Goal: Task Accomplishment & Management: Manage account settings

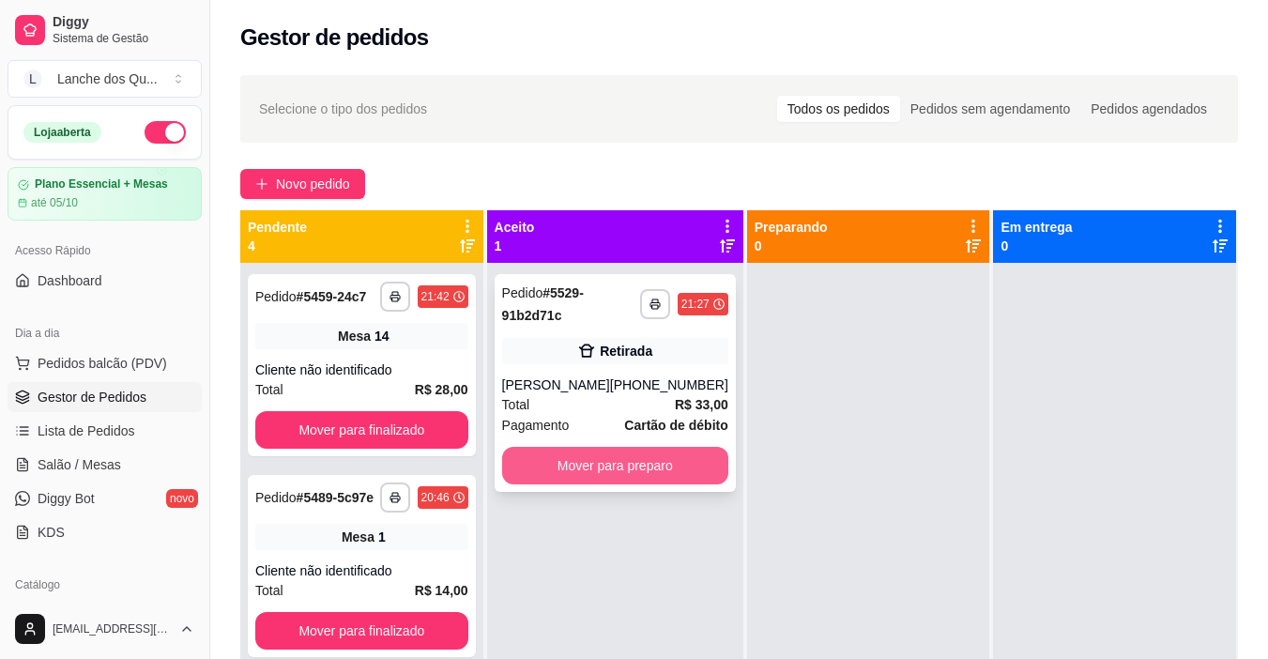
click at [642, 484] on button "Mover para preparo" at bounding box center [615, 466] width 226 height 38
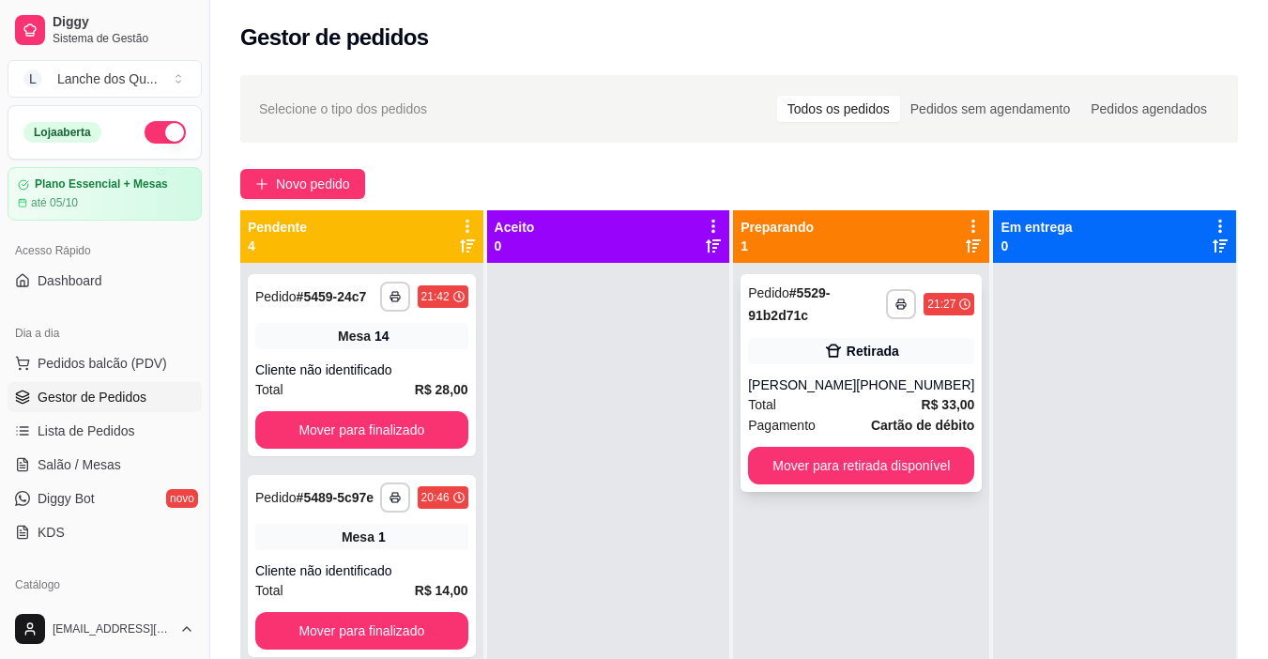
click at [905, 394] on div "[PHONE_NUMBER]" at bounding box center [915, 384] width 118 height 19
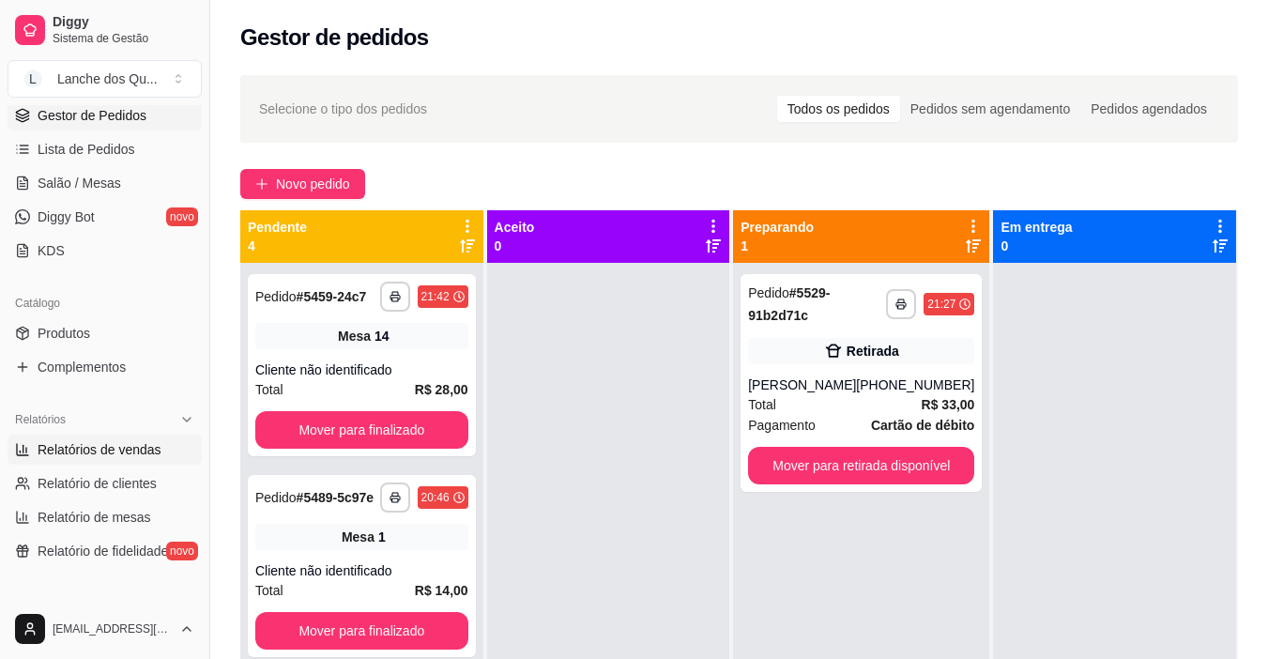
click at [84, 447] on span "Relatórios de vendas" at bounding box center [100, 449] width 124 height 19
select select "ALL"
select select "0"
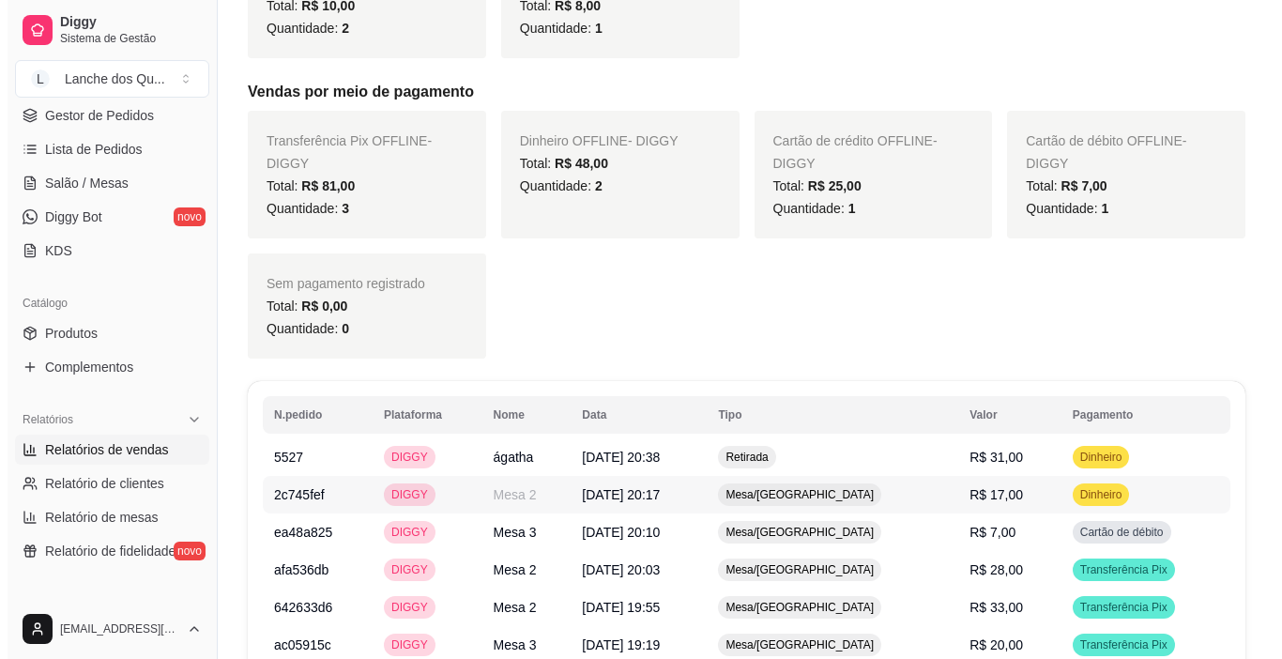
scroll to position [845, 0]
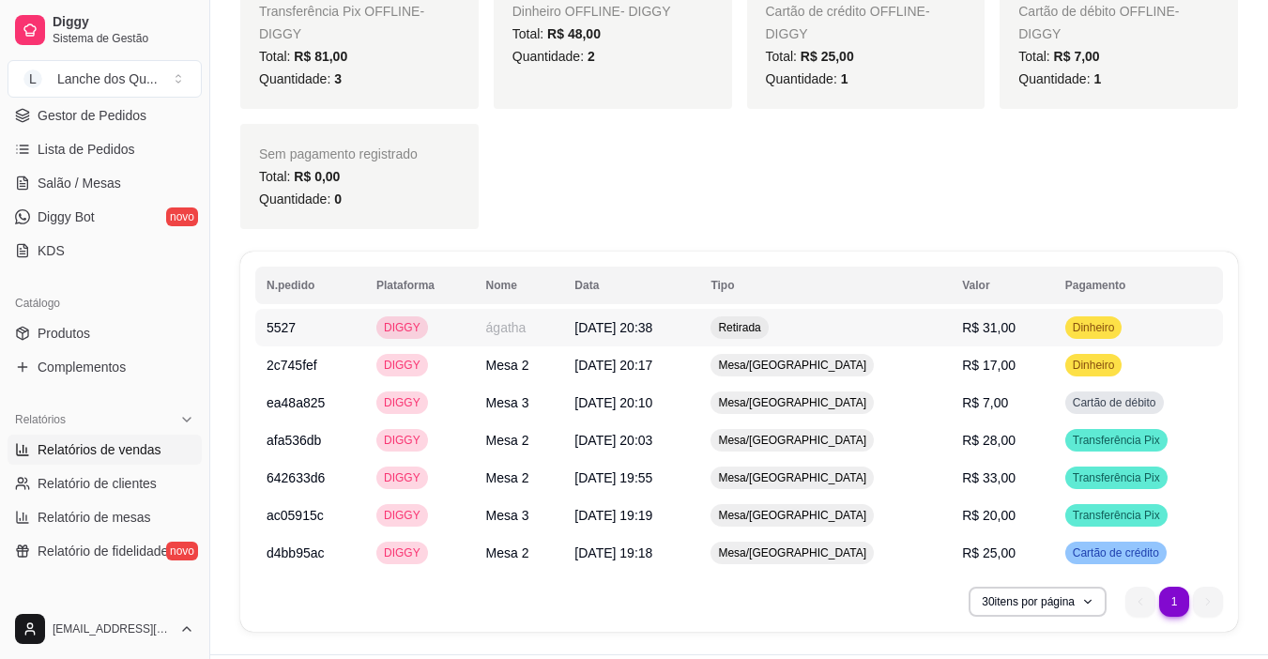
click at [962, 327] on span "R$ 31,00" at bounding box center [988, 327] width 53 height 15
click at [977, 312] on td "R$ 31,00" at bounding box center [1002, 328] width 103 height 38
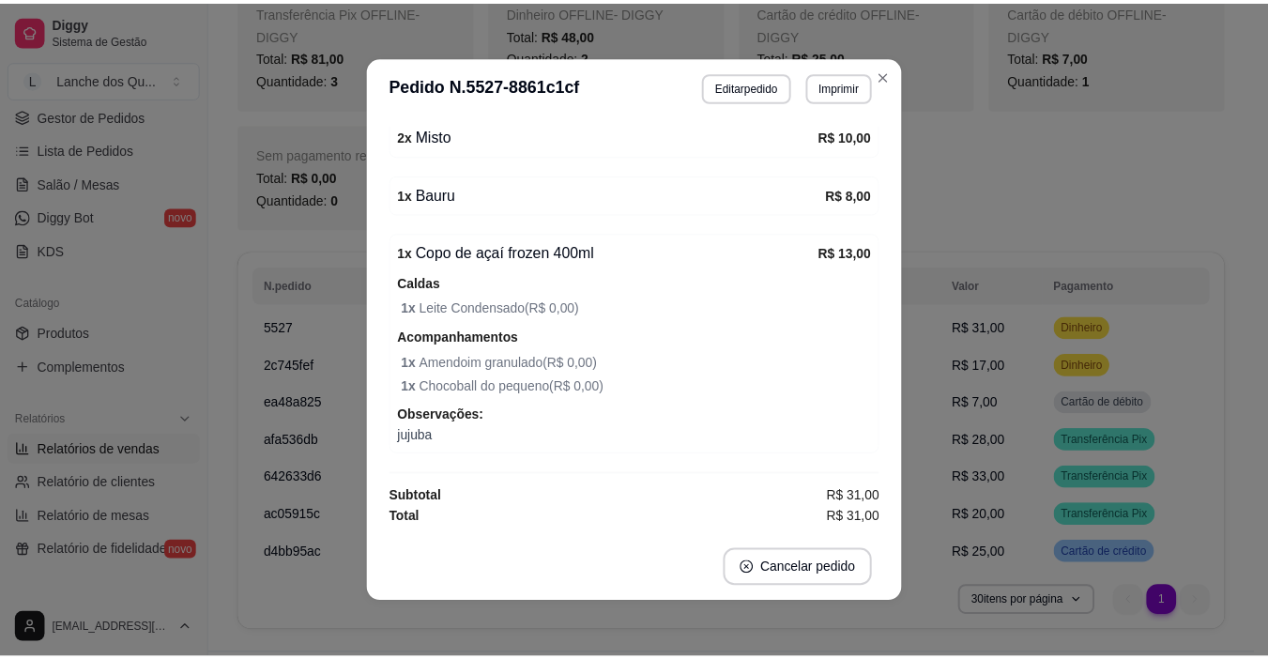
scroll to position [4, 0]
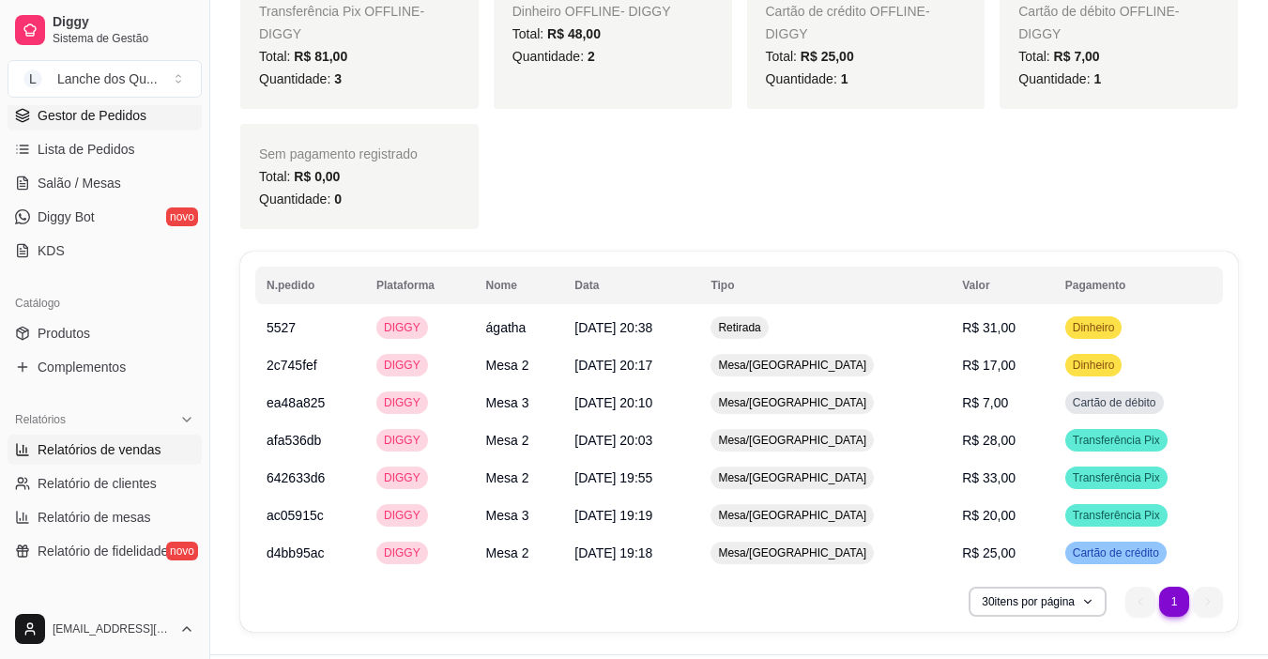
click at [107, 119] on span "Gestor de Pedidos" at bounding box center [92, 115] width 109 height 19
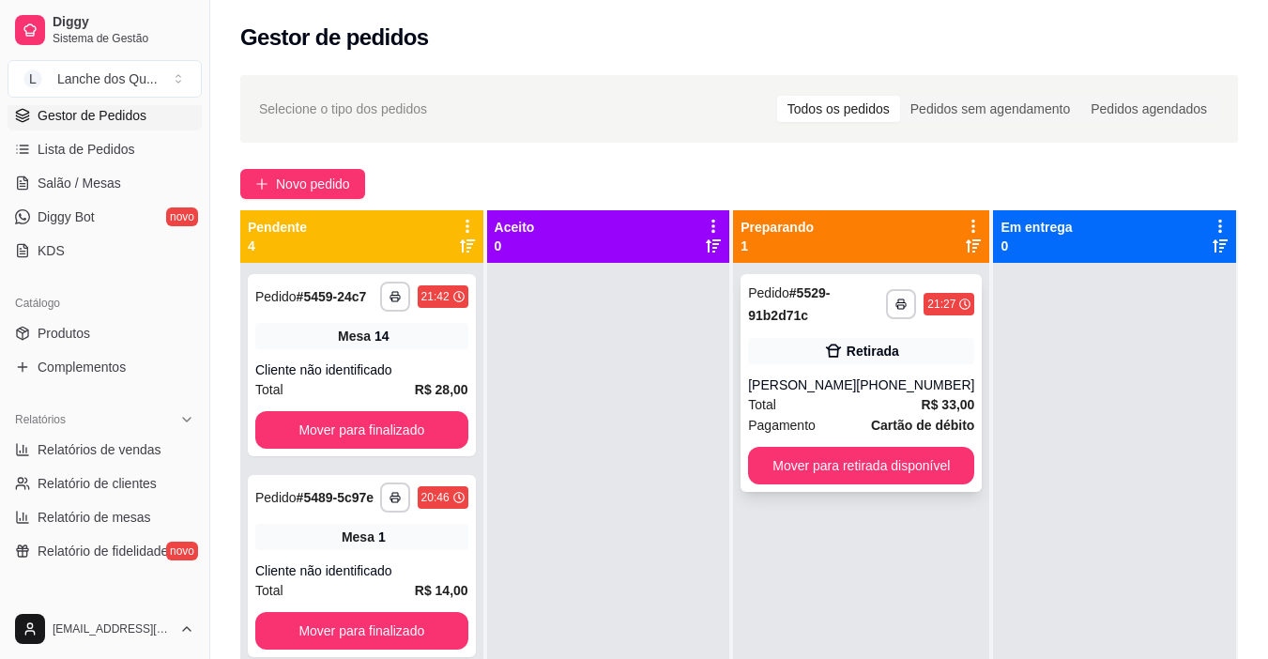
click at [907, 387] on div "[PHONE_NUMBER]" at bounding box center [915, 384] width 118 height 19
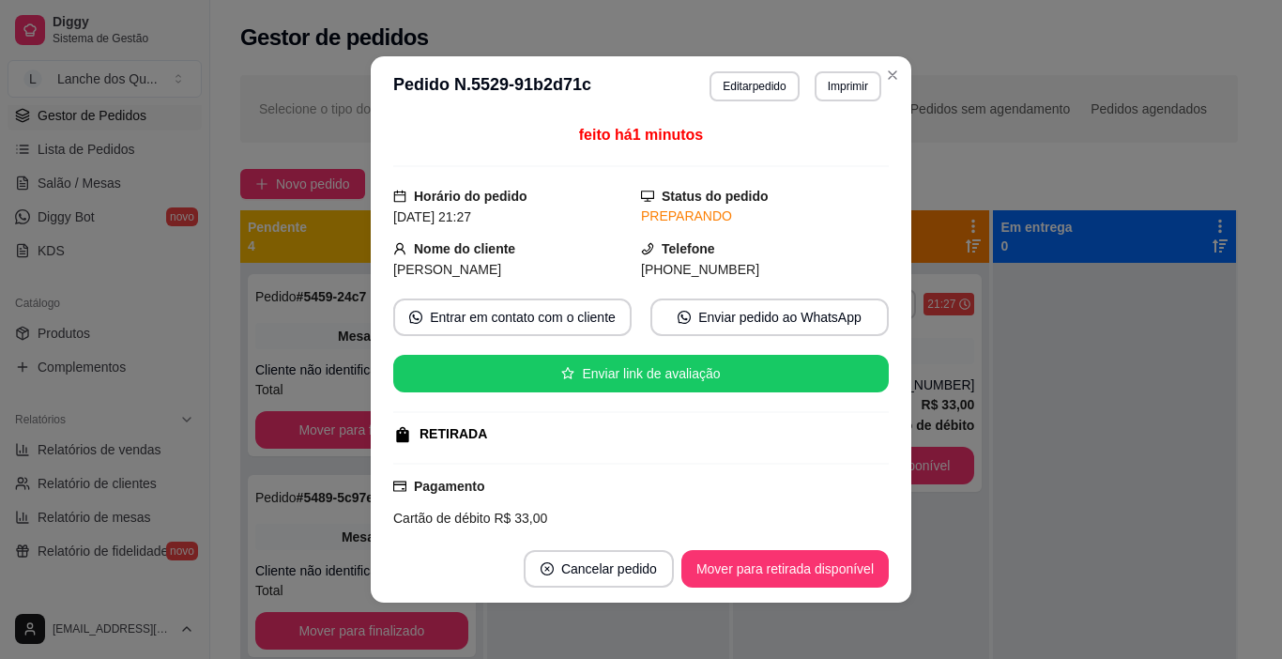
drag, startPoint x: 503, startPoint y: 268, endPoint x: 555, endPoint y: 268, distance: 51.6
click at [501, 268] on span "[PERSON_NAME]" at bounding box center [447, 269] width 108 height 15
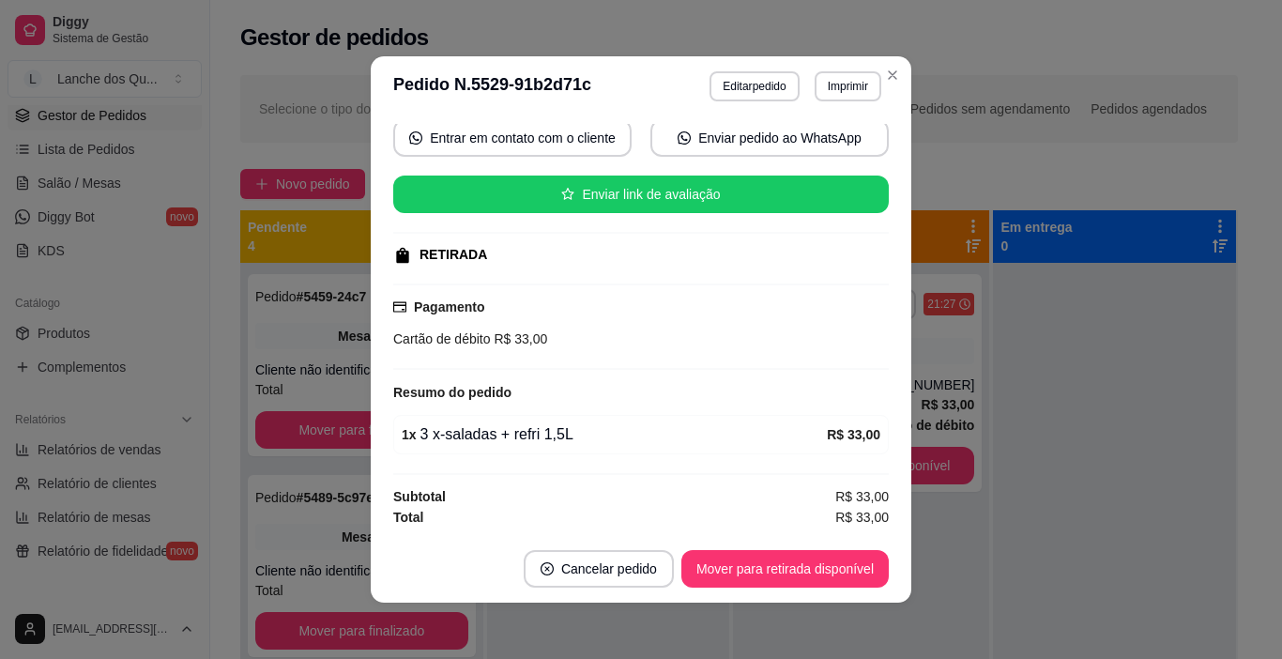
scroll to position [4, 0]
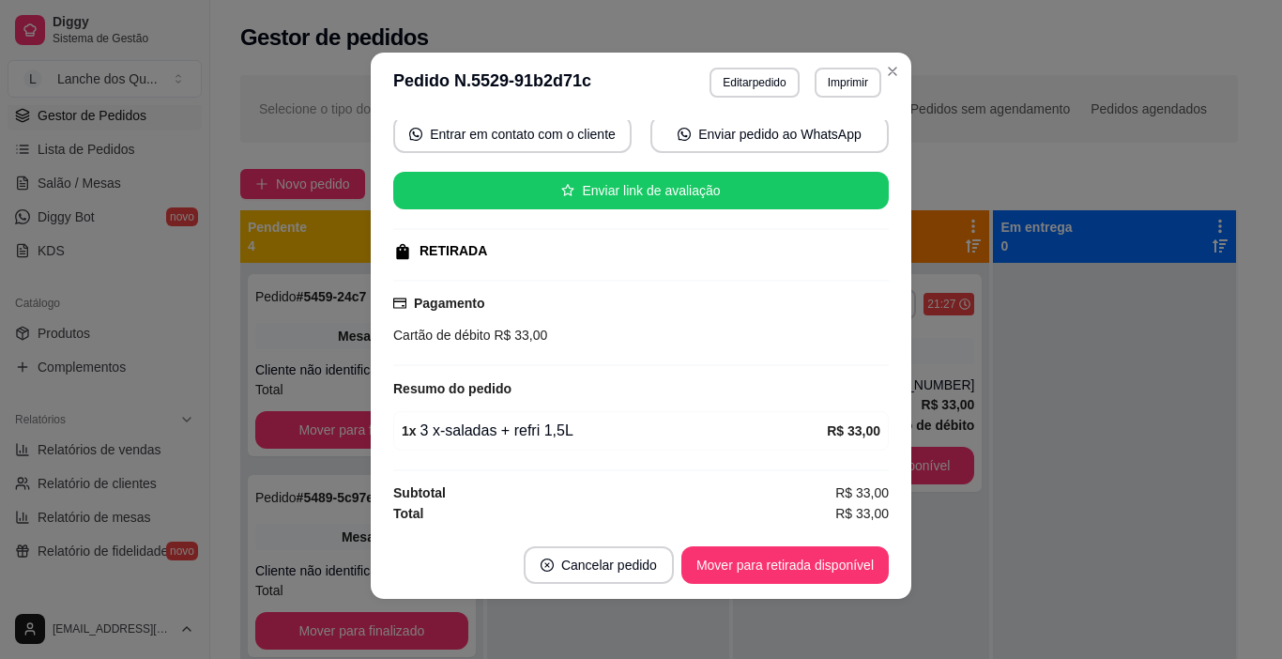
click at [506, 406] on div "feito há 1 minutos Horário do pedido 13/09/2025 21:27 Status do pedido PREPARAN…" at bounding box center [640, 322] width 495 height 404
click at [517, 432] on div "1 x 3 x-saladas + refri 1,5L" at bounding box center [614, 430] width 425 height 23
click at [526, 447] on div "1 x 3 x-saladas + refri 1,5L R$ 33,00" at bounding box center [640, 430] width 495 height 39
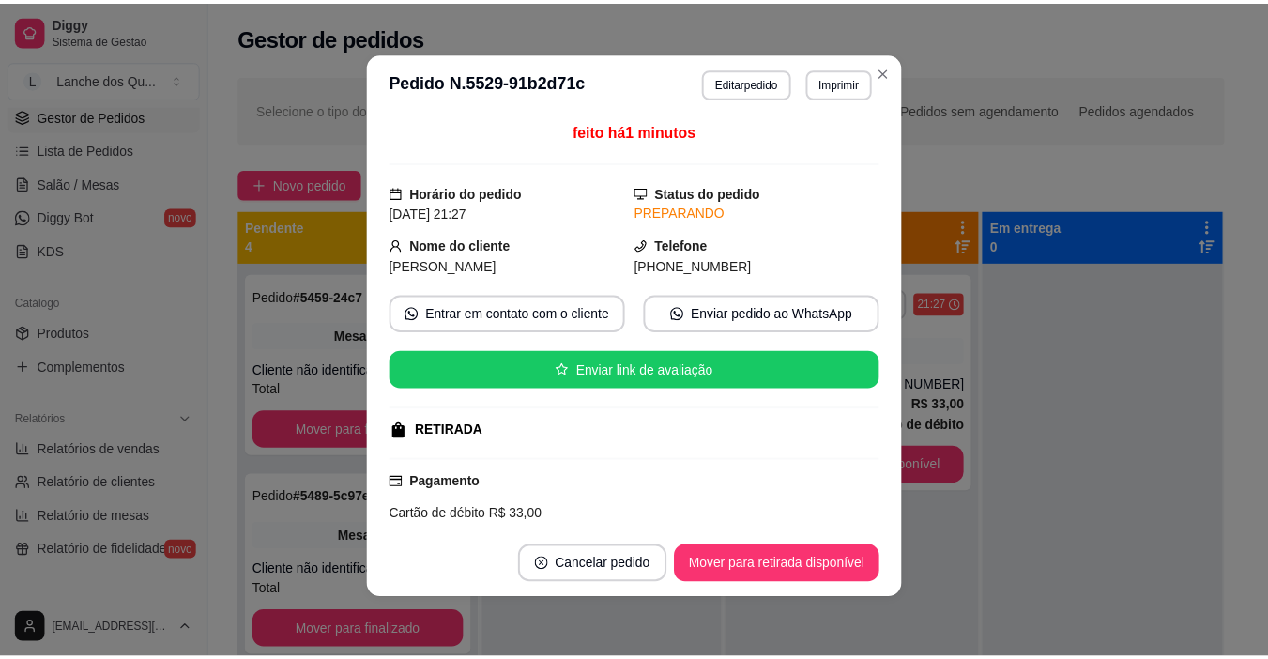
scroll to position [179, 0]
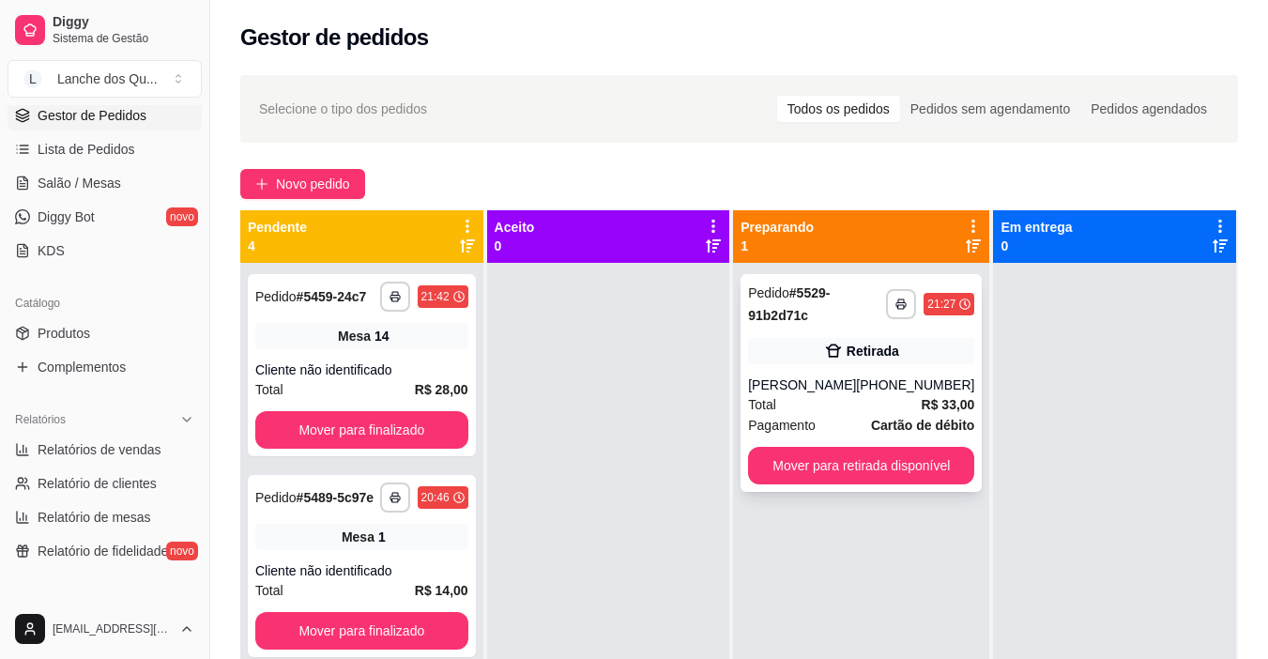
click at [921, 394] on div "[PHONE_NUMBER]" at bounding box center [915, 384] width 118 height 19
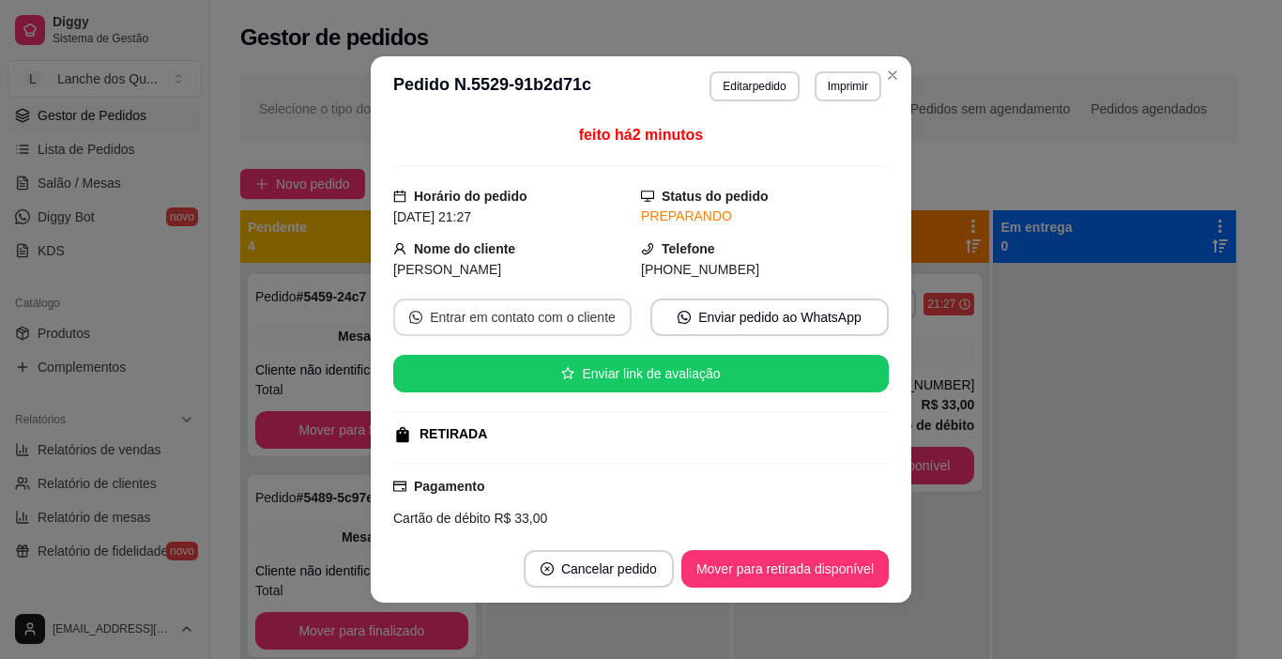
click at [573, 316] on button "Entrar em contato com o cliente" at bounding box center [512, 317] width 238 height 38
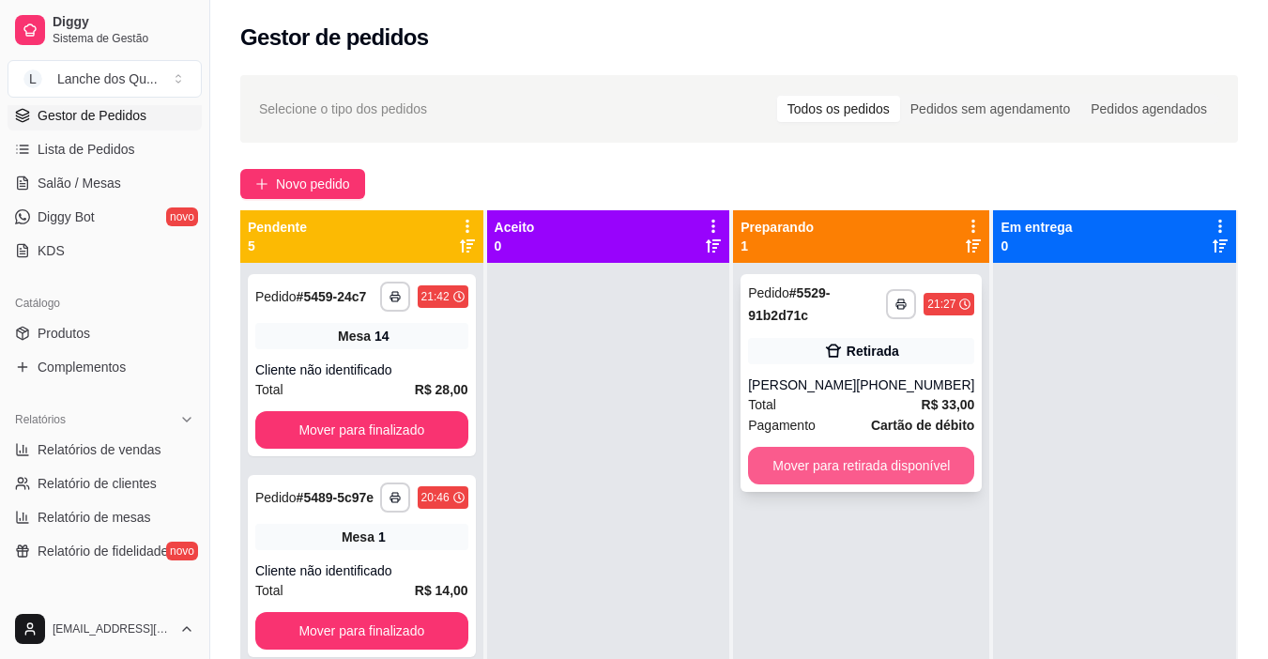
click at [889, 484] on button "Mover para retirada disponível" at bounding box center [861, 466] width 226 height 38
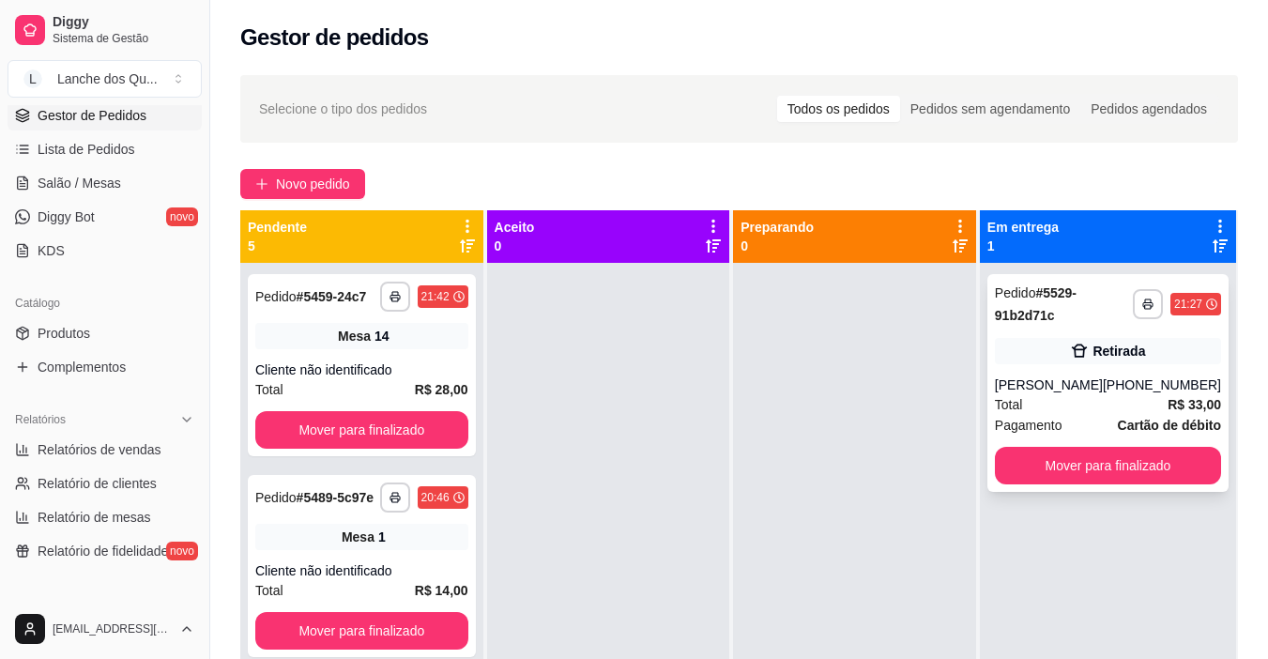
click at [1126, 415] on div "Total R$ 33,00" at bounding box center [1108, 404] width 226 height 21
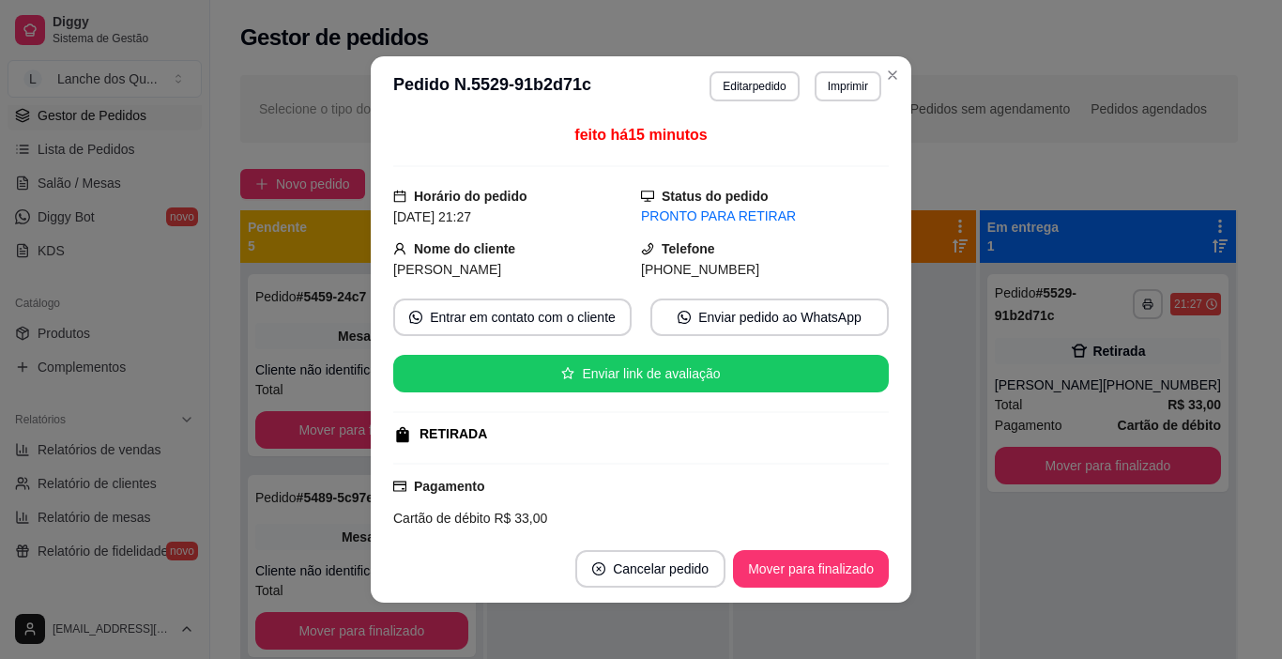
click at [541, 338] on div "feito há 15 minutos Horário do pedido 13/09/2025 21:27 Status do pedido PRONTO …" at bounding box center [640, 326] width 495 height 404
click at [545, 319] on button "Entrar em contato com o cliente" at bounding box center [512, 317] width 238 height 38
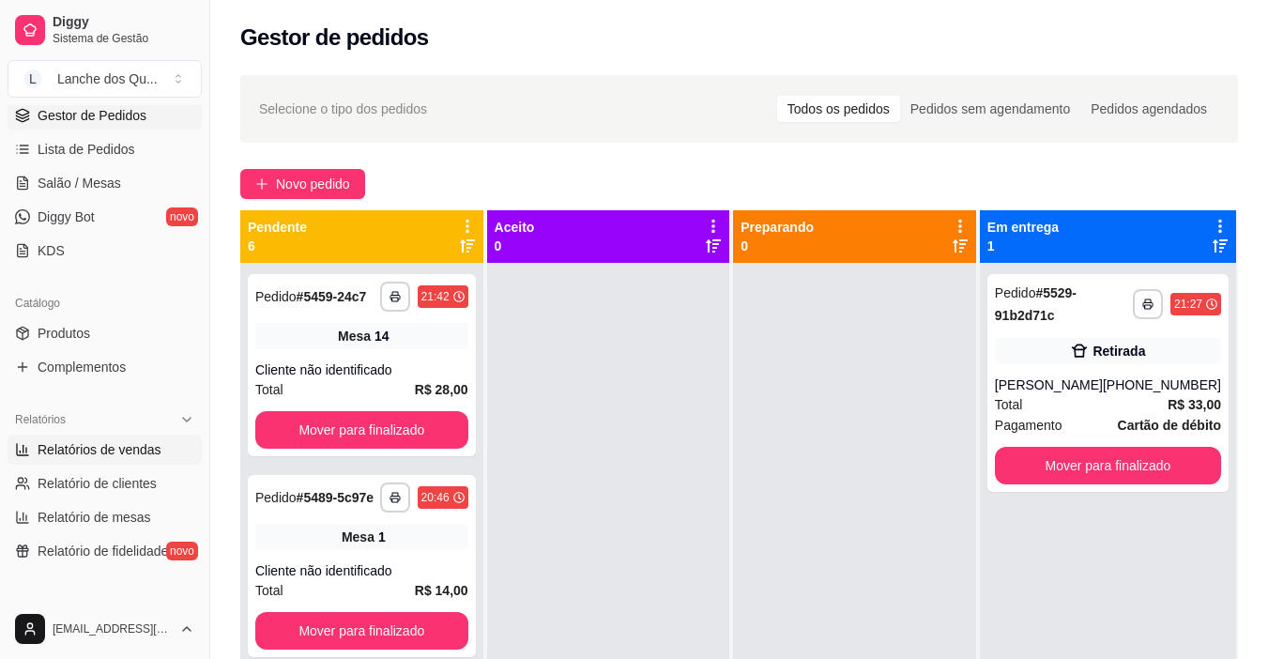
click at [126, 444] on span "Relatórios de vendas" at bounding box center [100, 449] width 124 height 19
select select "ALL"
select select "0"
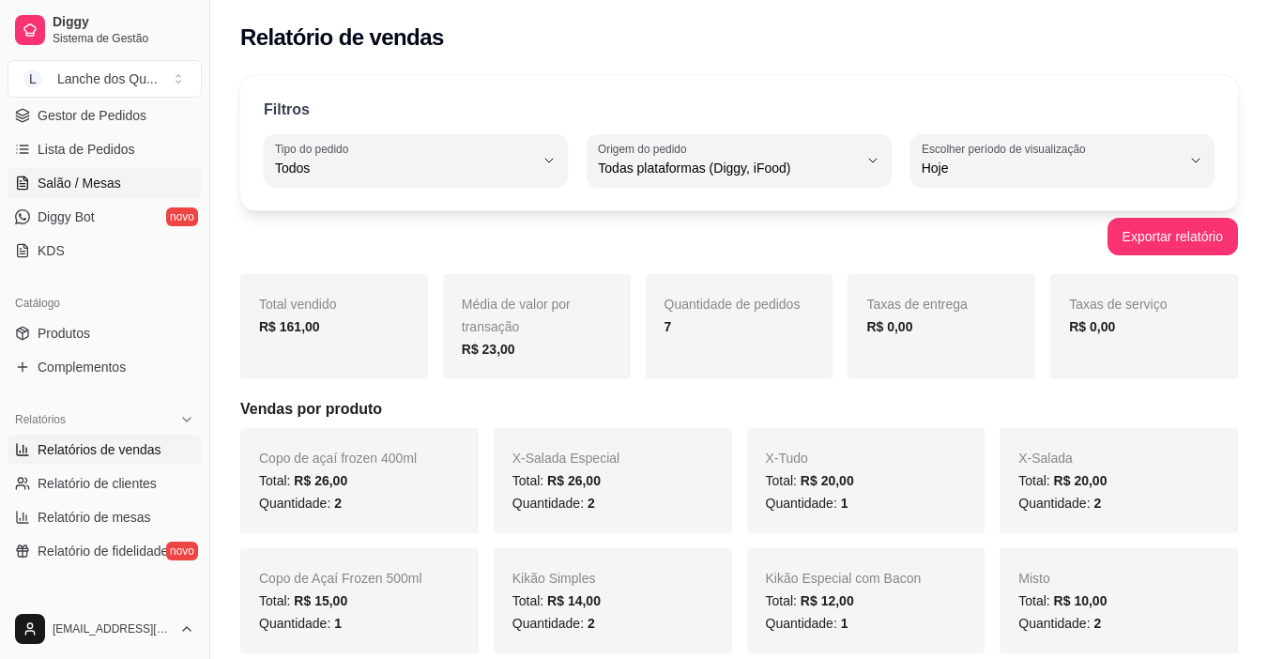
click at [105, 172] on link "Salão / Mesas" at bounding box center [105, 183] width 194 height 30
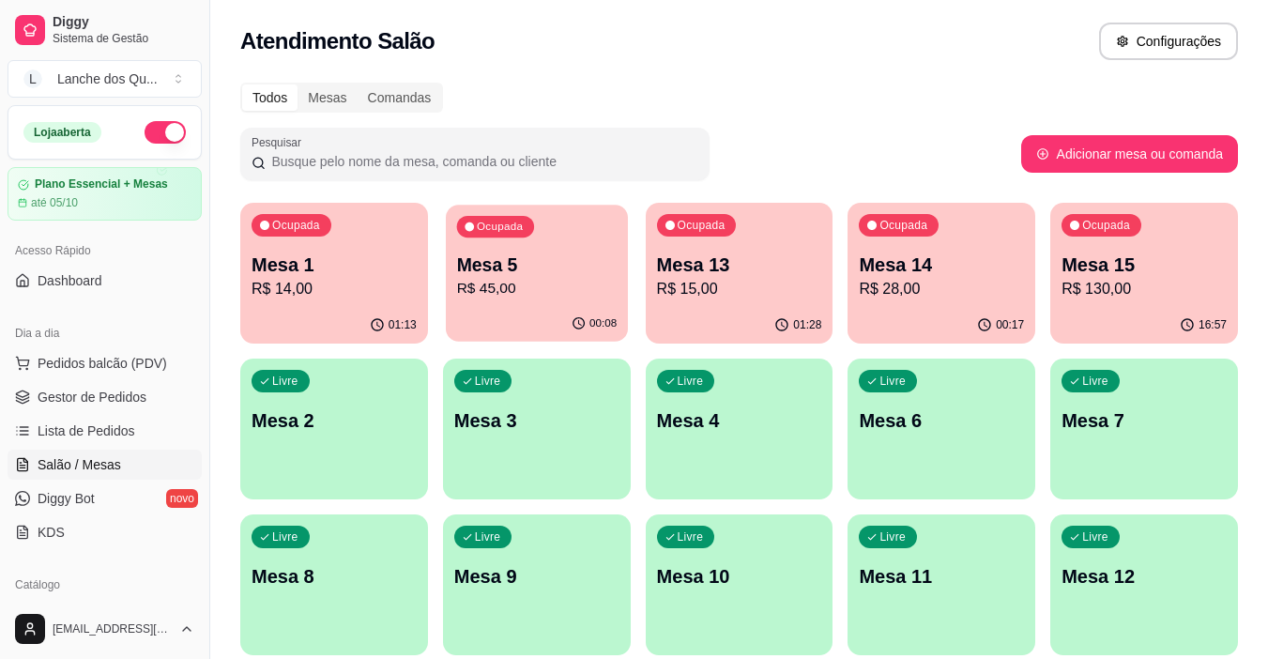
click at [489, 285] on p "R$ 45,00" at bounding box center [536, 289] width 160 height 22
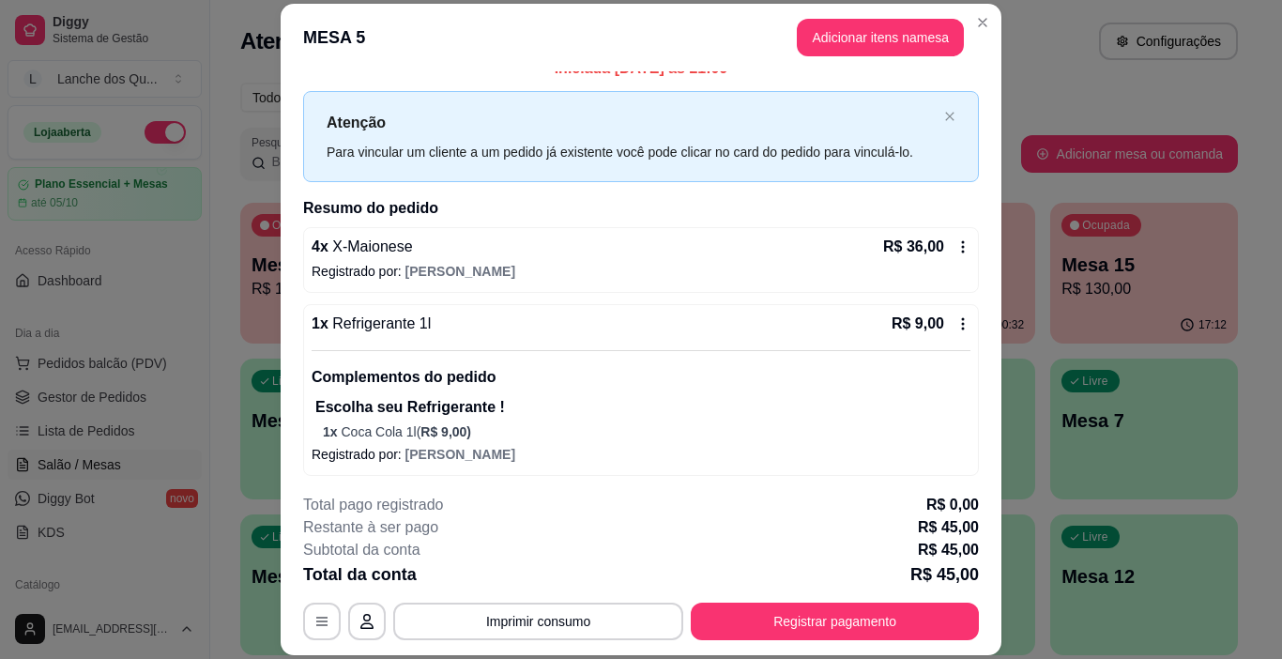
scroll to position [25, 0]
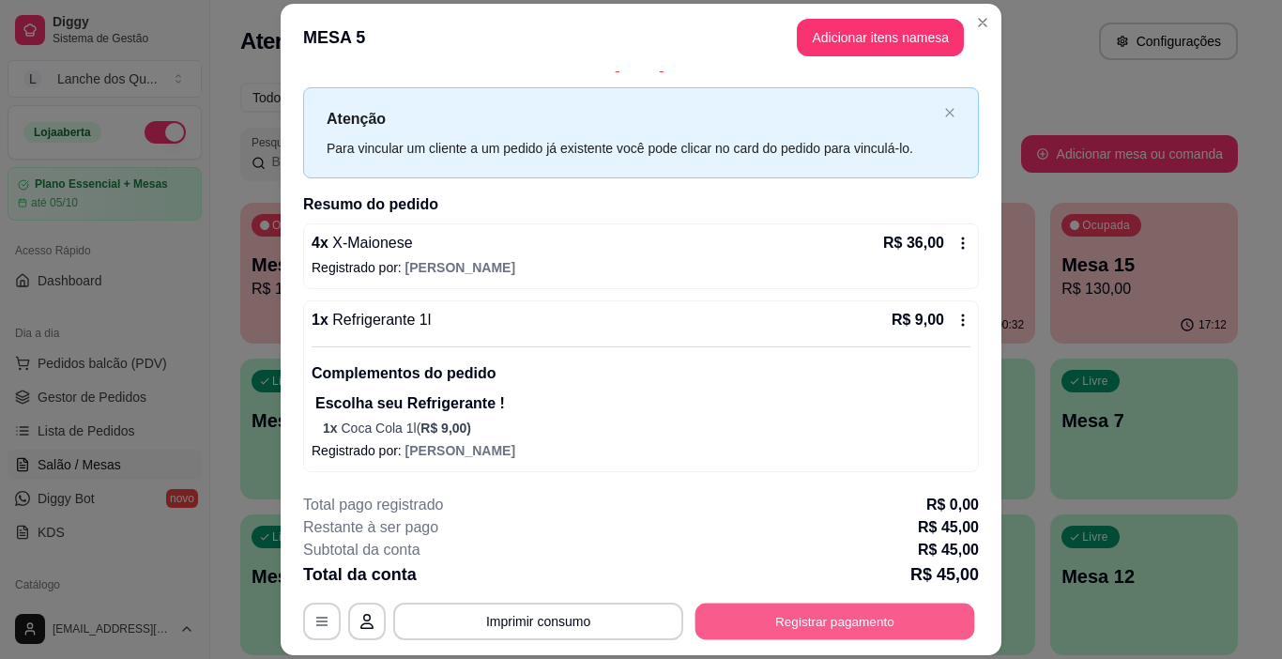
click at [826, 630] on button "Registrar pagamento" at bounding box center [835, 621] width 280 height 37
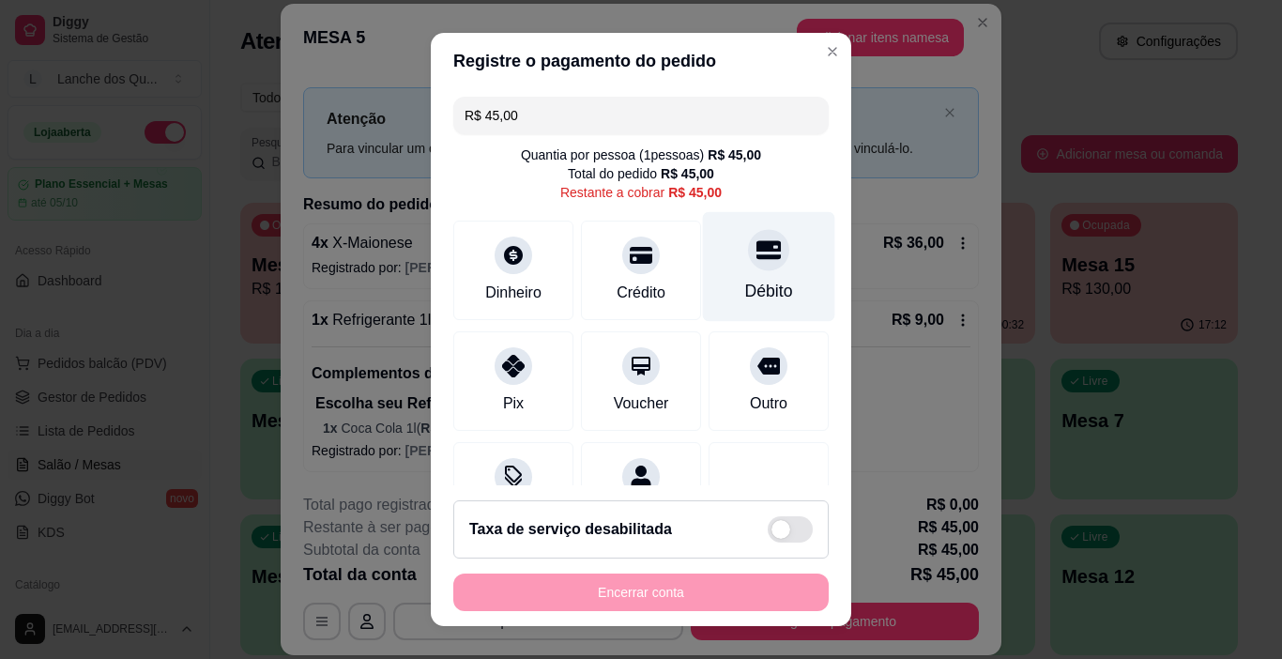
click at [745, 296] on div "Débito" at bounding box center [769, 291] width 48 height 24
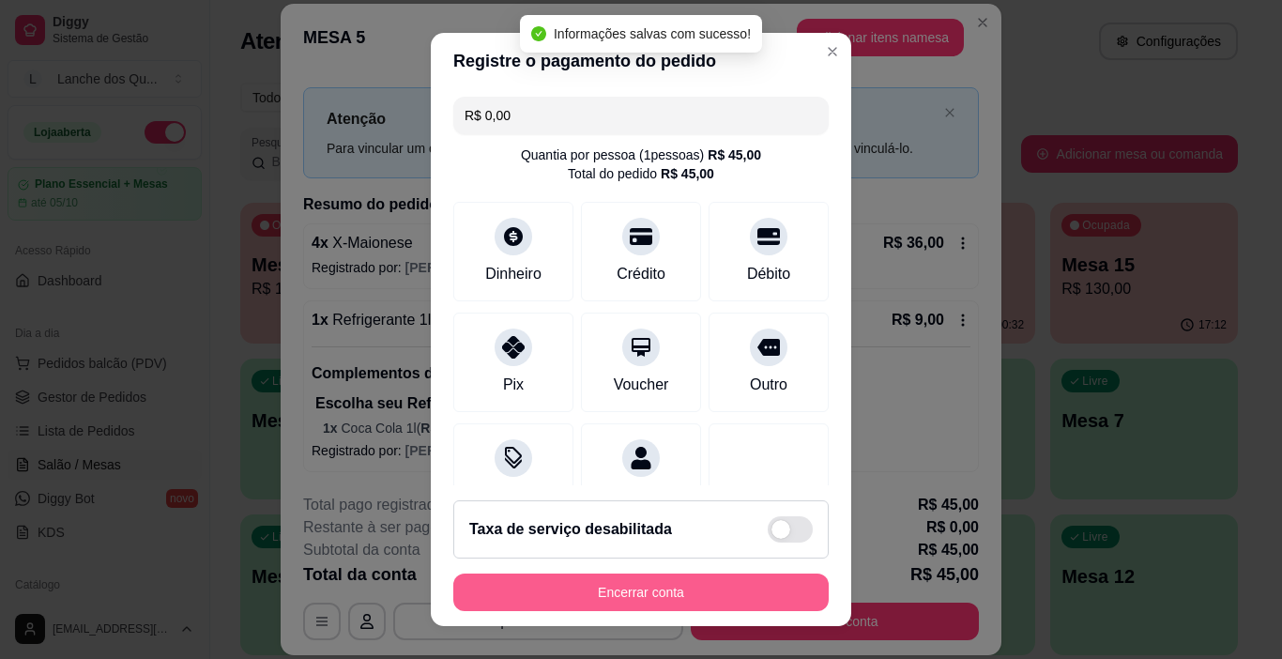
type input "R$ 0,00"
click at [663, 592] on button "Encerrar conta" at bounding box center [640, 592] width 375 height 38
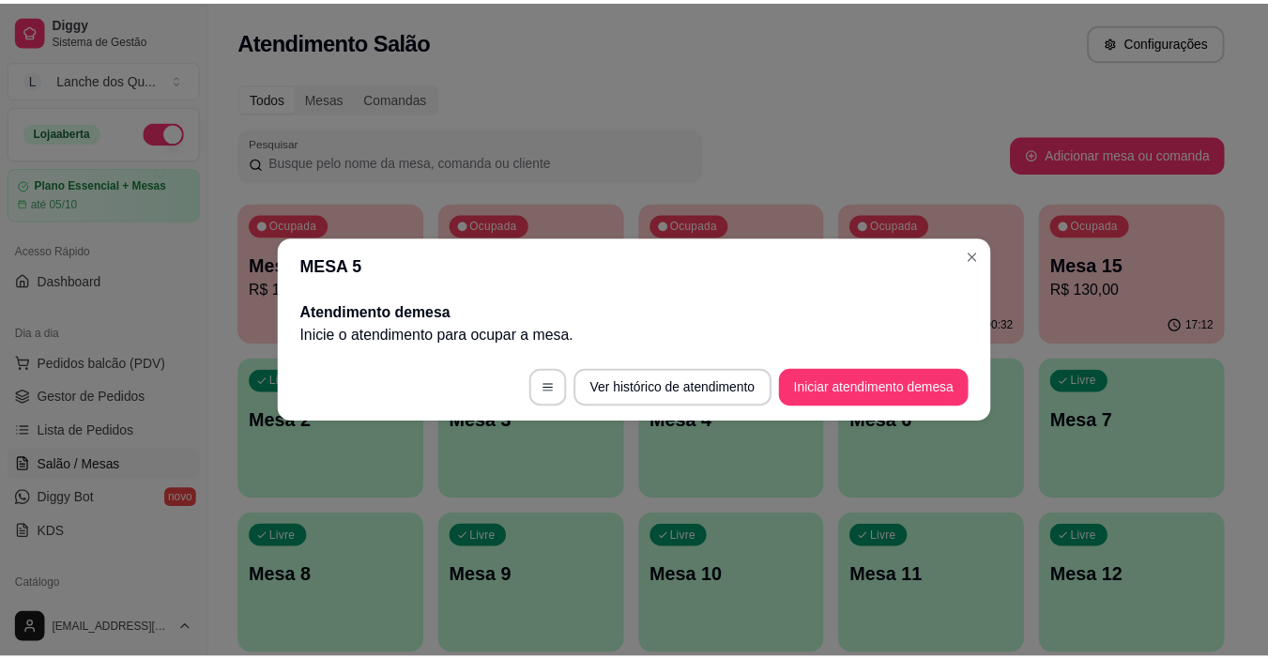
scroll to position [0, 0]
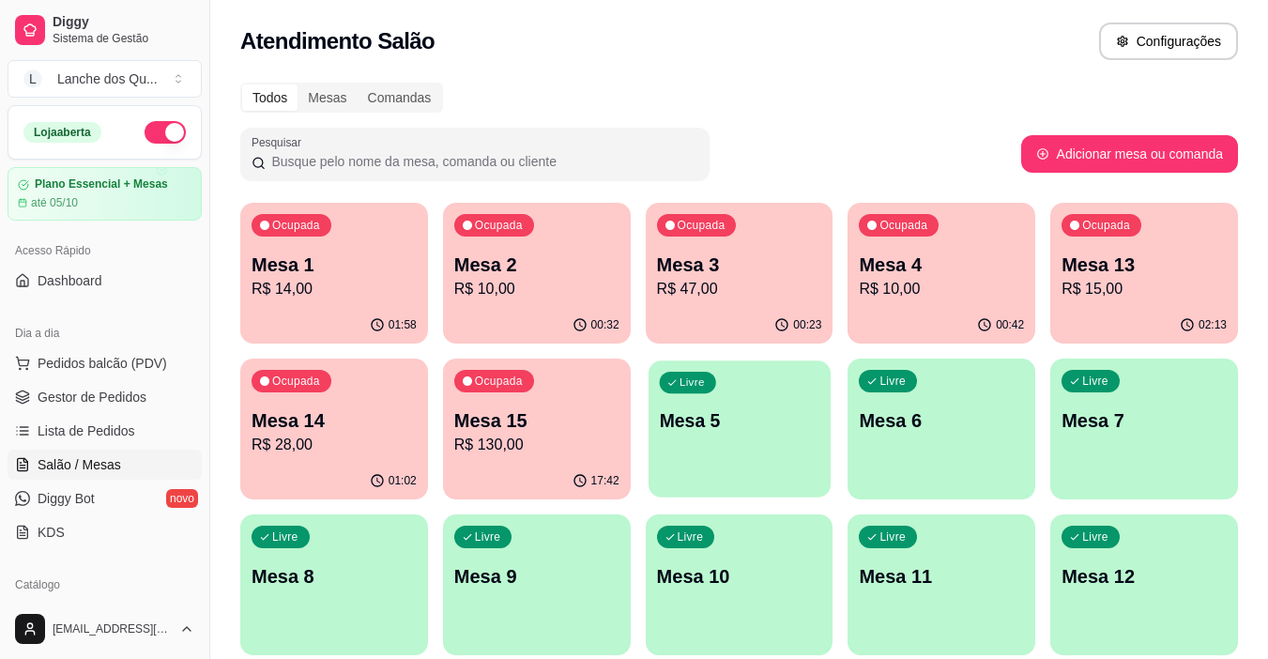
click at [688, 426] on p "Mesa 5" at bounding box center [739, 420] width 160 height 25
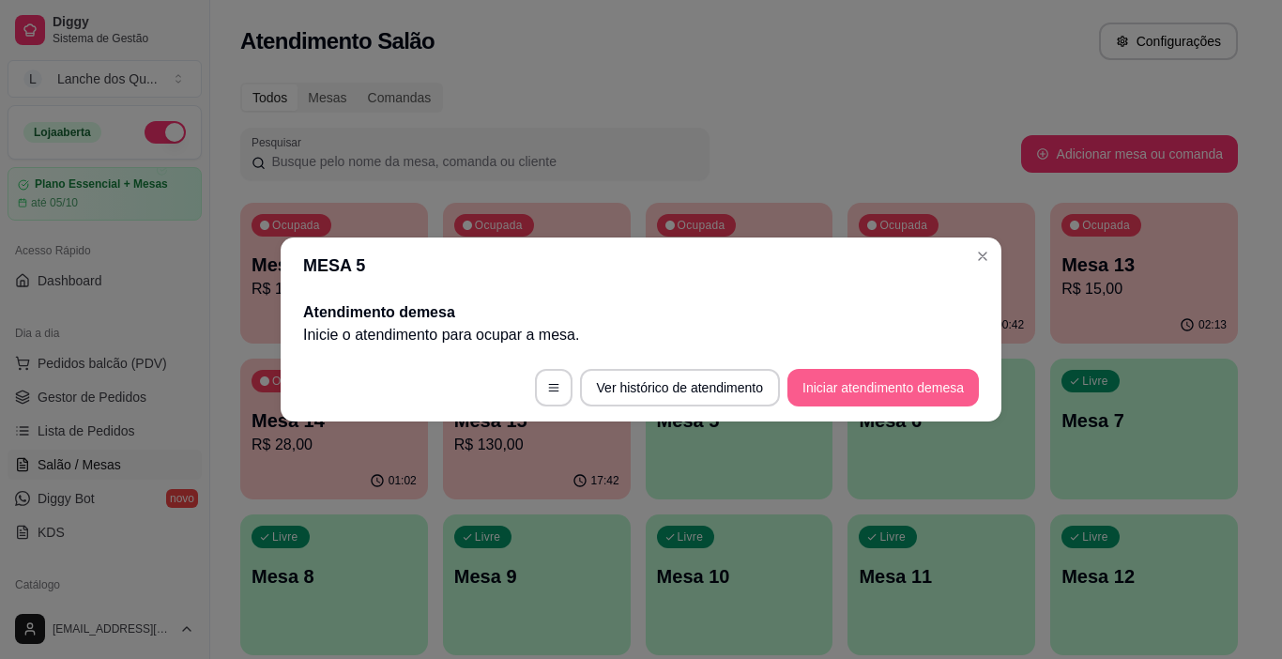
click at [831, 380] on button "Iniciar atendimento de mesa" at bounding box center [882, 388] width 191 height 38
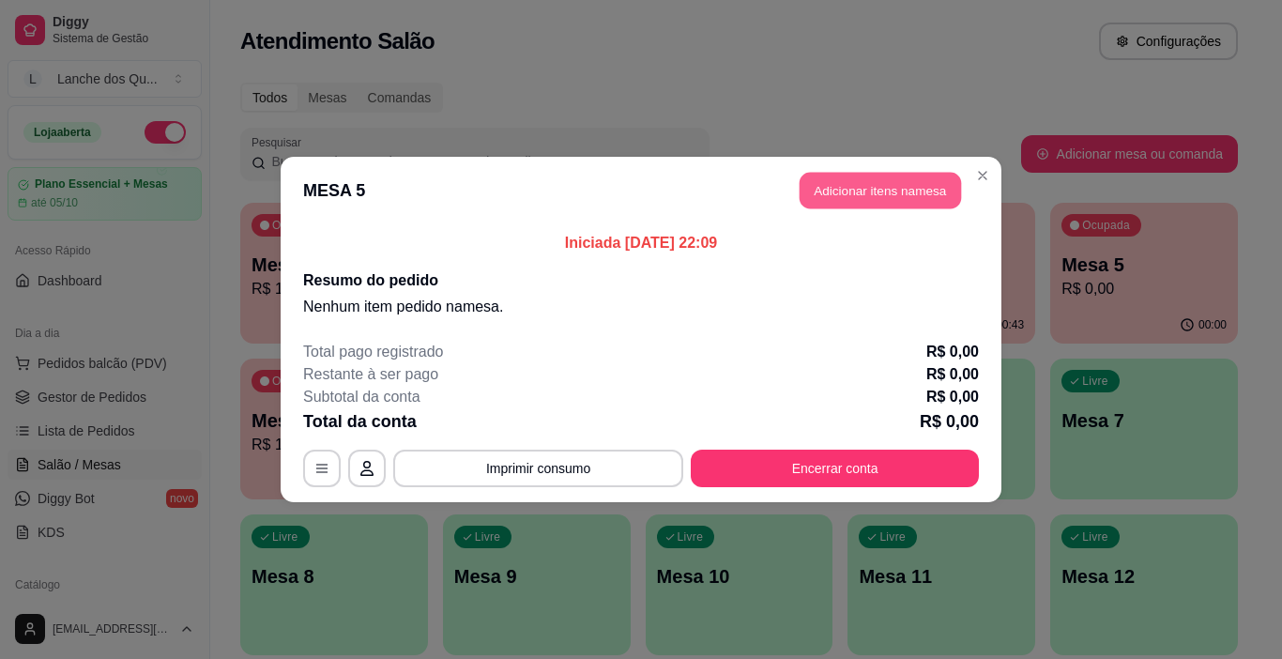
click at [878, 191] on button "Adicionar itens na mesa" at bounding box center [880, 191] width 161 height 37
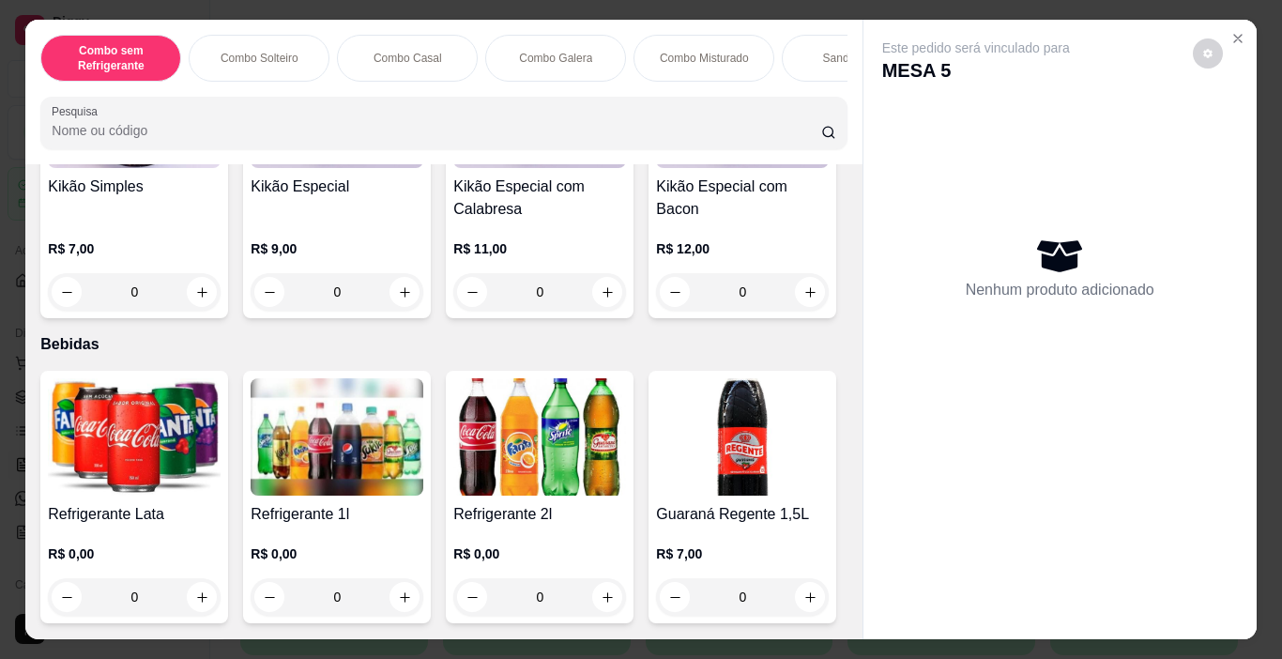
scroll to position [3848, 0]
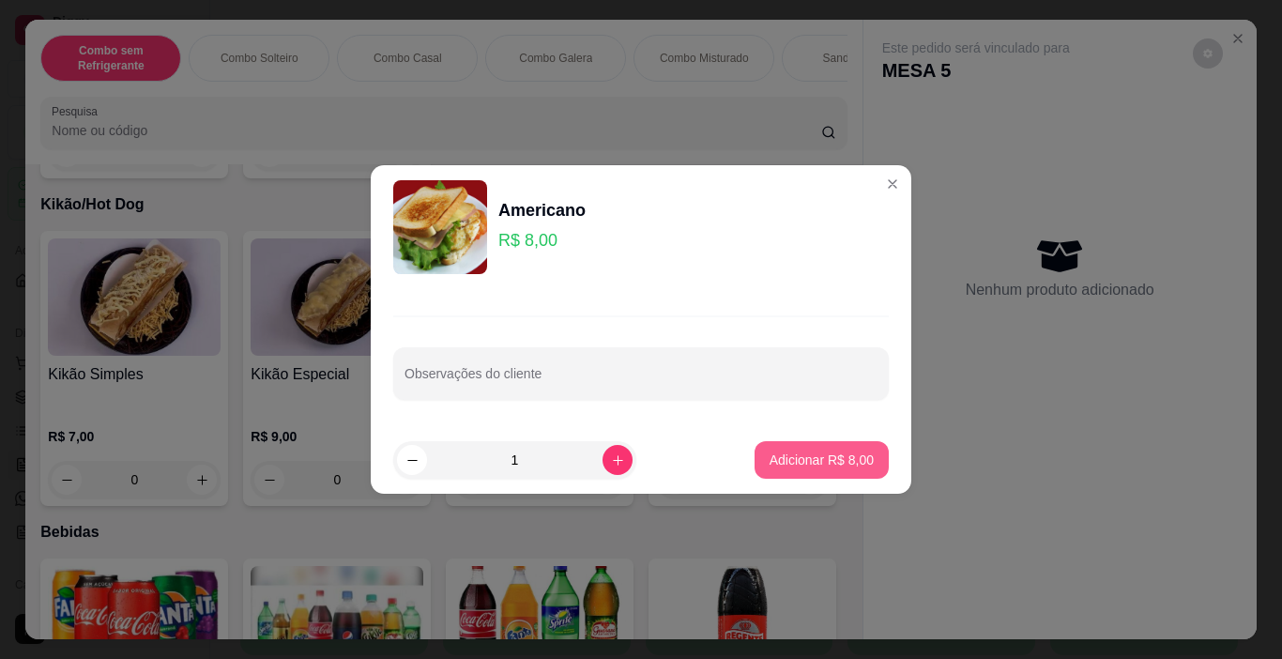
click at [792, 460] on p "Adicionar R$ 8,00" at bounding box center [822, 459] width 104 height 19
type input "1"
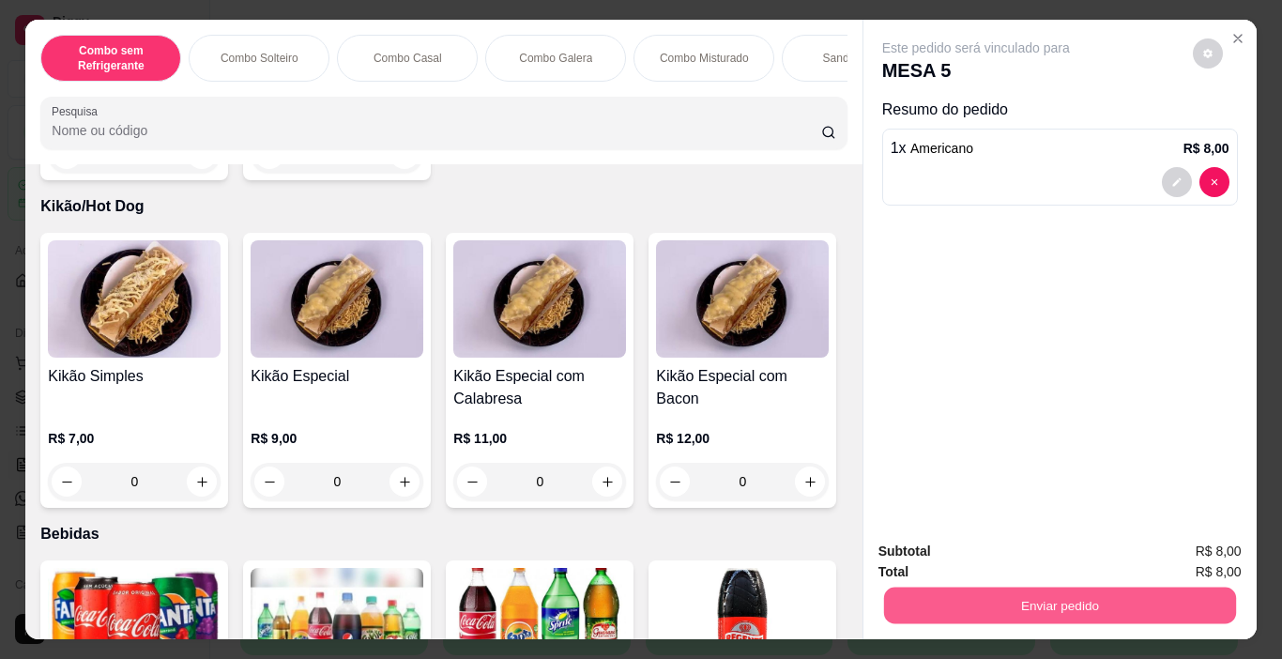
click at [955, 600] on button "Enviar pedido" at bounding box center [1059, 605] width 352 height 37
click at [992, 551] on button "Não registrar e enviar pedido" at bounding box center [997, 552] width 195 height 36
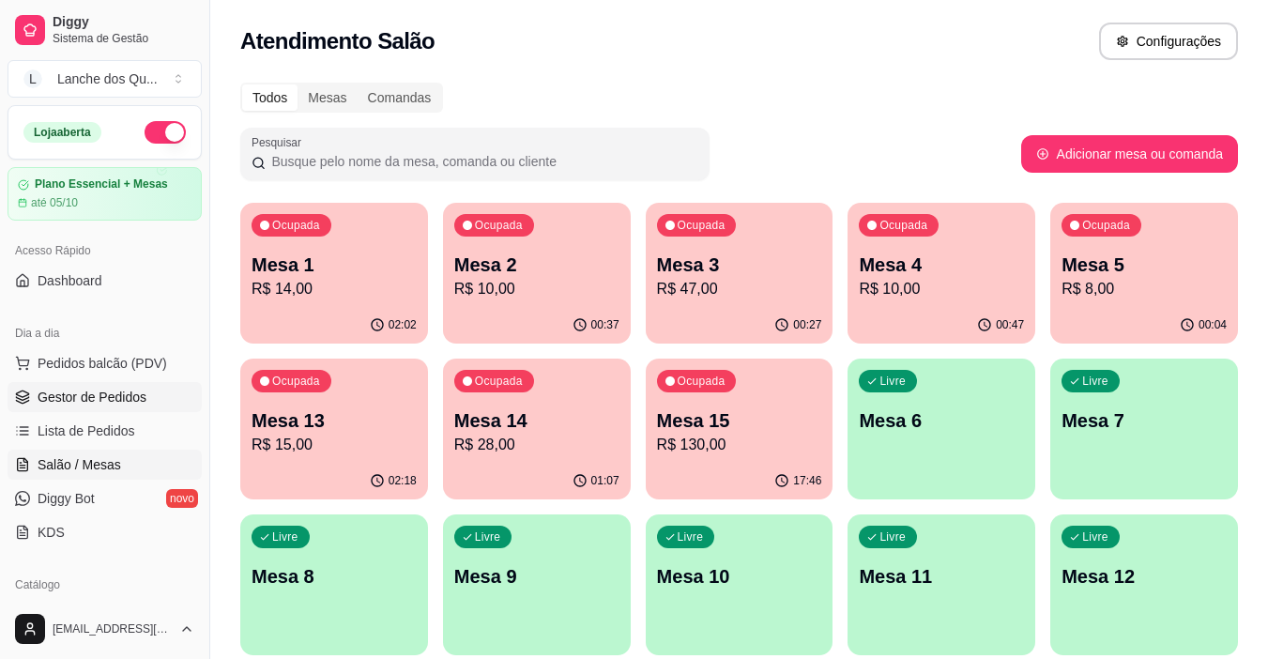
click at [99, 402] on span "Gestor de Pedidos" at bounding box center [92, 397] width 109 height 19
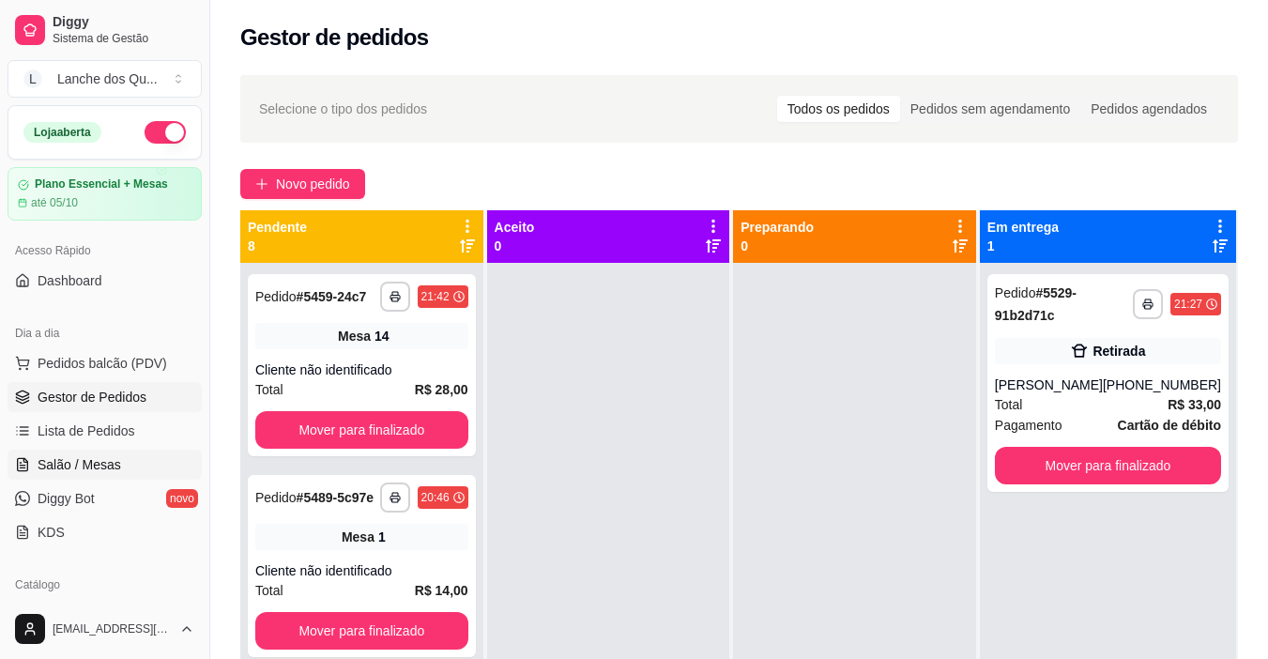
click at [68, 468] on span "Salão / Mesas" at bounding box center [80, 464] width 84 height 19
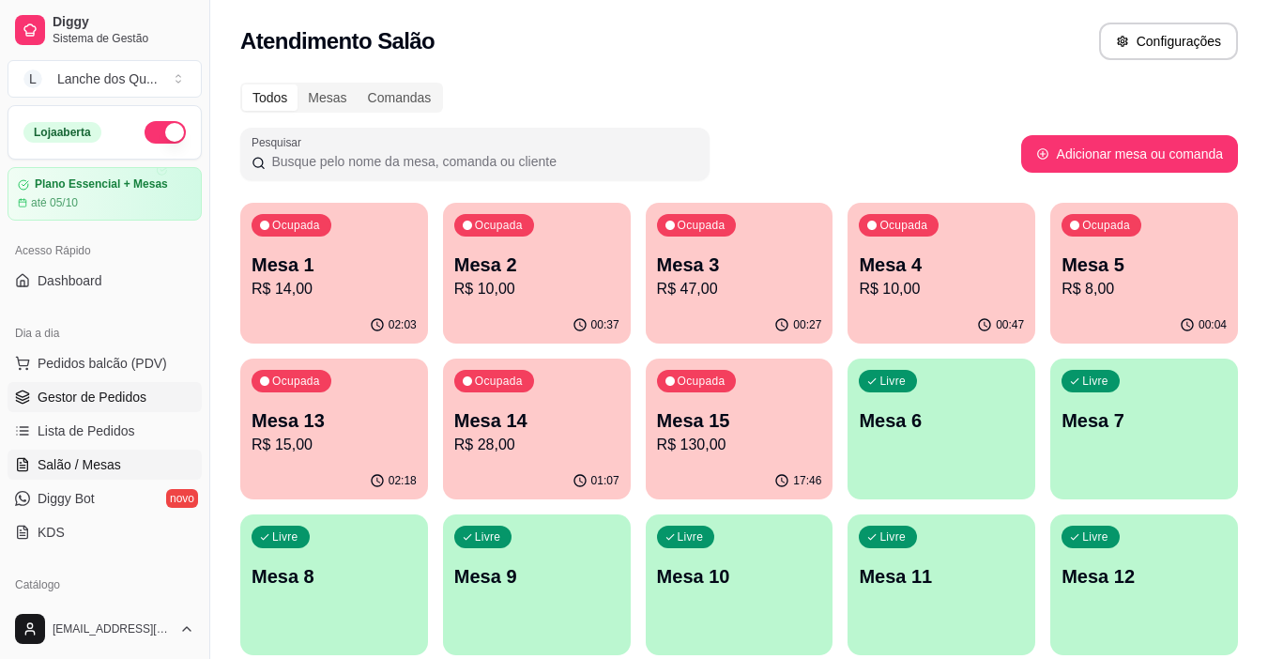
click at [68, 401] on span "Gestor de Pedidos" at bounding box center [92, 397] width 109 height 19
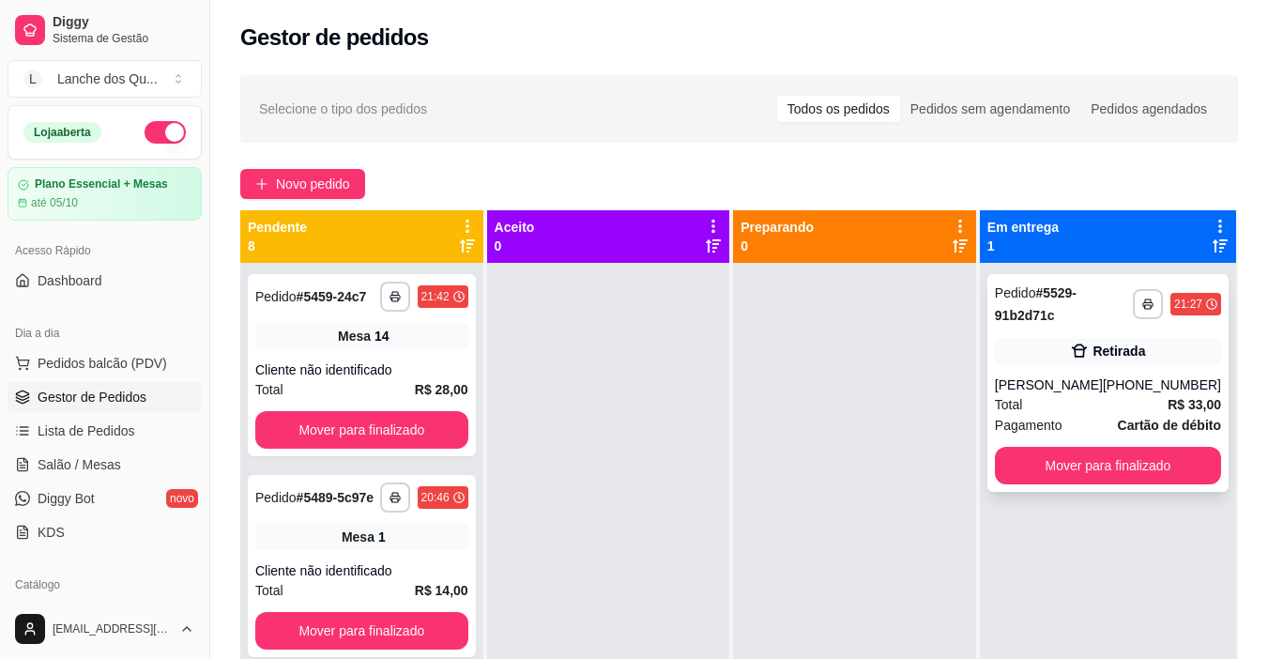
click at [1195, 386] on div "[PHONE_NUMBER]" at bounding box center [1162, 384] width 118 height 19
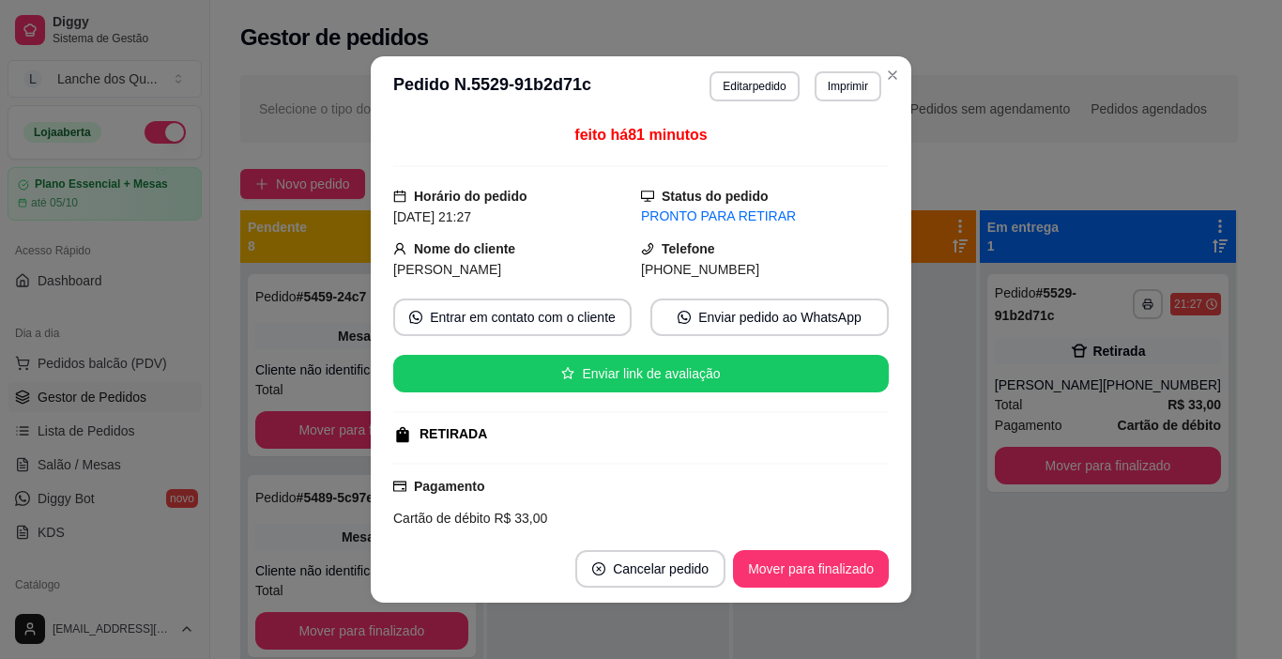
scroll to position [179, 0]
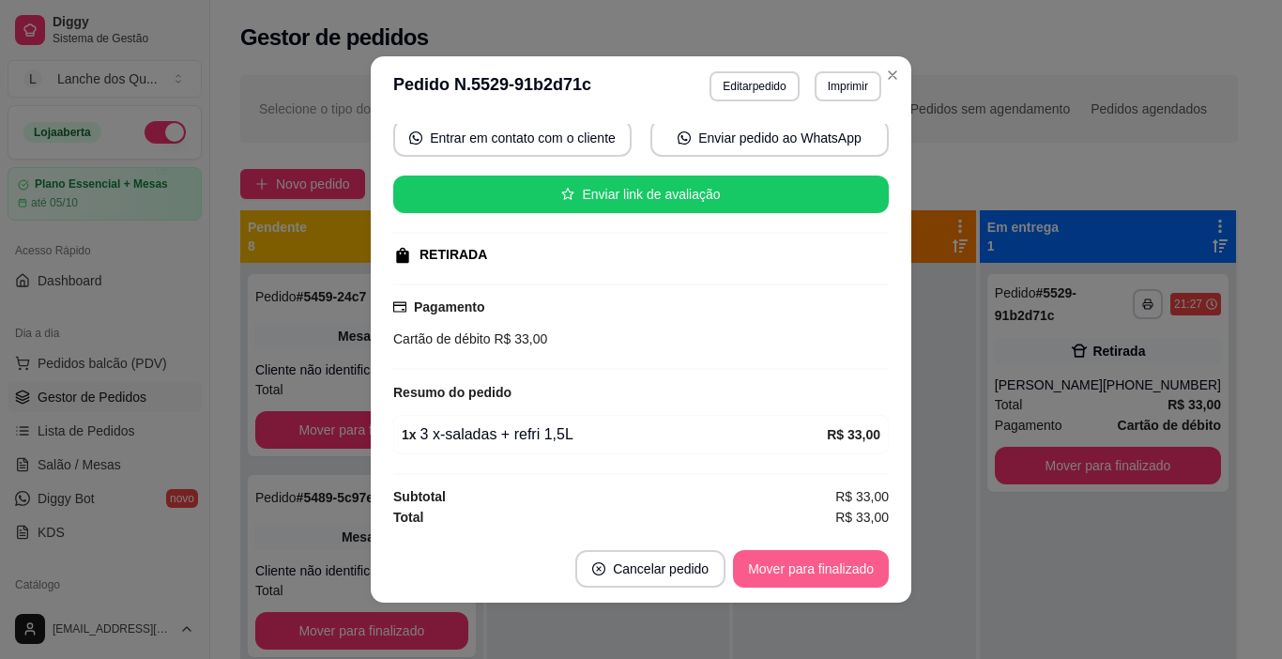
click at [802, 561] on button "Mover para finalizado" at bounding box center [811, 569] width 156 height 38
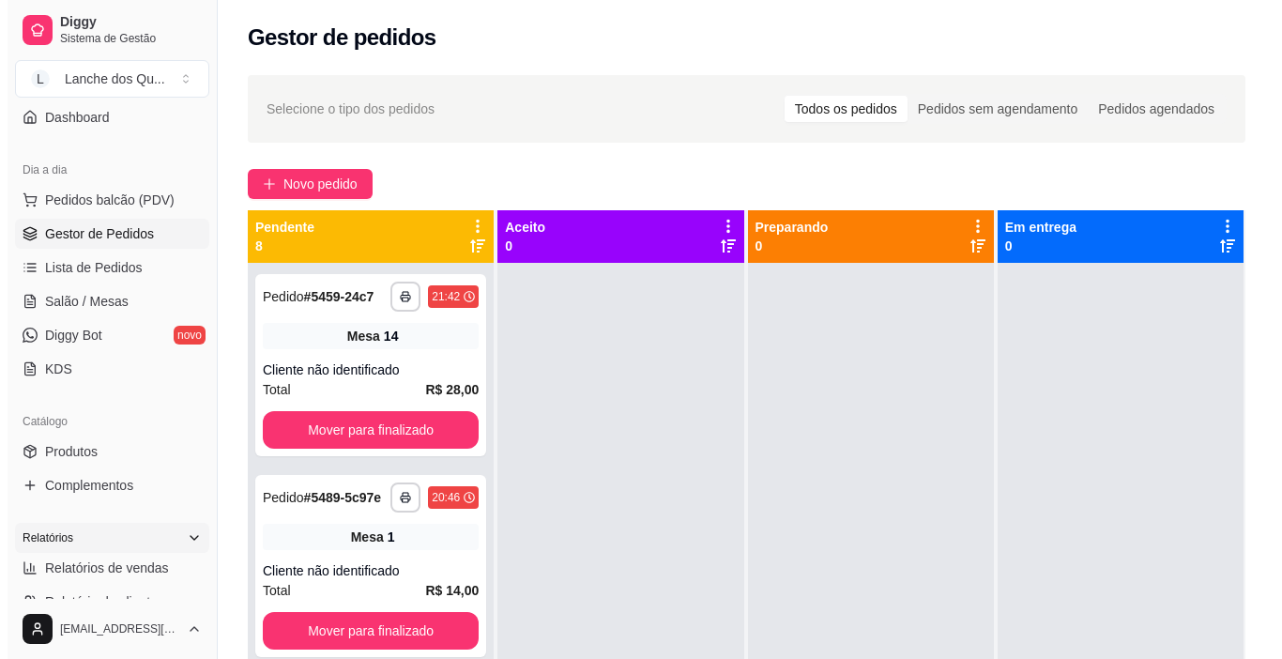
scroll to position [188, 0]
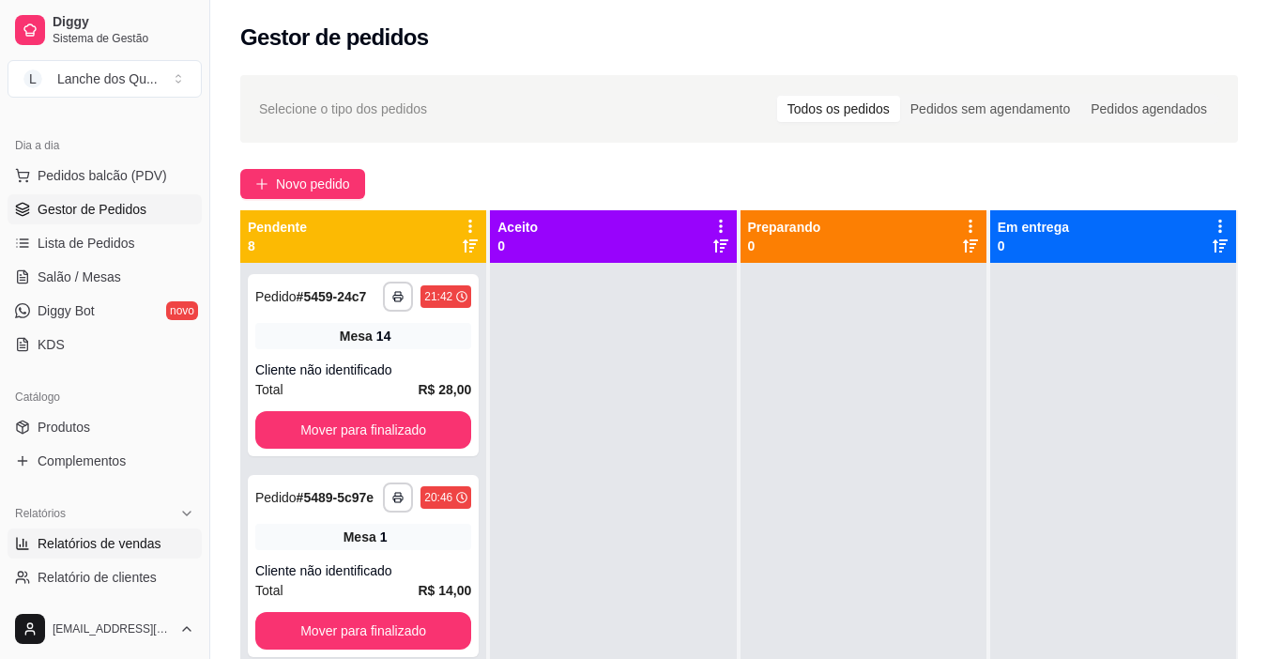
click at [99, 542] on span "Relatórios de vendas" at bounding box center [100, 543] width 124 height 19
select select "ALL"
select select "0"
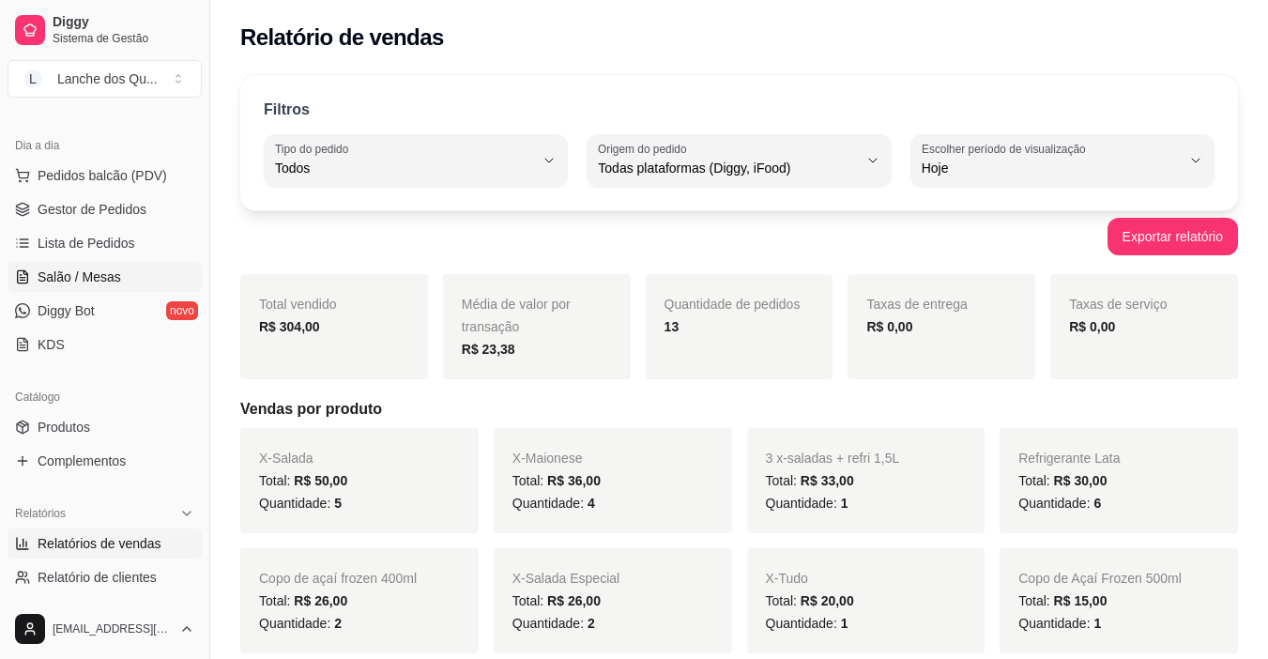
click at [60, 267] on link "Salão / Mesas" at bounding box center [105, 277] width 194 height 30
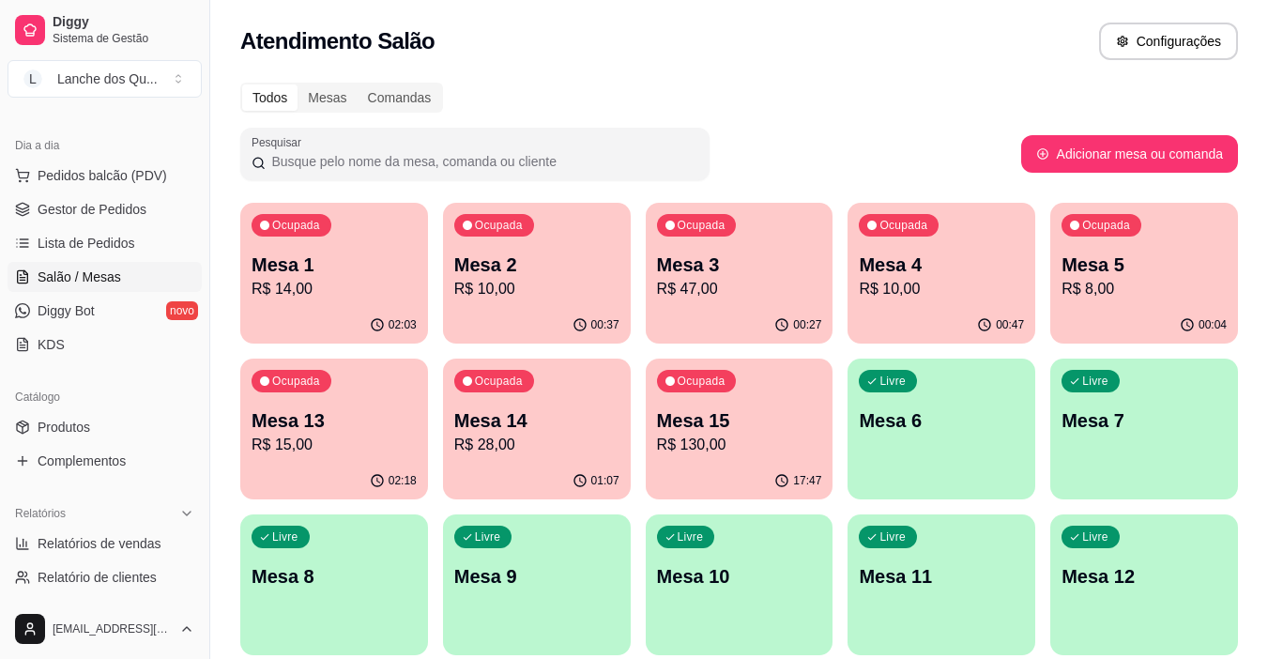
click at [326, 293] on p "R$ 14,00" at bounding box center [333, 289] width 165 height 23
click at [543, 281] on p "R$ 10,00" at bounding box center [536, 289] width 165 height 23
click at [744, 282] on p "R$ 47,00" at bounding box center [739, 289] width 160 height 22
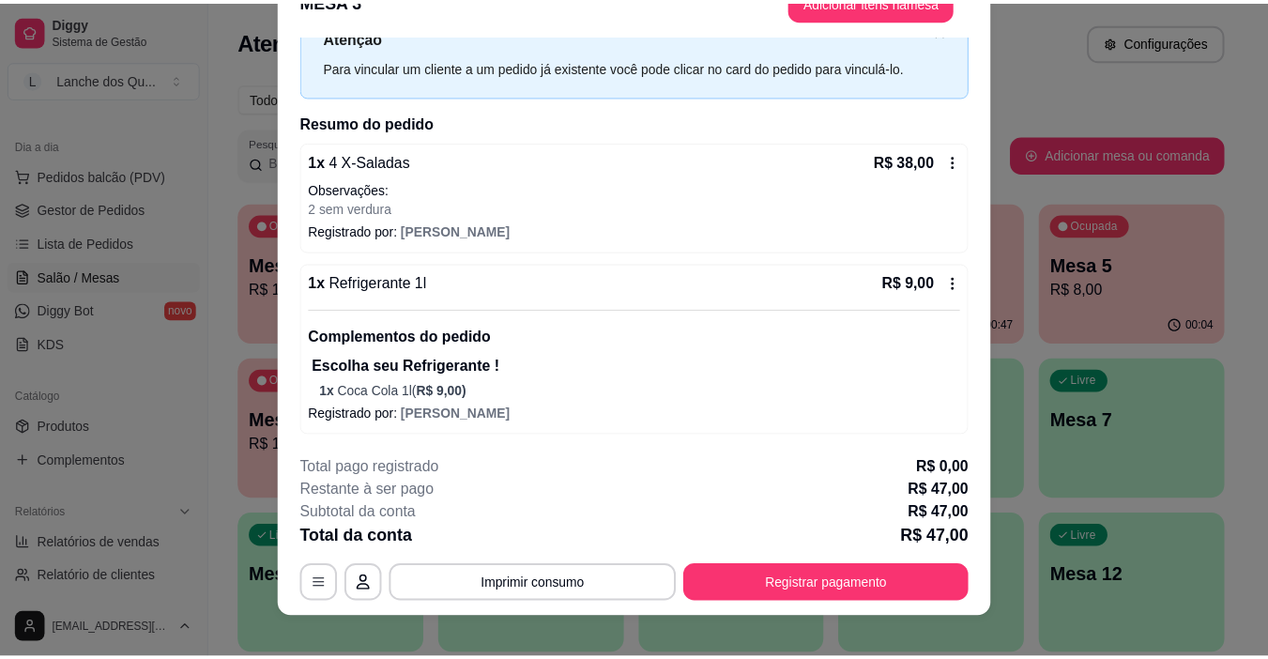
scroll to position [56, 0]
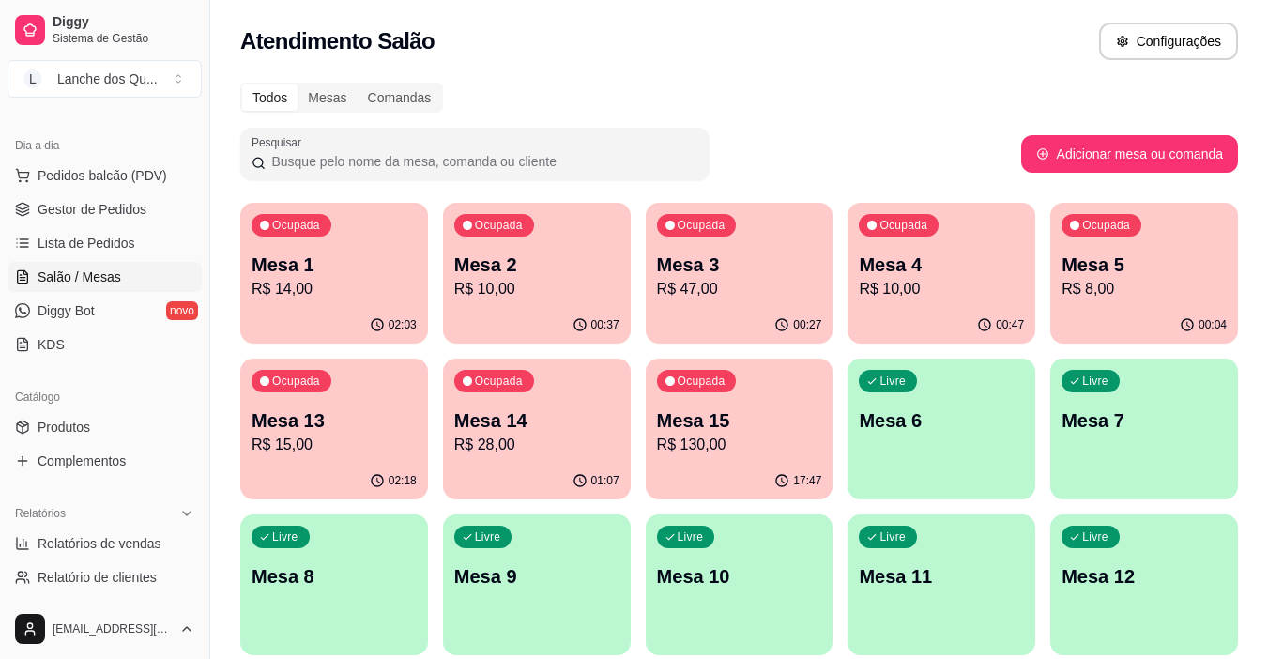
click at [754, 307] on div "00:27" at bounding box center [740, 325] width 188 height 37
click at [946, 256] on p "Mesa 4" at bounding box center [941, 264] width 165 height 26
click at [1115, 271] on p "Mesa 5" at bounding box center [1143, 264] width 165 height 26
click at [340, 449] on p "R$ 15,00" at bounding box center [334, 445] width 160 height 22
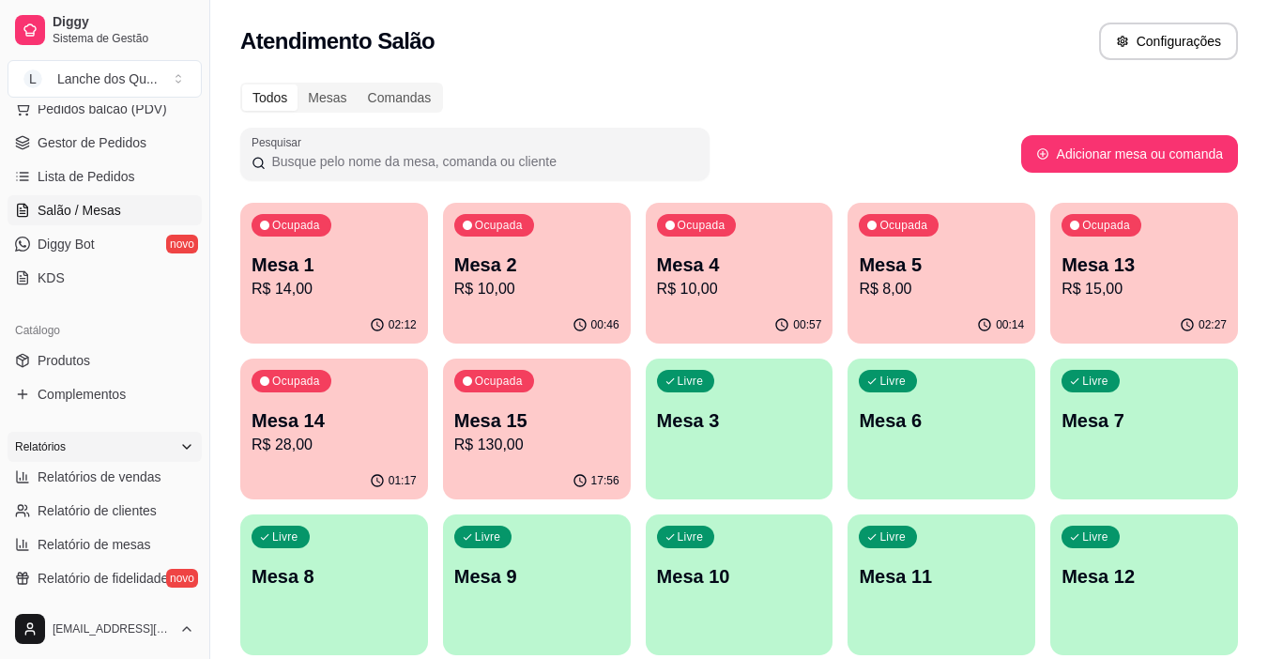
scroll to position [282, 0]
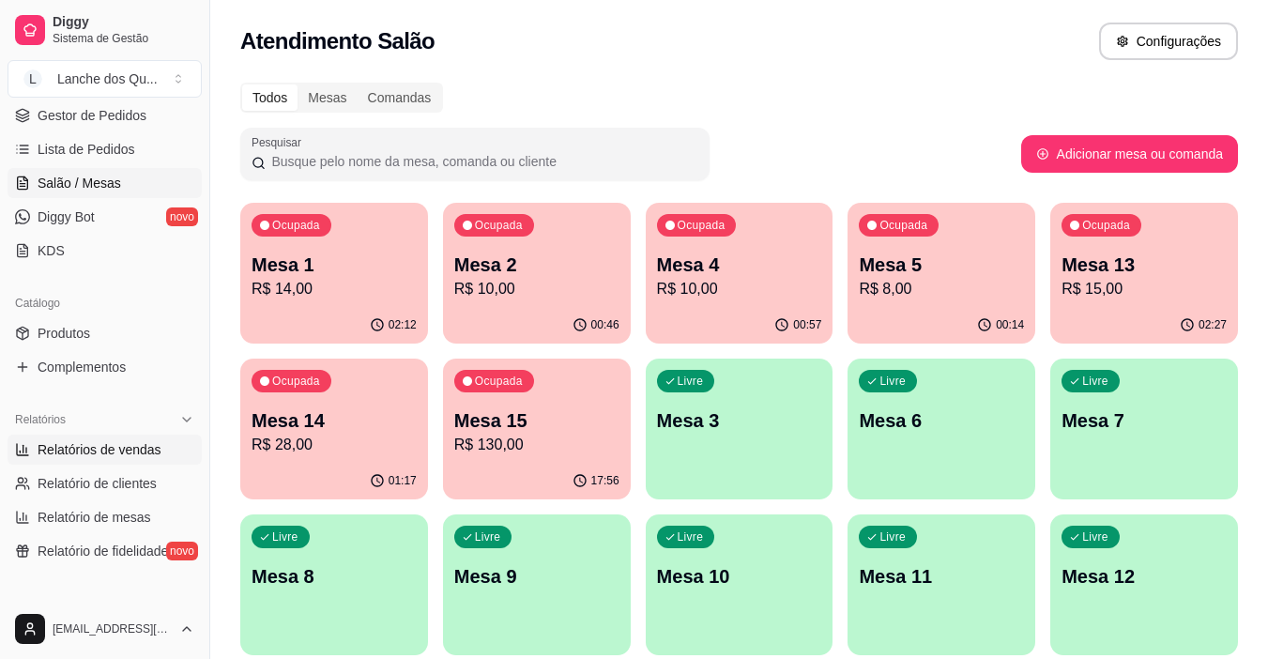
click at [91, 464] on link "Relatórios de vendas" at bounding box center [105, 449] width 194 height 30
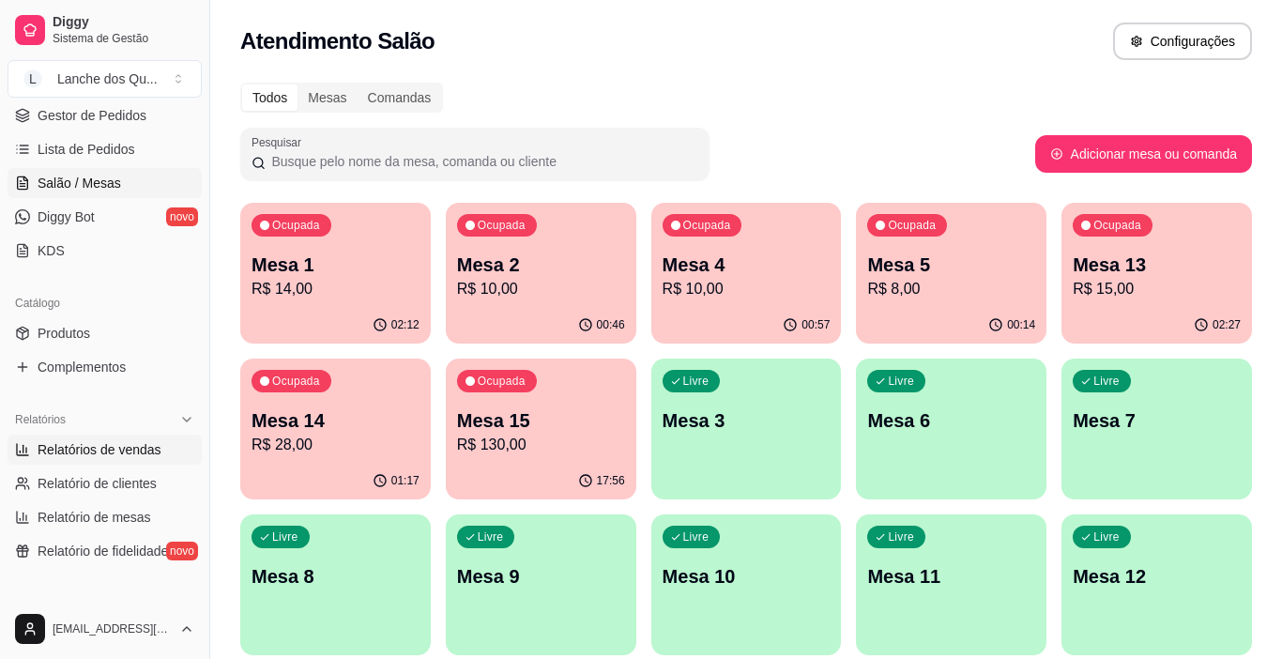
select select "ALL"
select select "0"
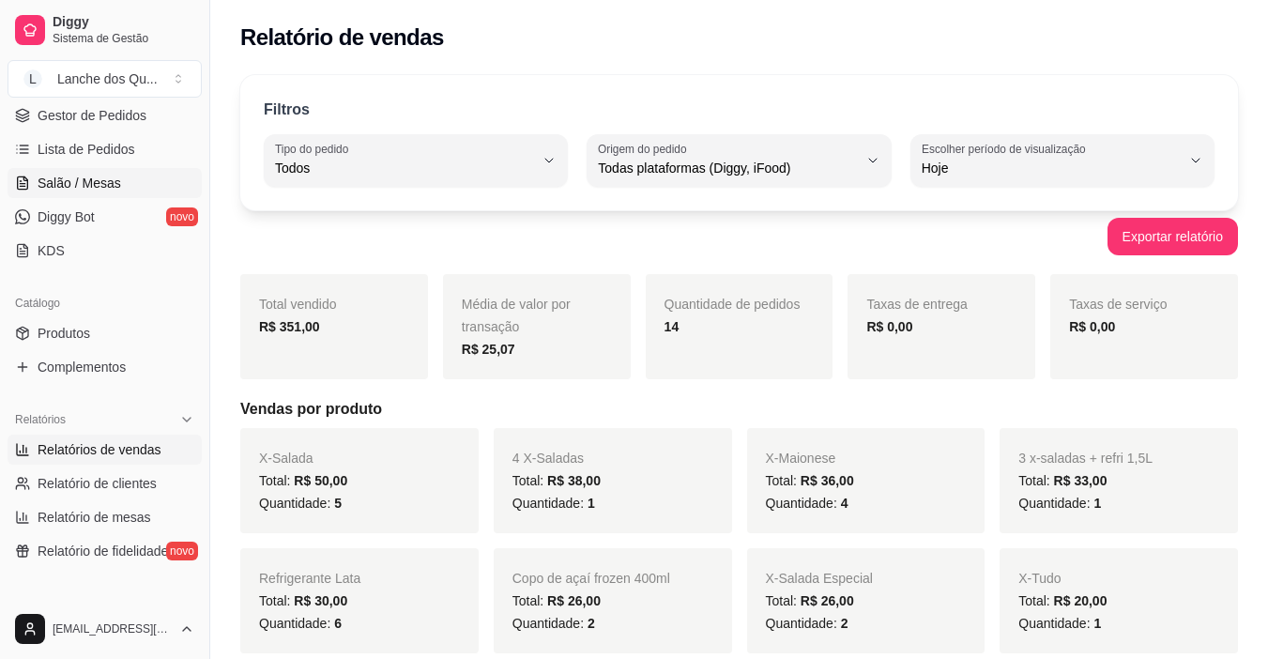
click at [66, 186] on span "Salão / Mesas" at bounding box center [80, 183] width 84 height 19
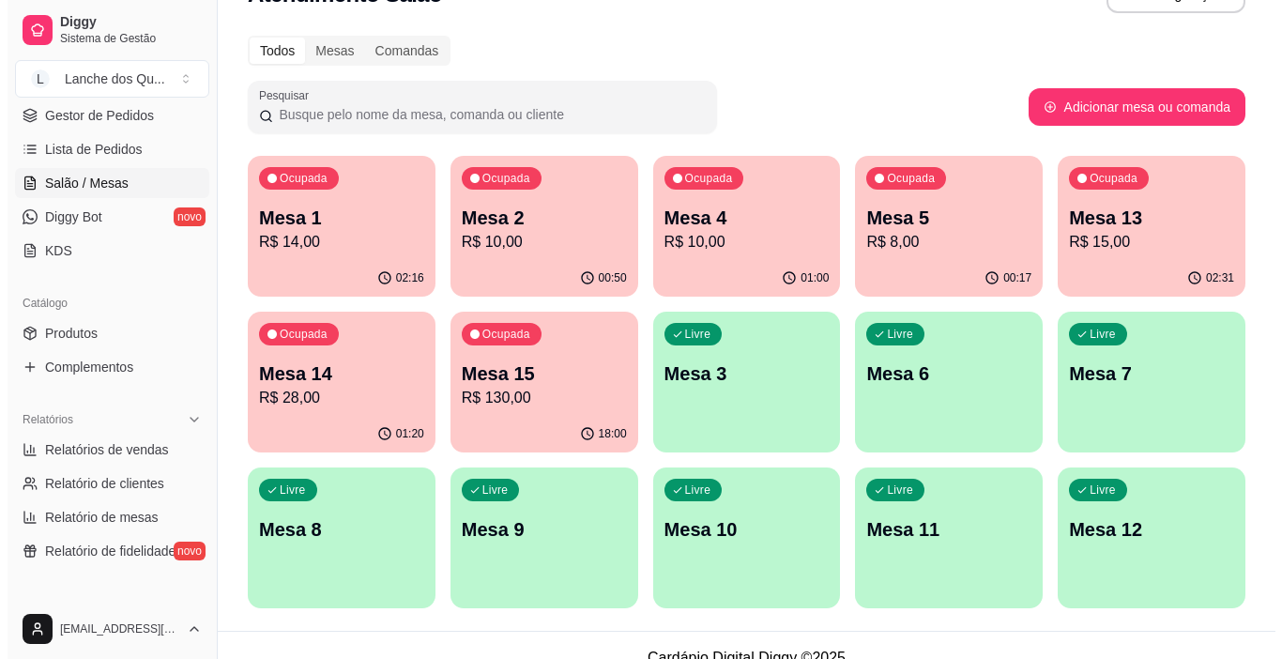
scroll to position [72, 0]
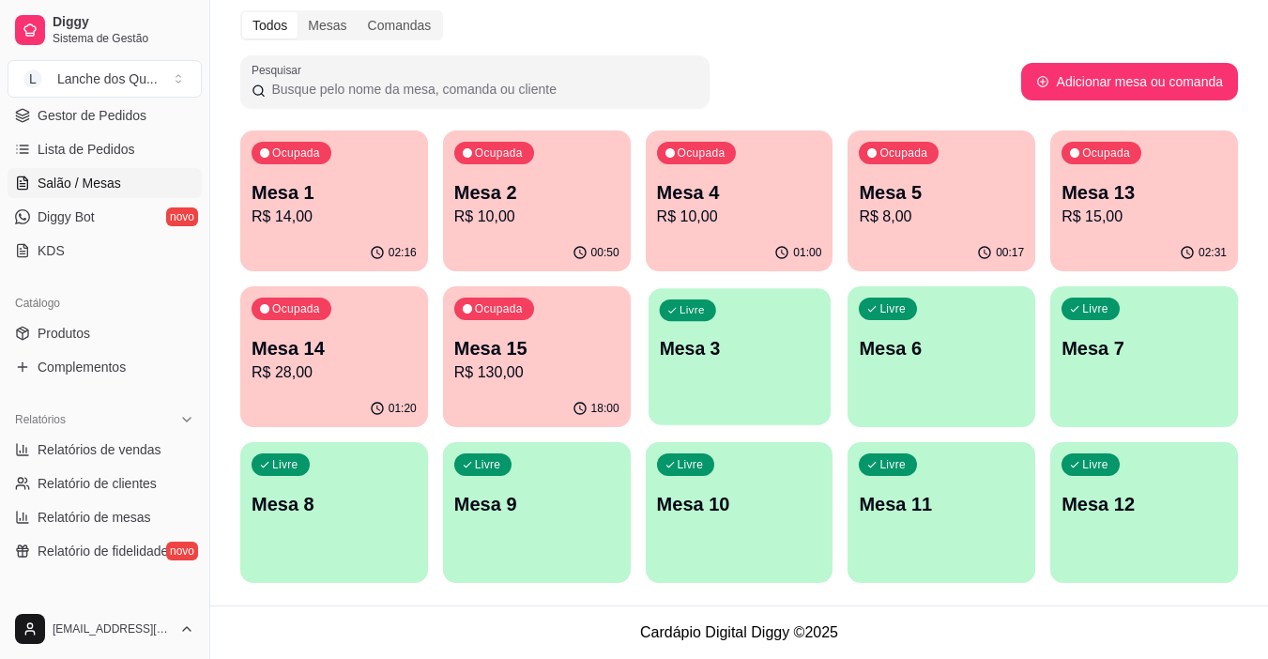
click at [768, 357] on p "Mesa 3" at bounding box center [739, 348] width 160 height 25
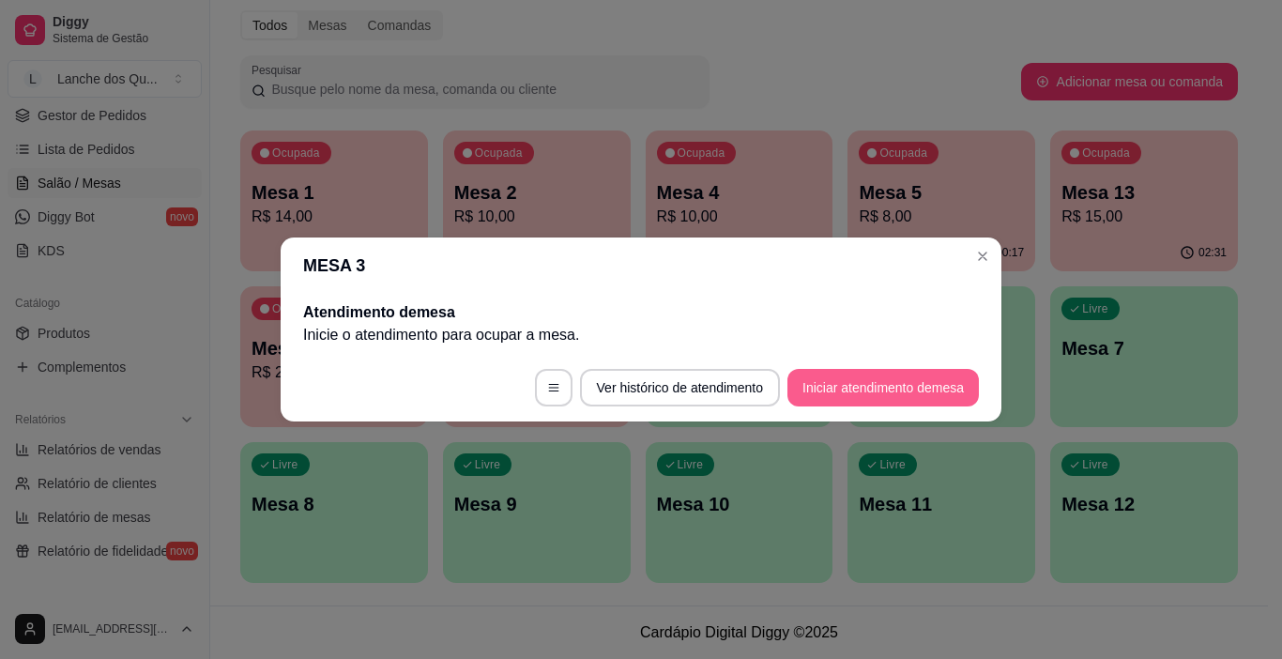
click at [876, 379] on button "Iniciar atendimento de mesa" at bounding box center [882, 388] width 191 height 38
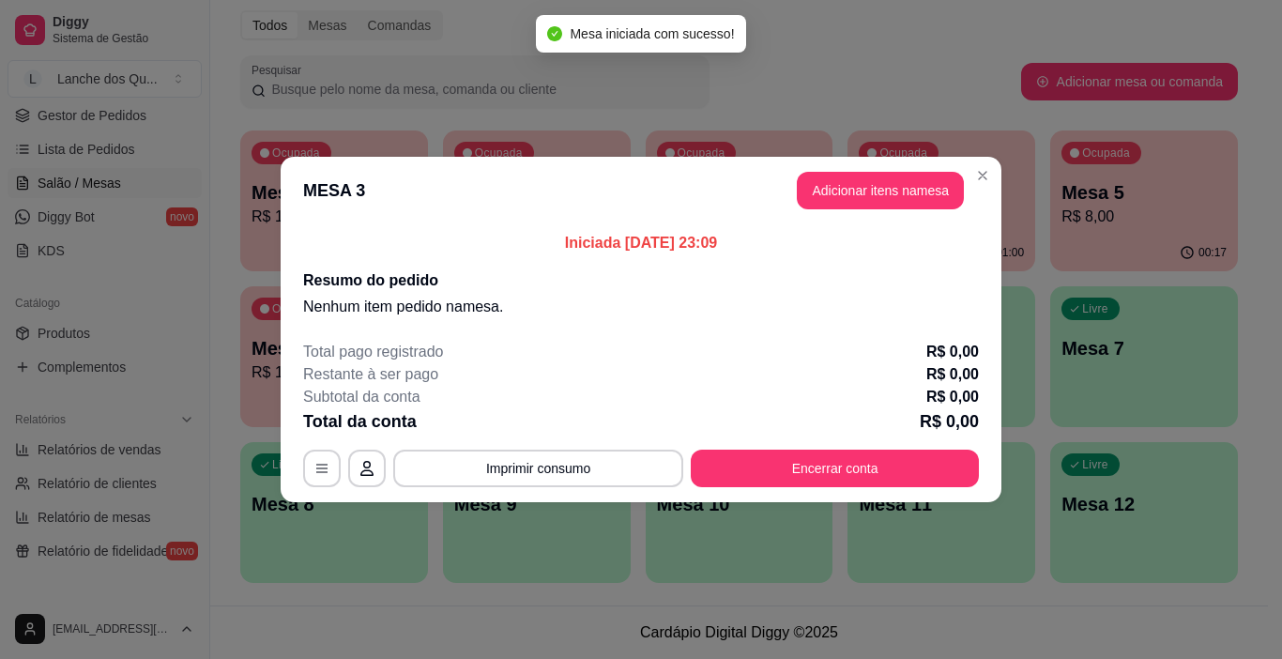
click at [845, 192] on button "Adicionar itens na mesa" at bounding box center [880, 191] width 167 height 38
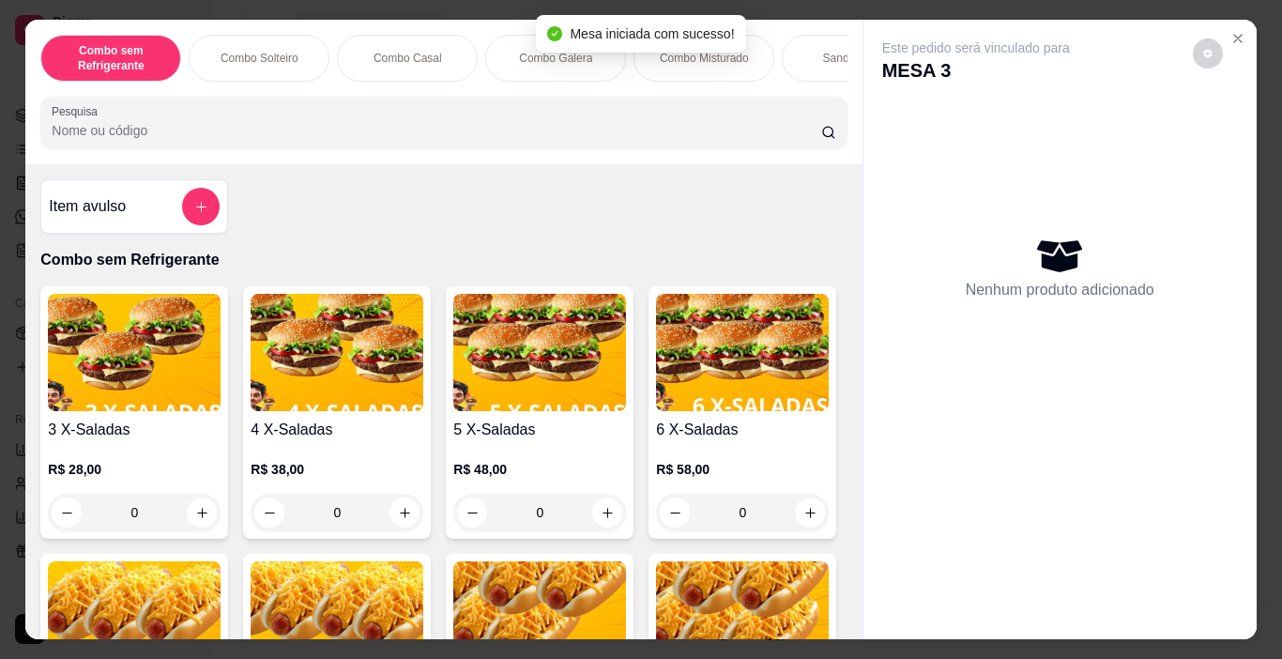
click at [163, 221] on div "Item avulso" at bounding box center [134, 207] width 171 height 38
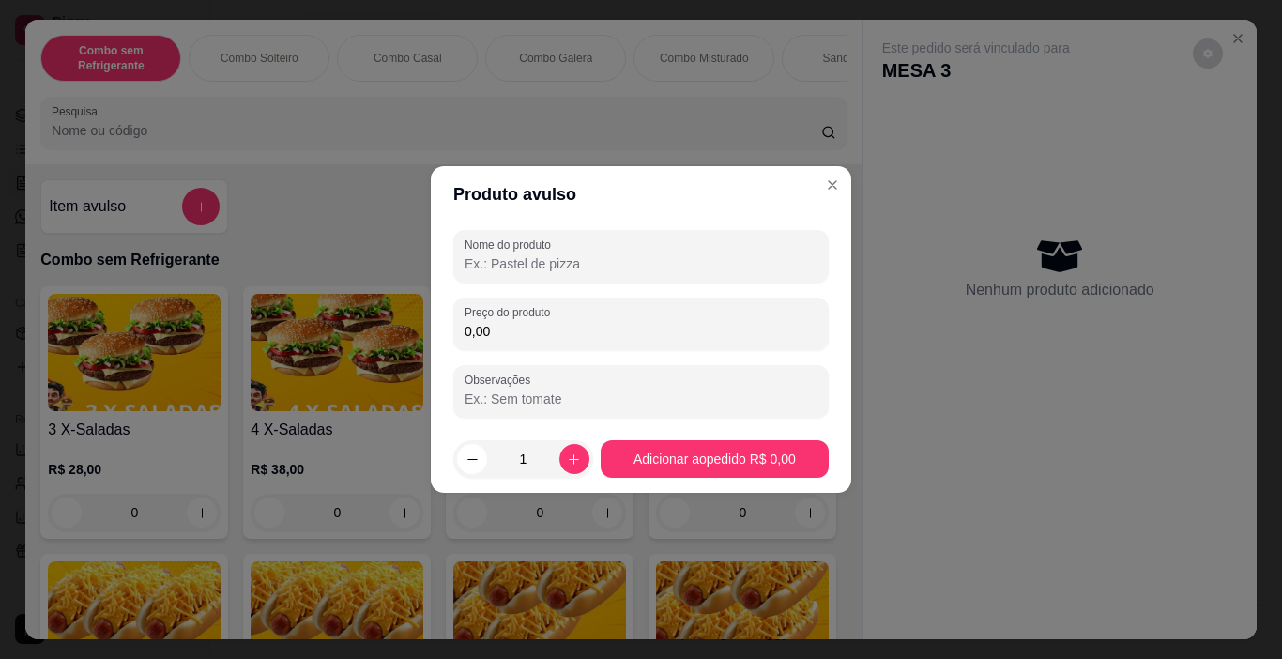
click at [540, 268] on input "Nome do produto" at bounding box center [641, 263] width 353 height 19
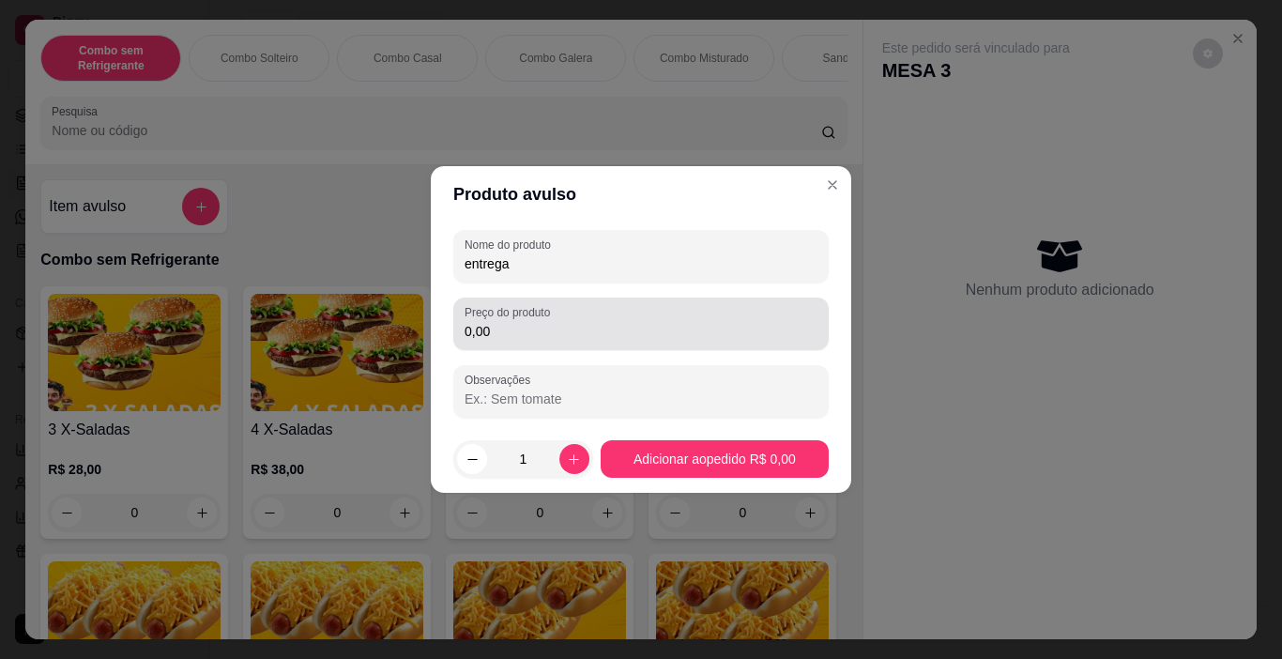
type input "entrega"
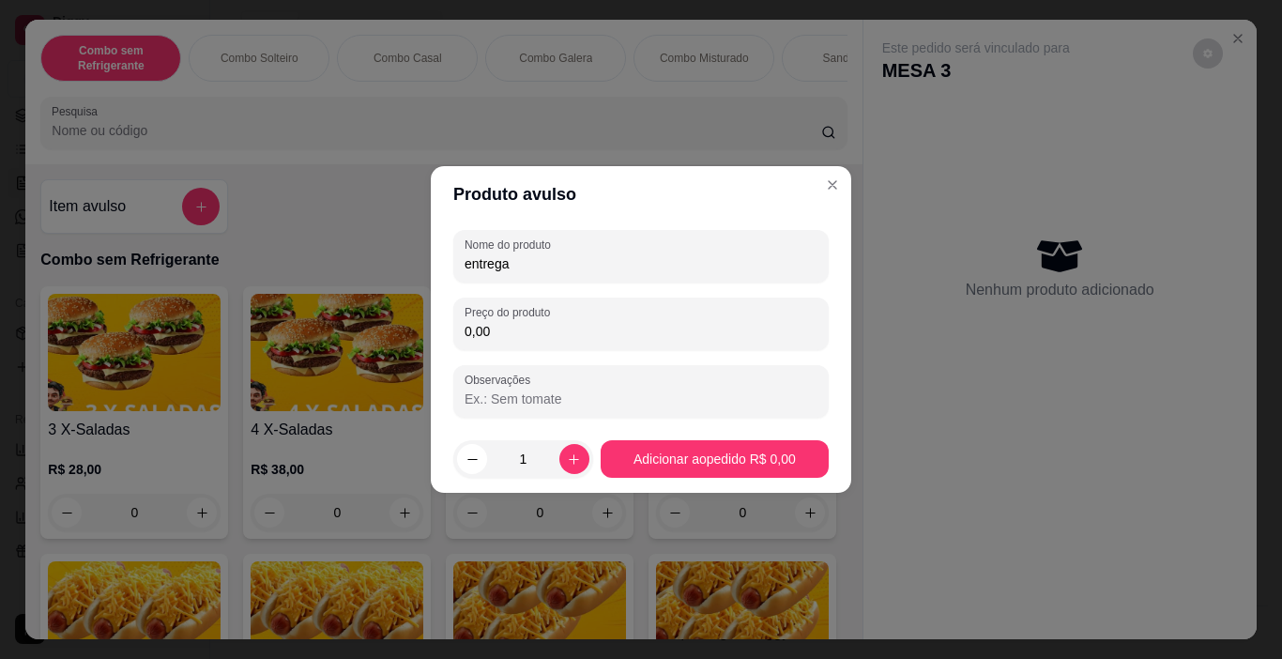
drag, startPoint x: 586, startPoint y: 327, endPoint x: 358, endPoint y: 324, distance: 228.1
click at [358, 324] on div "Produto avulso Nome do produto entrega Preço do produto 0,00 Observações 1 Adic…" at bounding box center [641, 329] width 1282 height 659
type input "3,00"
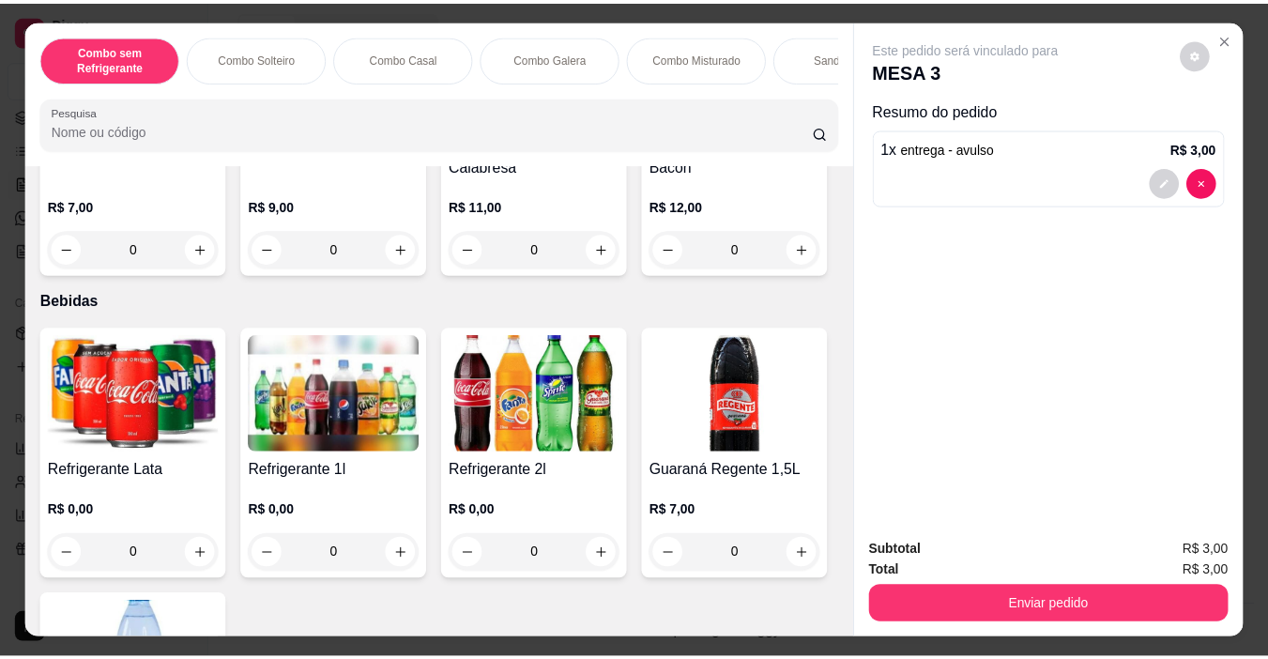
scroll to position [4223, 0]
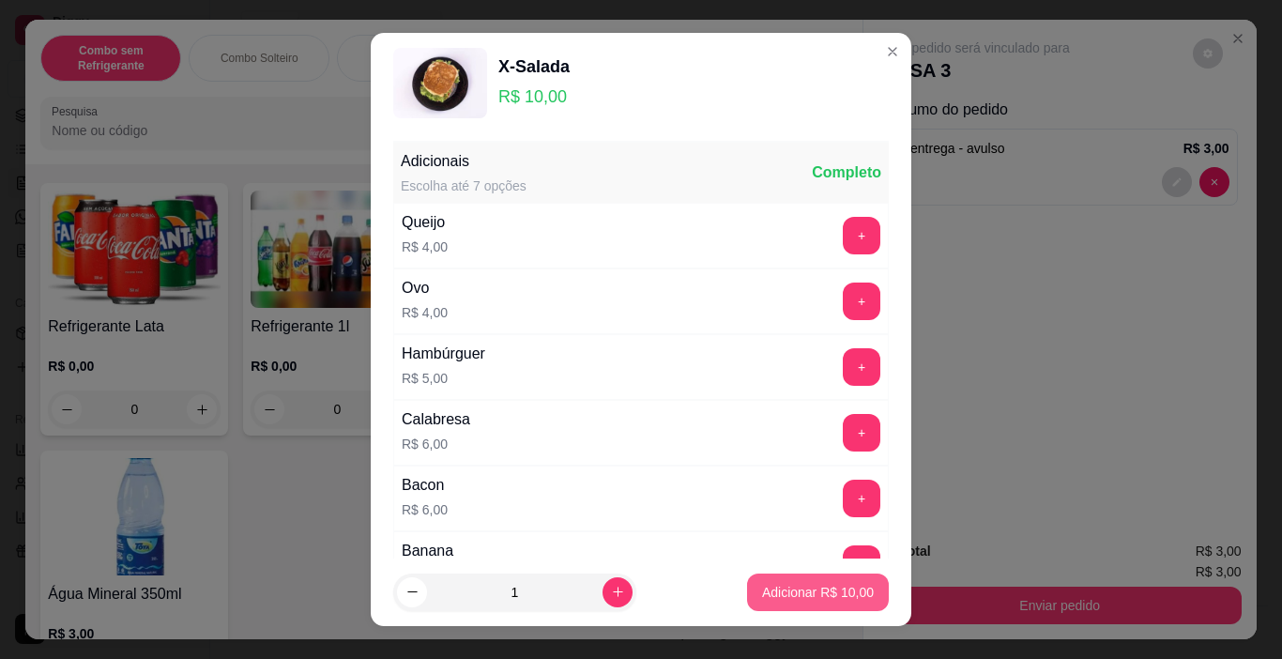
click at [773, 596] on p "Adicionar R$ 10,00" at bounding box center [818, 592] width 112 height 19
type input "1"
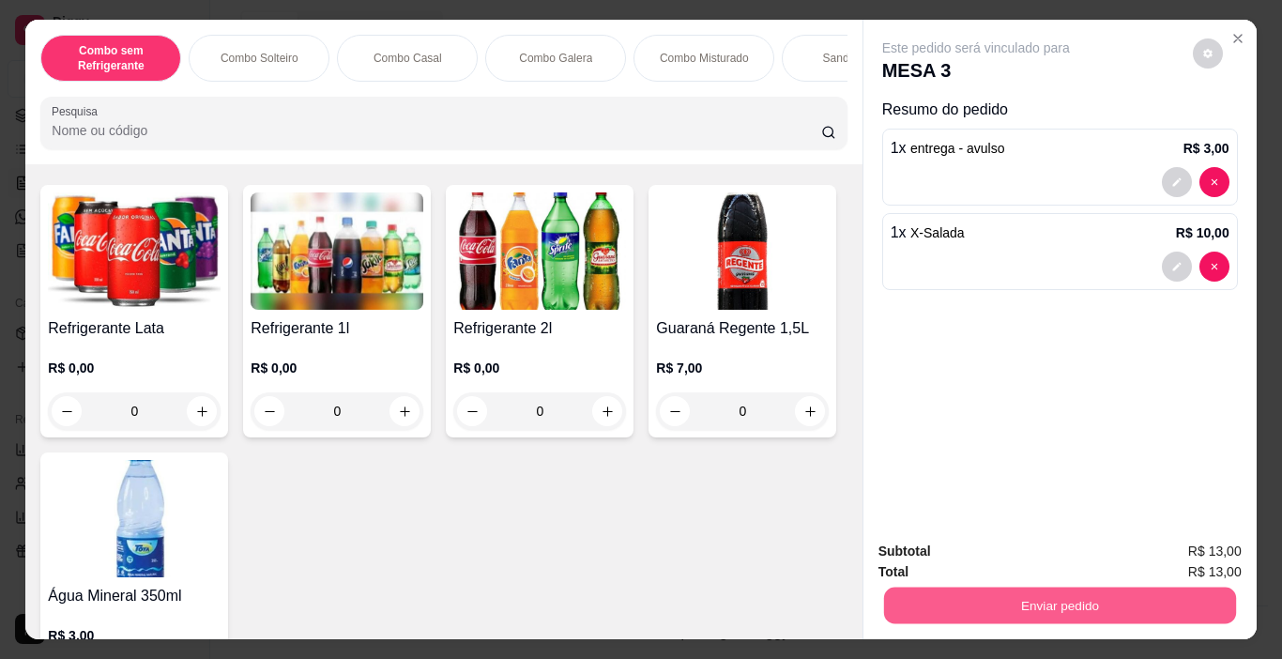
click at [1028, 592] on button "Enviar pedido" at bounding box center [1059, 605] width 352 height 37
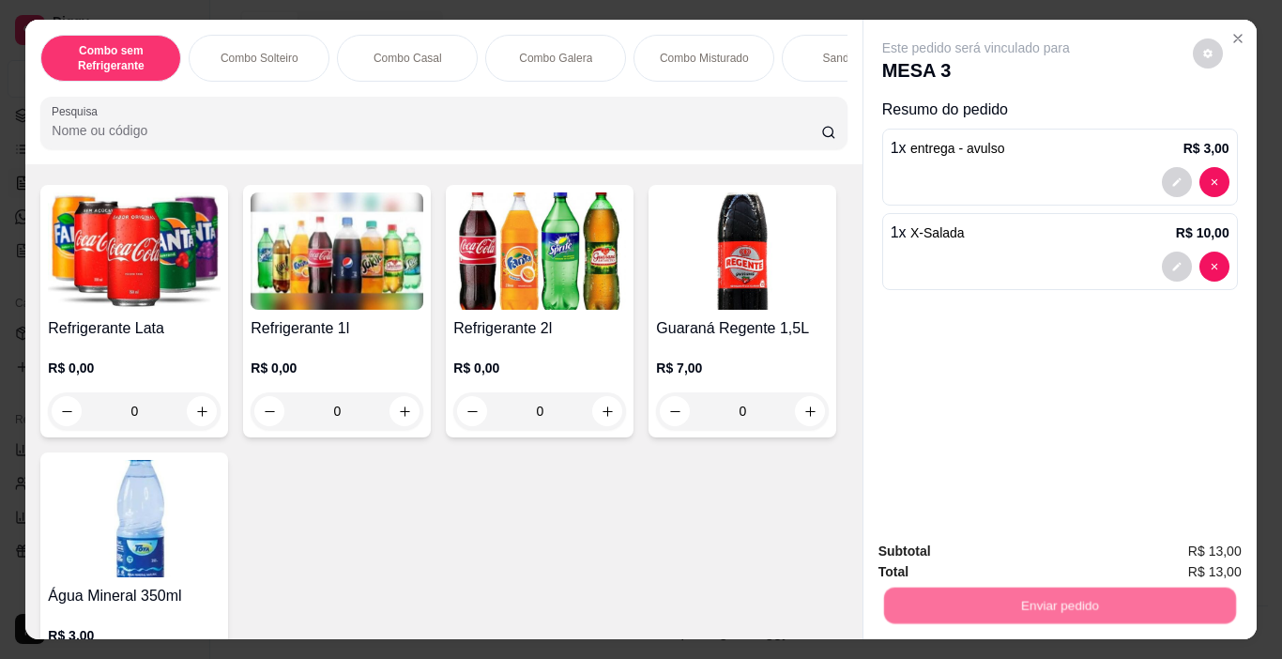
click at [974, 553] on button "Não registrar e enviar pedido" at bounding box center [997, 552] width 195 height 36
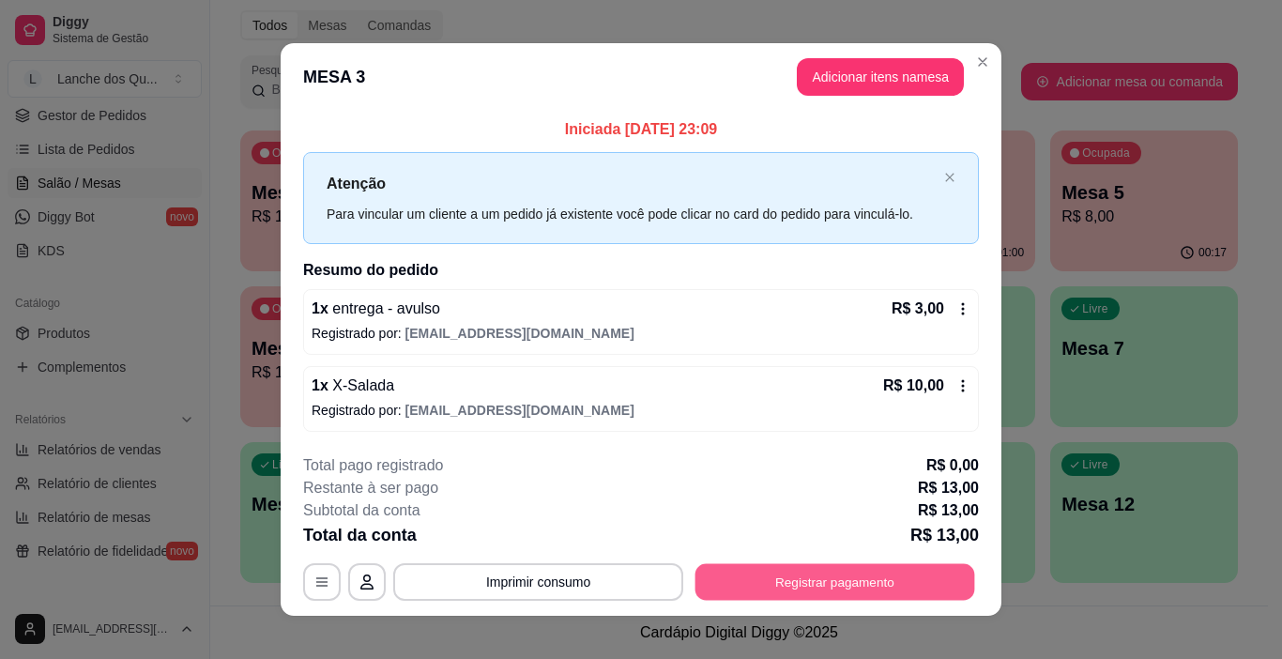
click at [826, 578] on button "Registrar pagamento" at bounding box center [835, 581] width 280 height 37
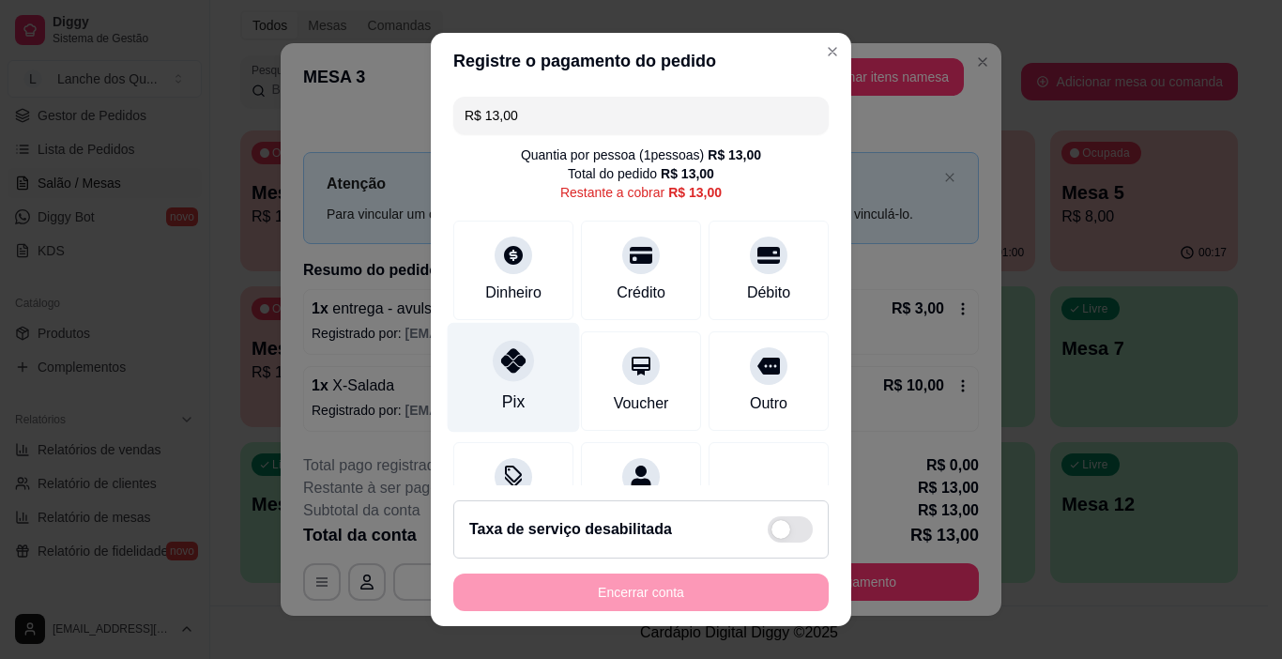
click at [501, 371] on icon at bounding box center [513, 360] width 24 height 24
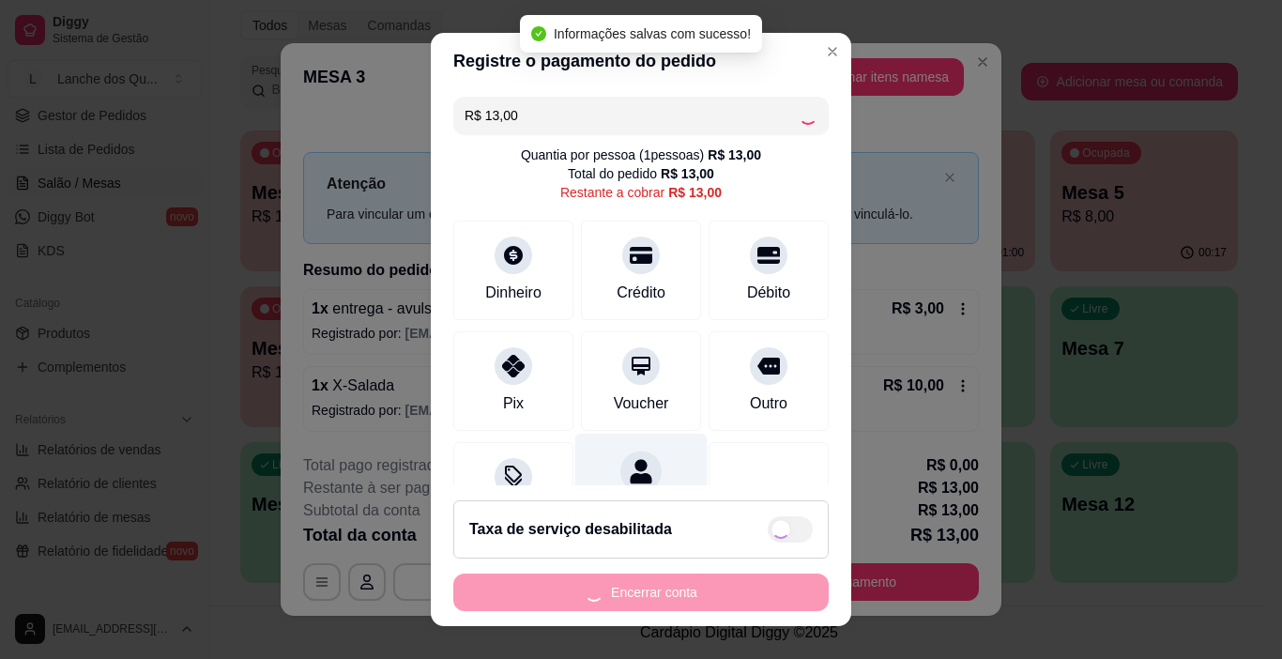
type input "R$ 0,00"
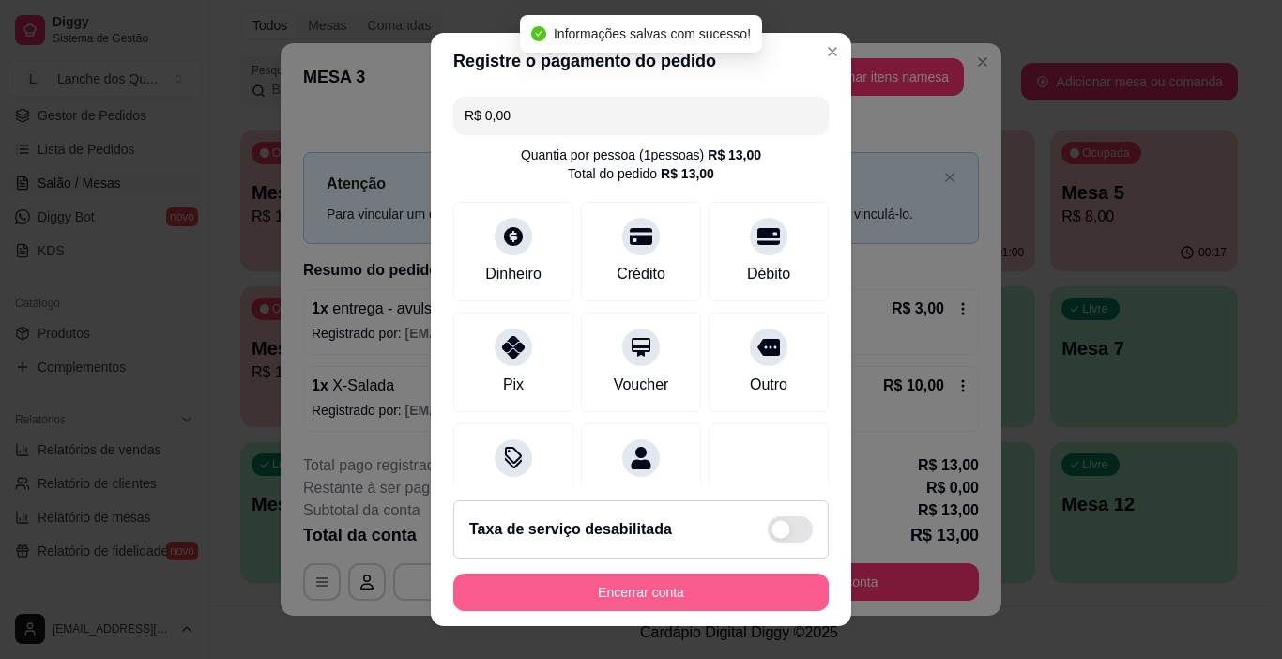
click at [671, 582] on button "Encerrar conta" at bounding box center [640, 592] width 375 height 38
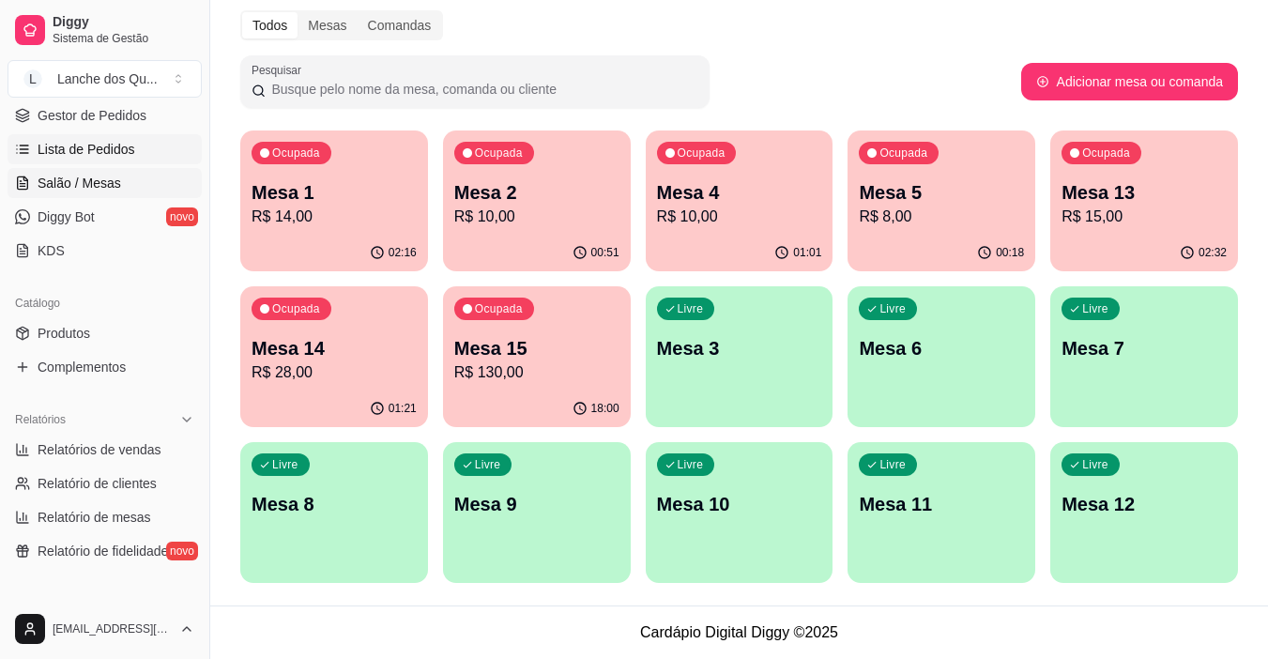
click at [102, 149] on span "Lista de Pedidos" at bounding box center [87, 149] width 98 height 19
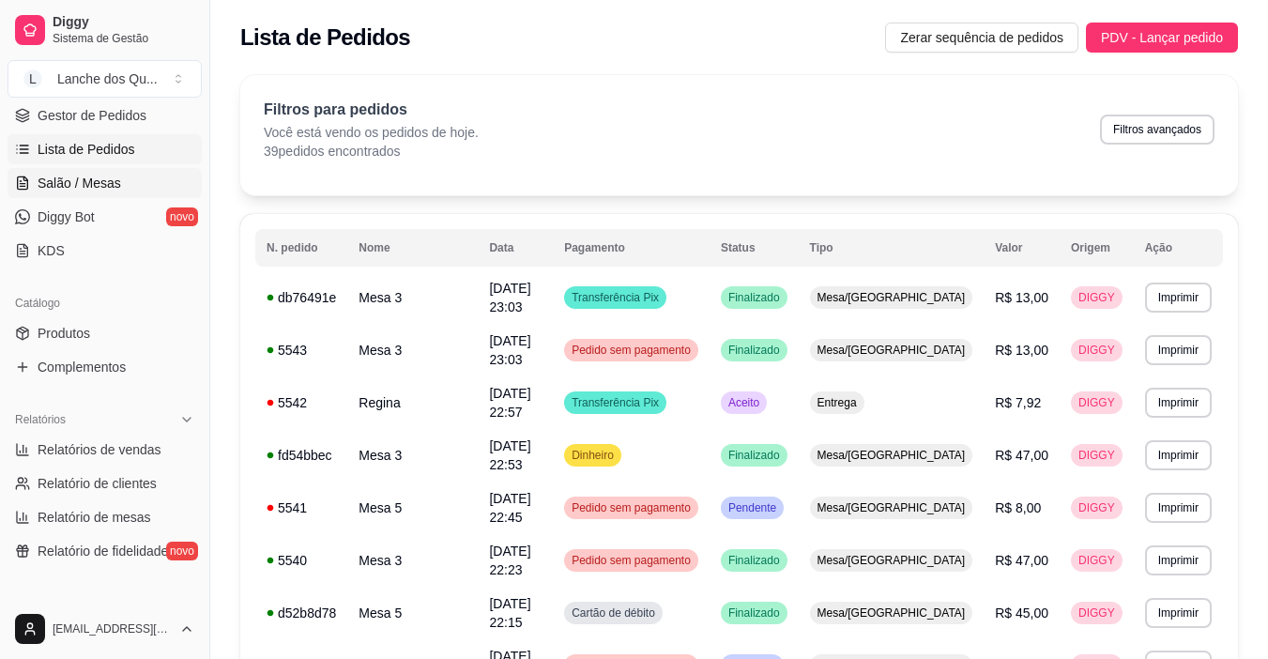
click at [76, 172] on link "Salão / Mesas" at bounding box center [105, 183] width 194 height 30
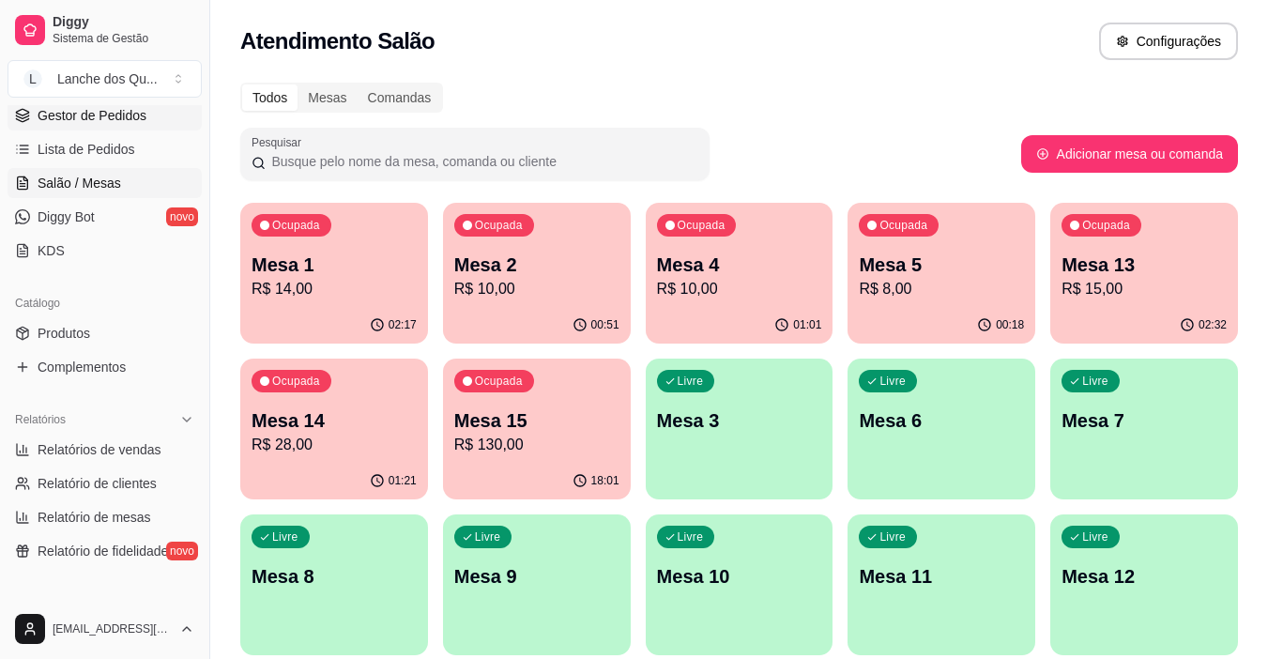
click at [88, 117] on span "Gestor de Pedidos" at bounding box center [92, 115] width 109 height 19
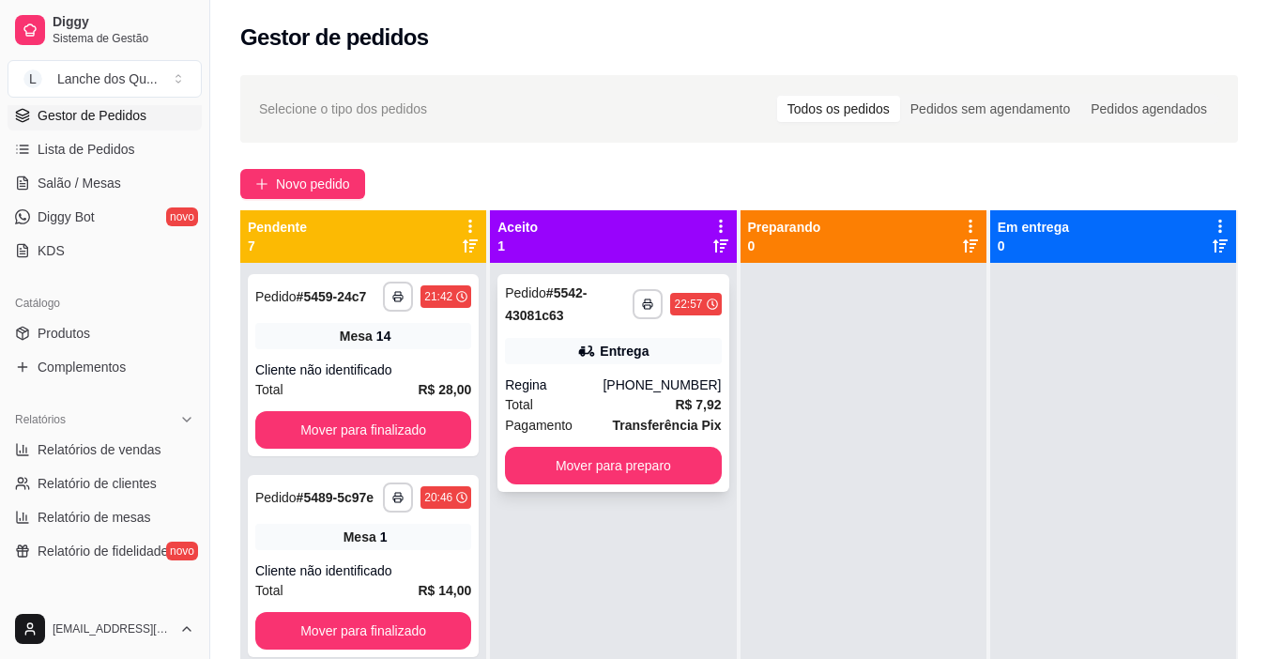
click at [631, 388] on div "[PHONE_NUMBER]" at bounding box center [661, 384] width 118 height 19
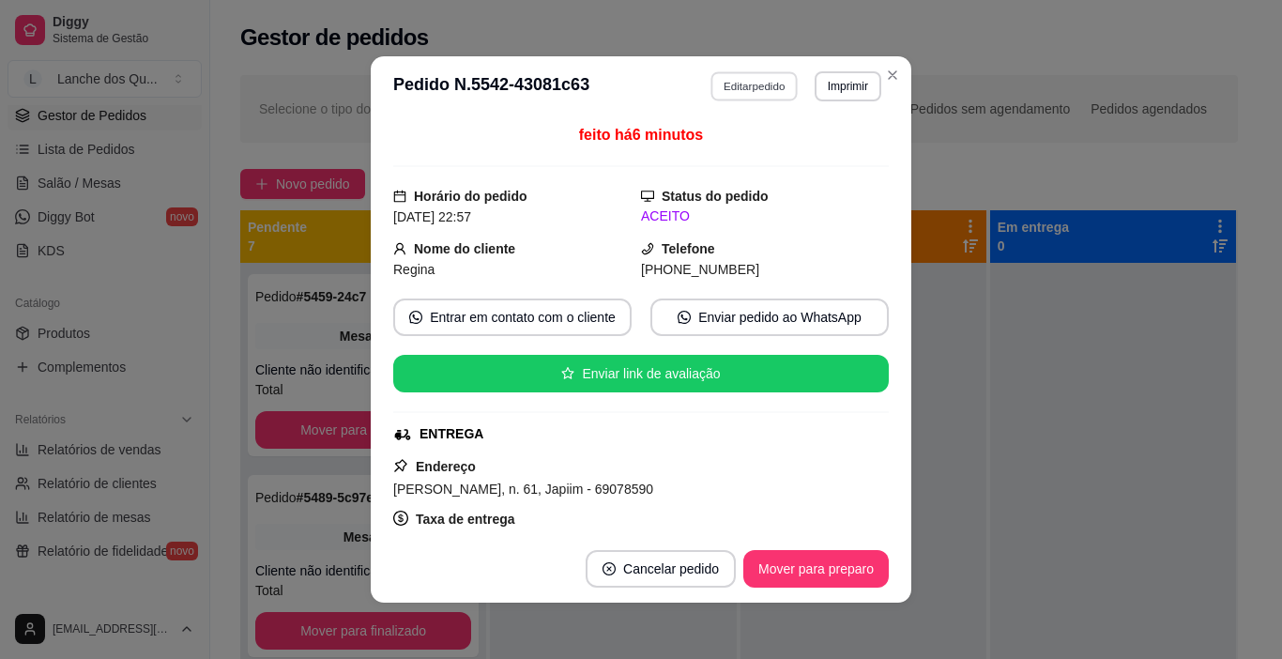
click at [766, 82] on button "Editar pedido" at bounding box center [754, 85] width 87 height 29
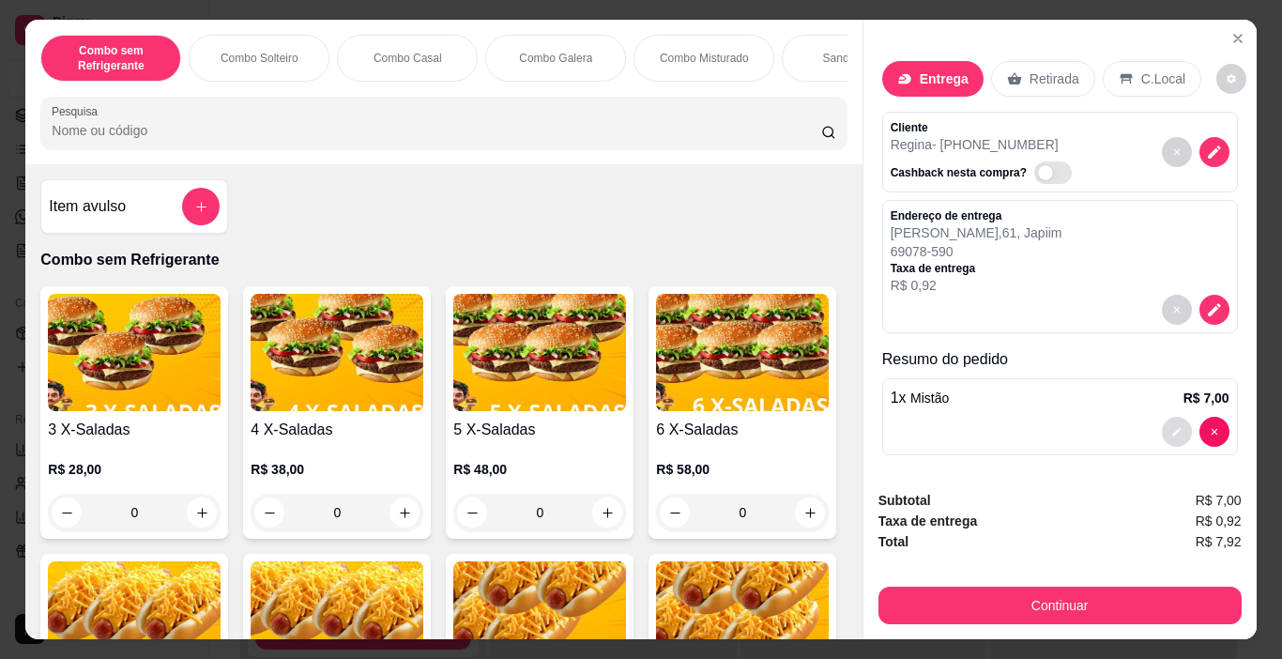
click at [1162, 431] on button "decrease-product-quantity" at bounding box center [1177, 432] width 30 height 30
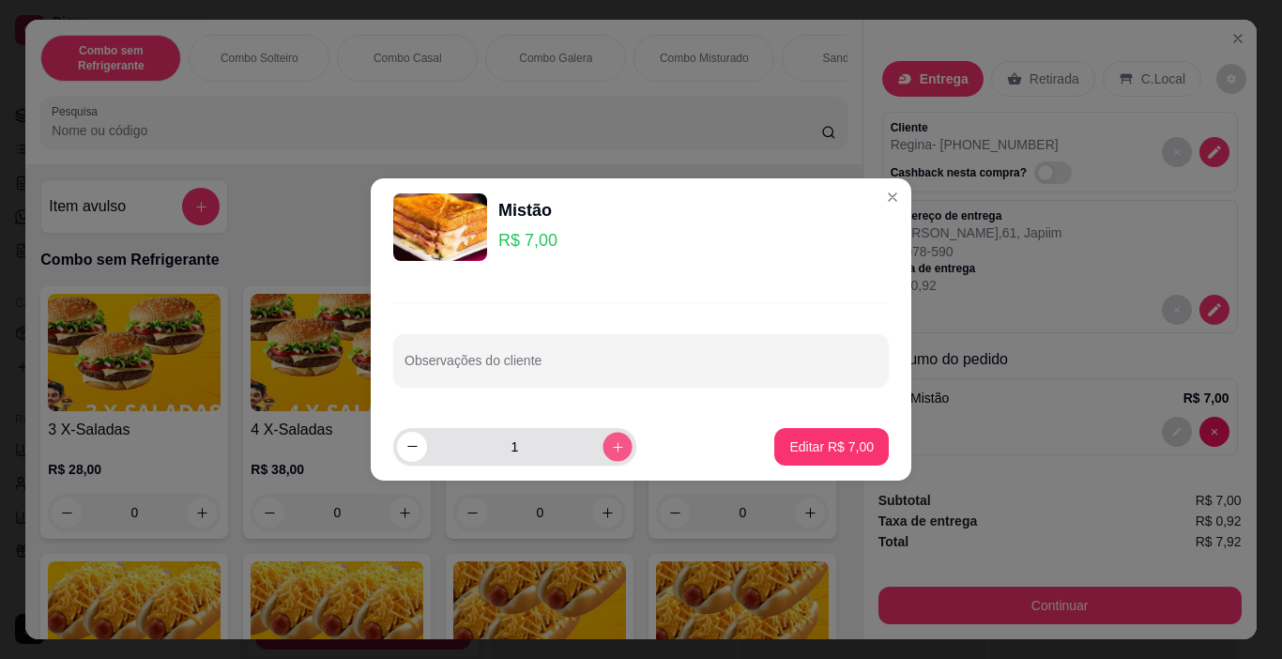
click at [611, 448] on icon "increase-product-quantity" at bounding box center [618, 447] width 14 height 14
type input "2"
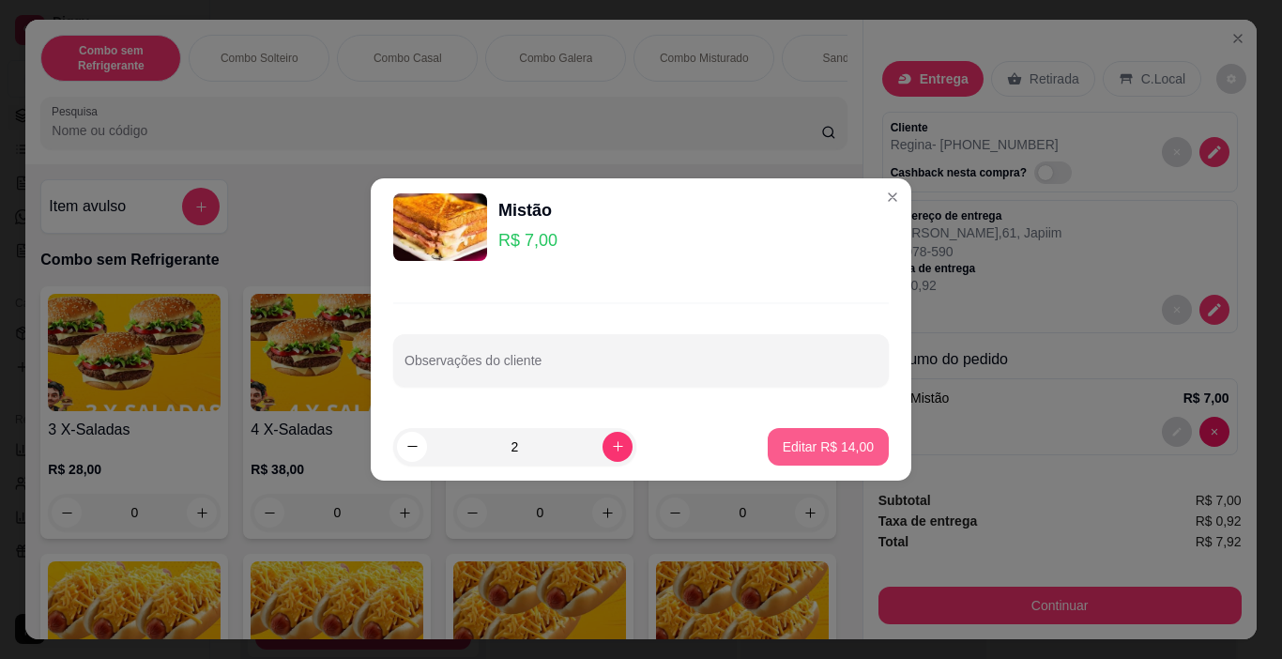
click at [810, 451] on p "Editar R$ 14,00" at bounding box center [828, 446] width 91 height 19
type input "2"
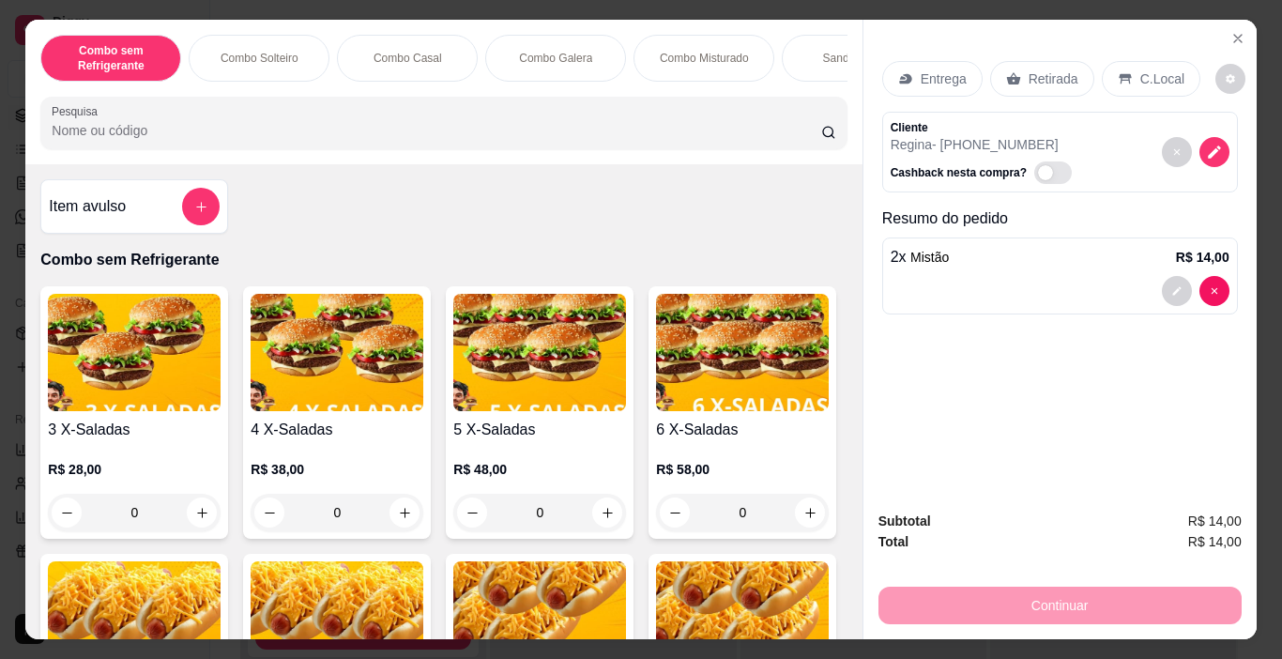
click at [941, 73] on p "Entrega" at bounding box center [944, 78] width 46 height 19
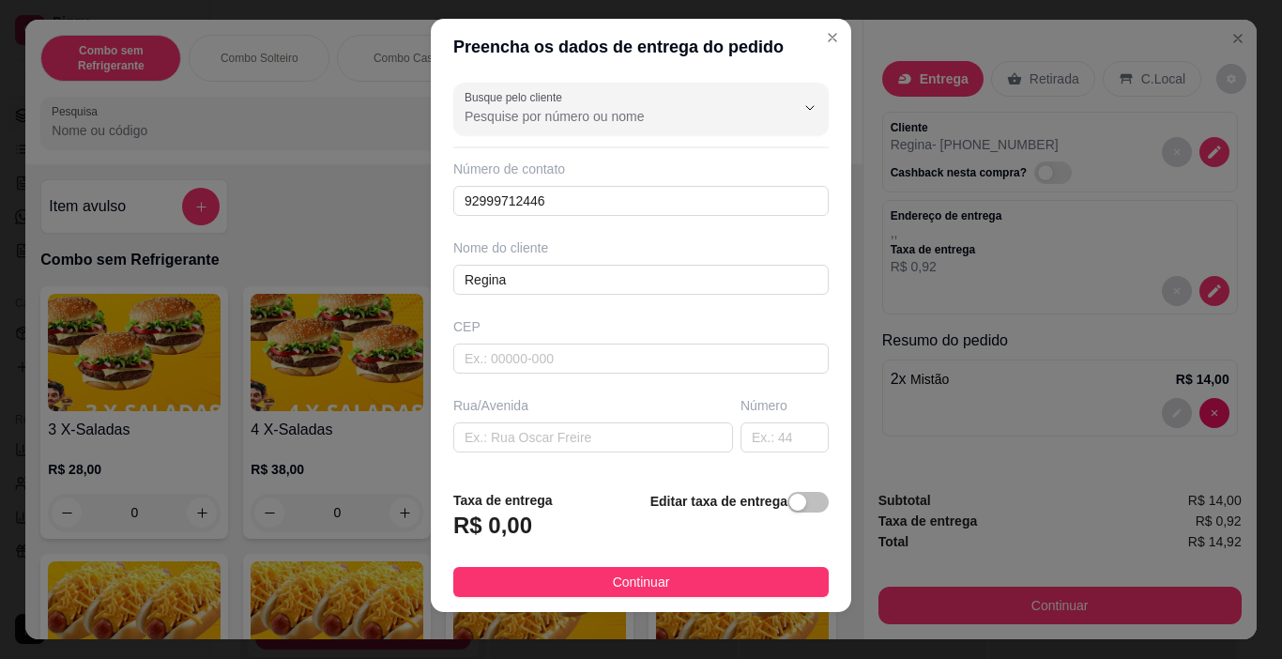
scroll to position [27, 0]
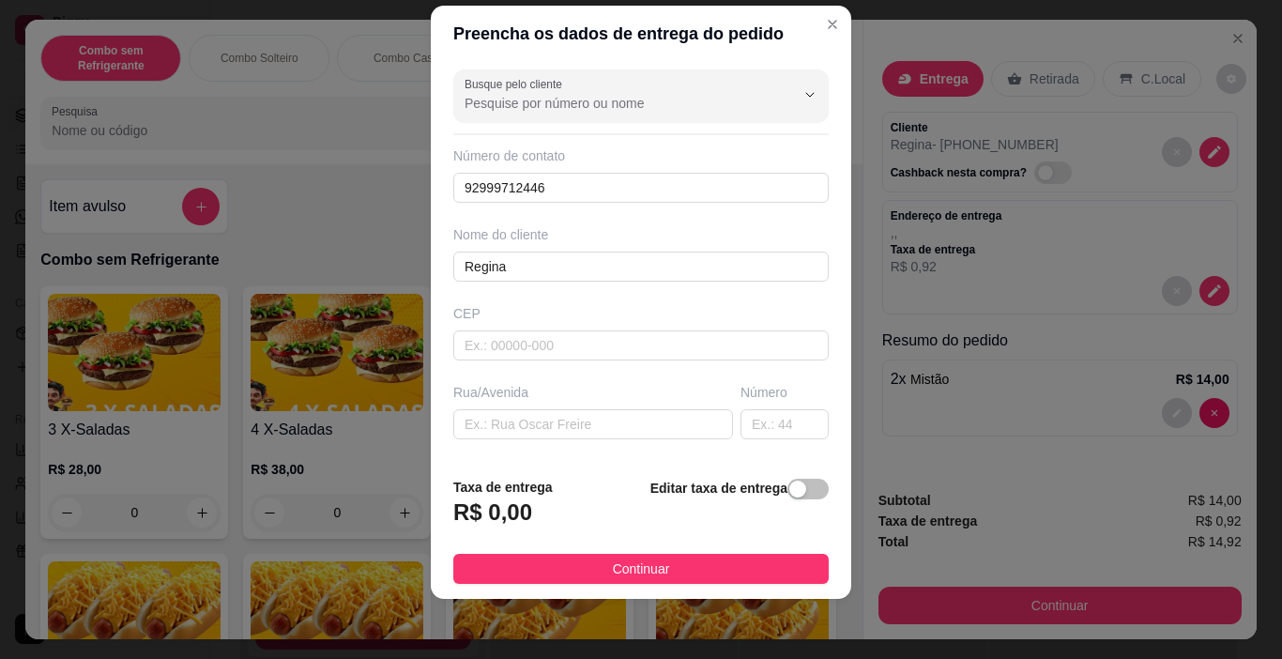
click at [498, 510] on h3 "R$ 0,00" at bounding box center [492, 512] width 79 height 30
click at [494, 516] on h3 "R$ 0,00" at bounding box center [492, 512] width 79 height 30
click at [790, 491] on span "button" at bounding box center [807, 489] width 41 height 21
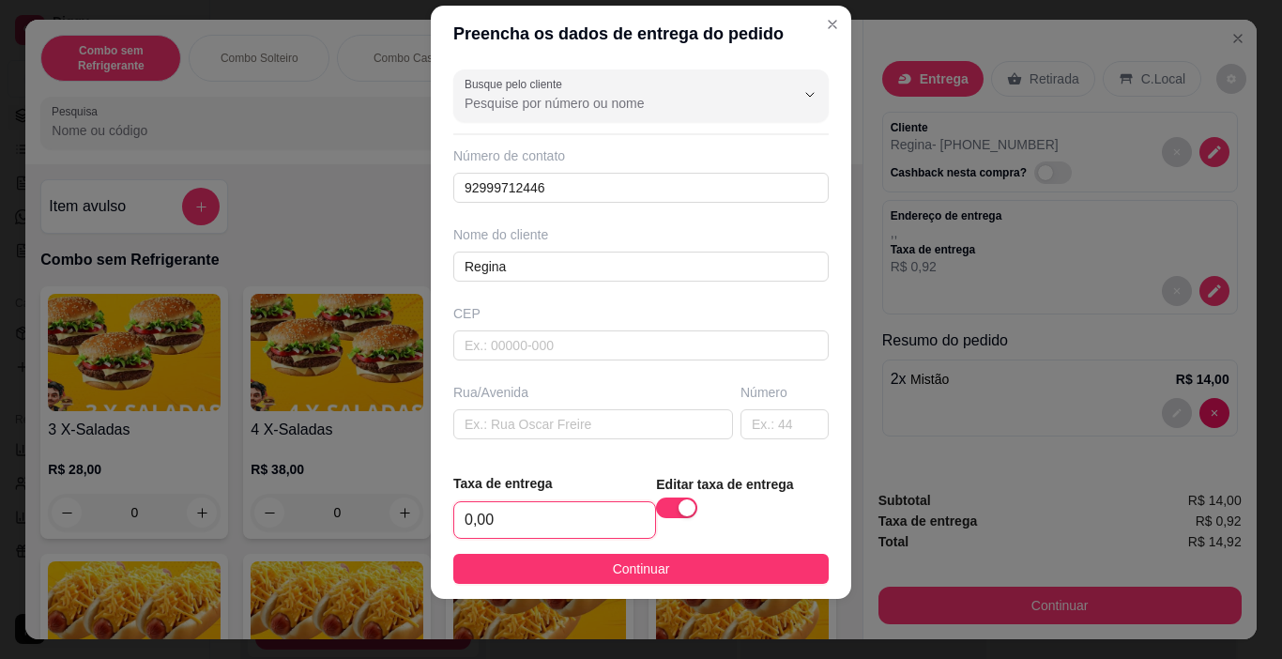
click at [523, 518] on input "0,00" at bounding box center [554, 520] width 201 height 36
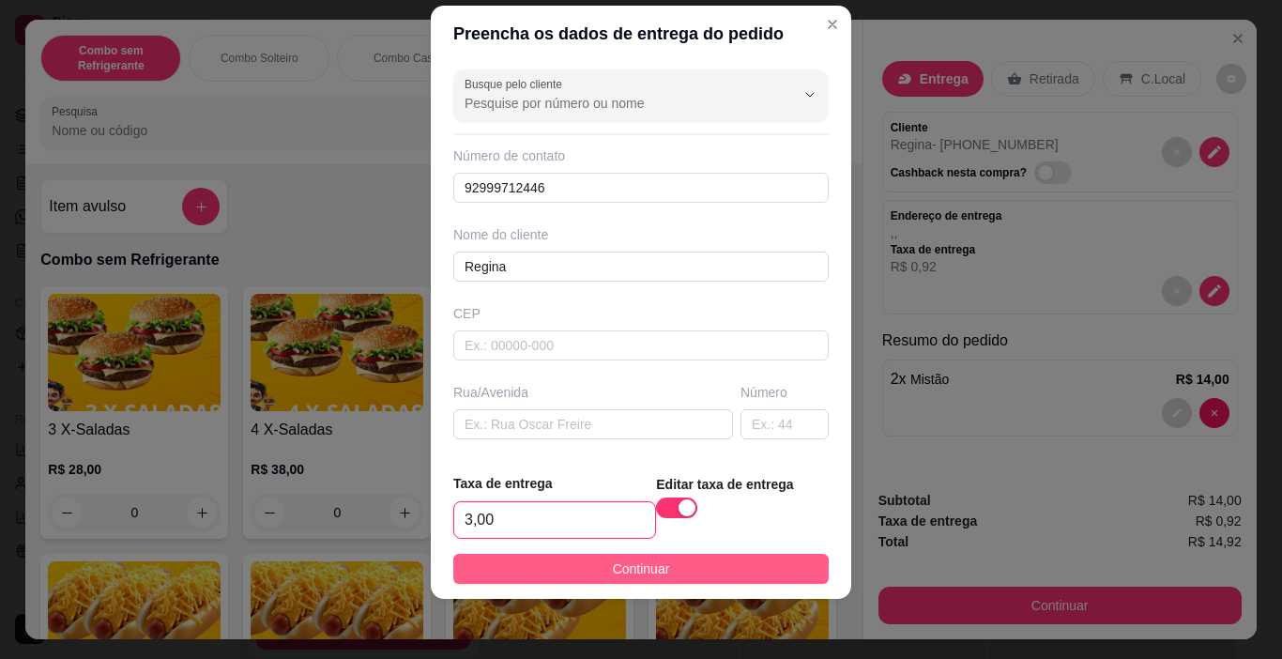
type input "3,00"
click at [616, 578] on span "Continuar" at bounding box center [641, 568] width 57 height 21
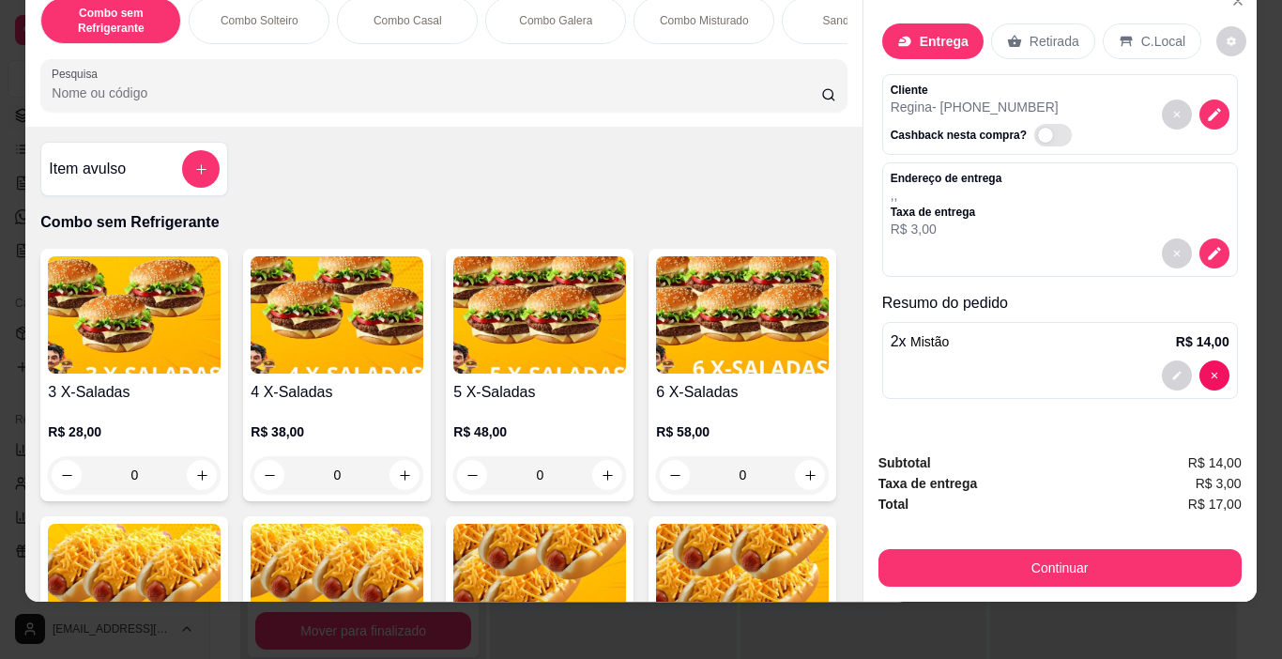
scroll to position [47, 0]
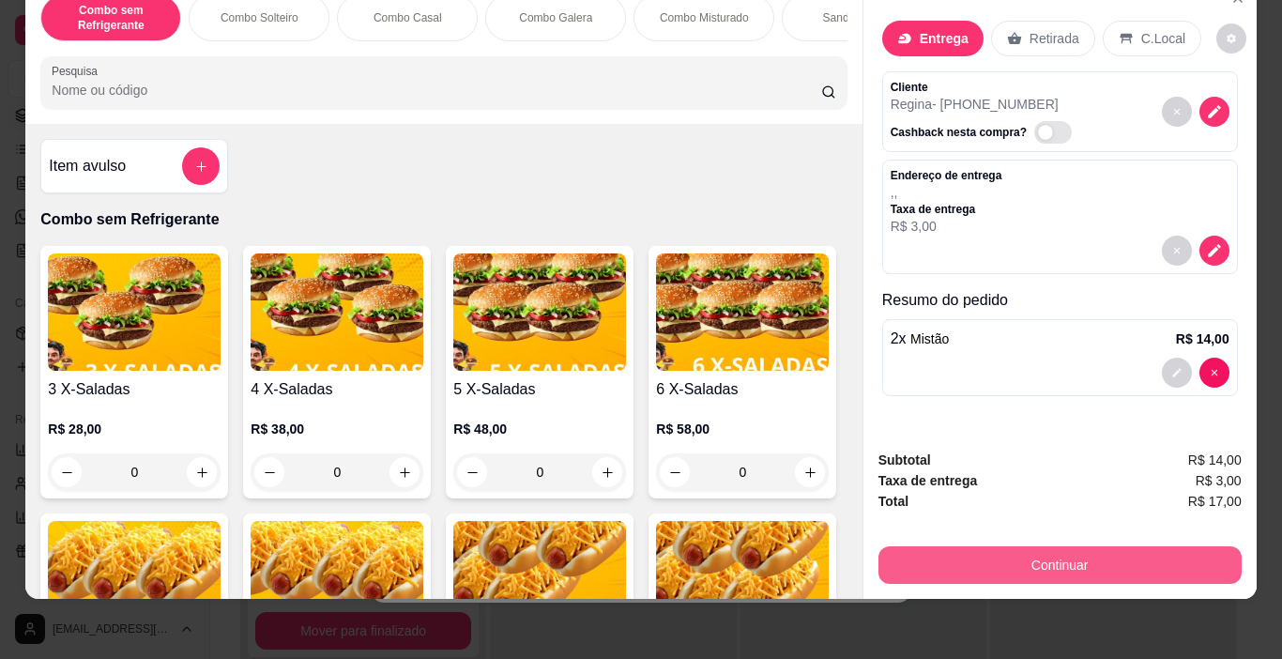
click at [1045, 560] on button "Continuar" at bounding box center [1059, 565] width 363 height 38
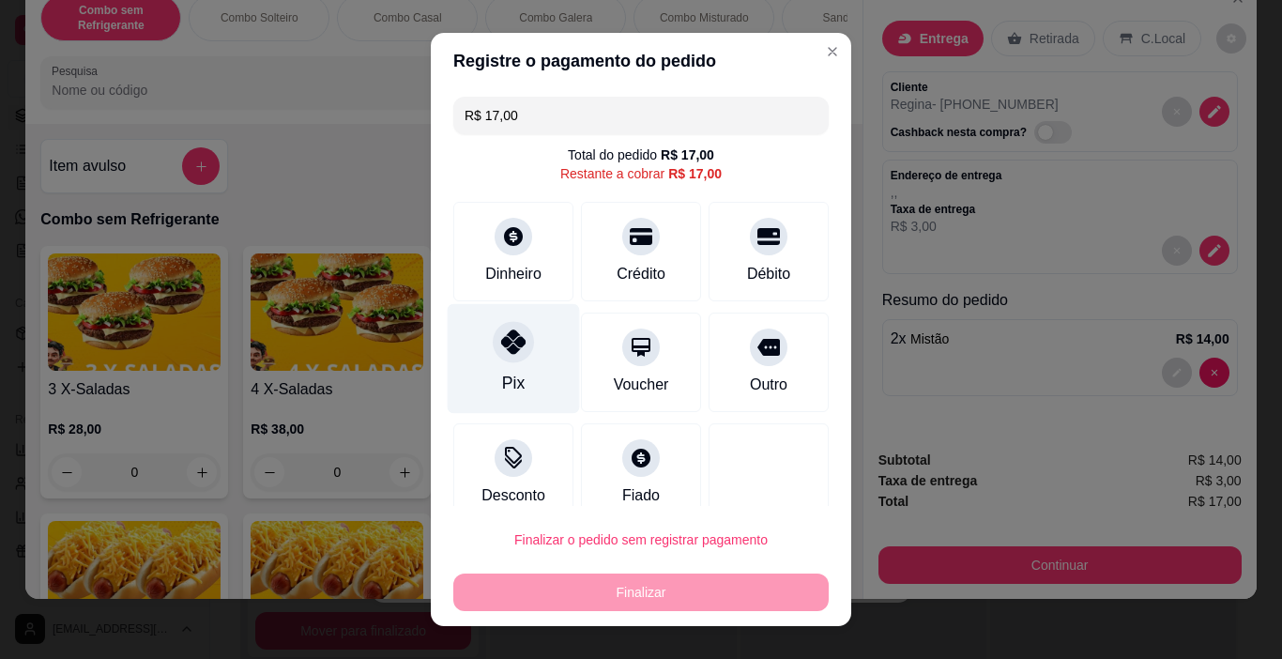
click at [508, 367] on div "Pix" at bounding box center [514, 359] width 132 height 110
type input "R$ 0,00"
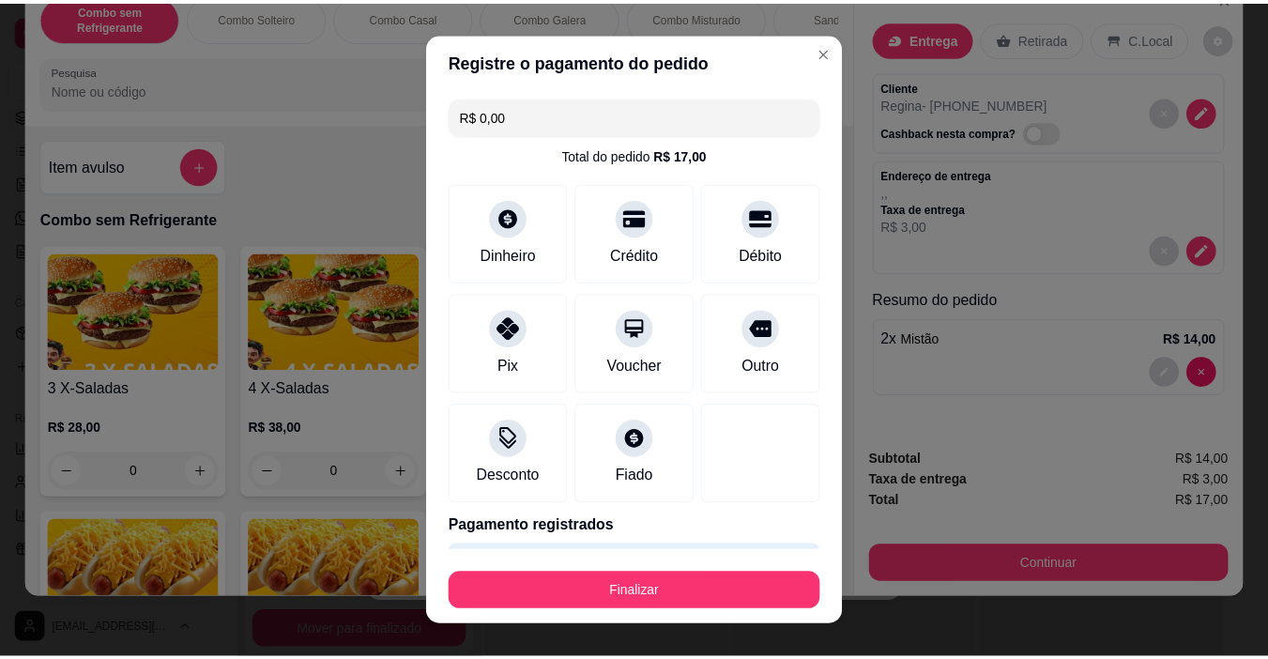
scroll to position [58, 0]
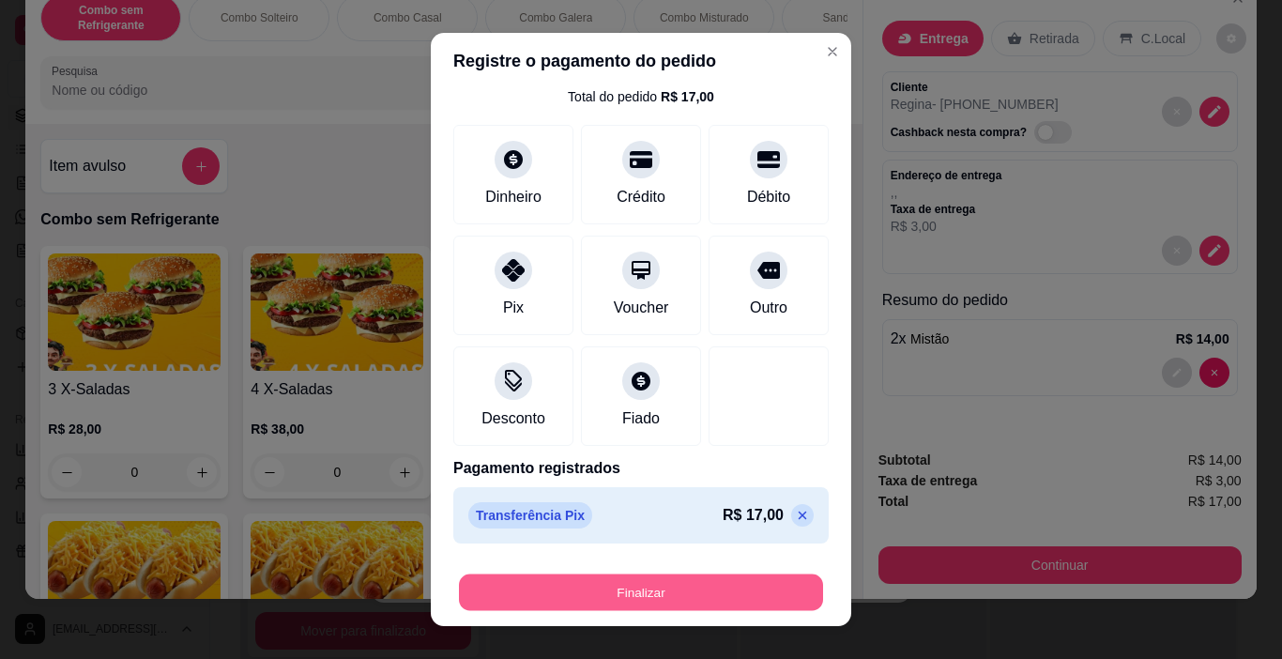
click at [652, 590] on button "Finalizar" at bounding box center [641, 592] width 364 height 37
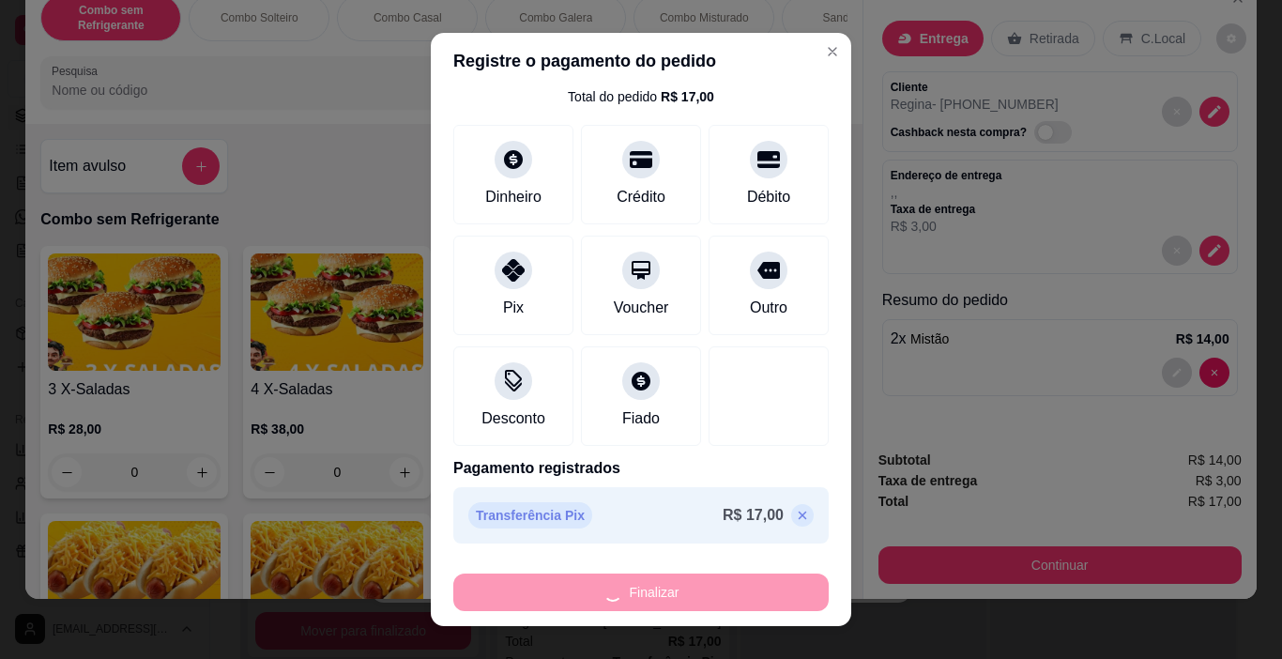
type input "0"
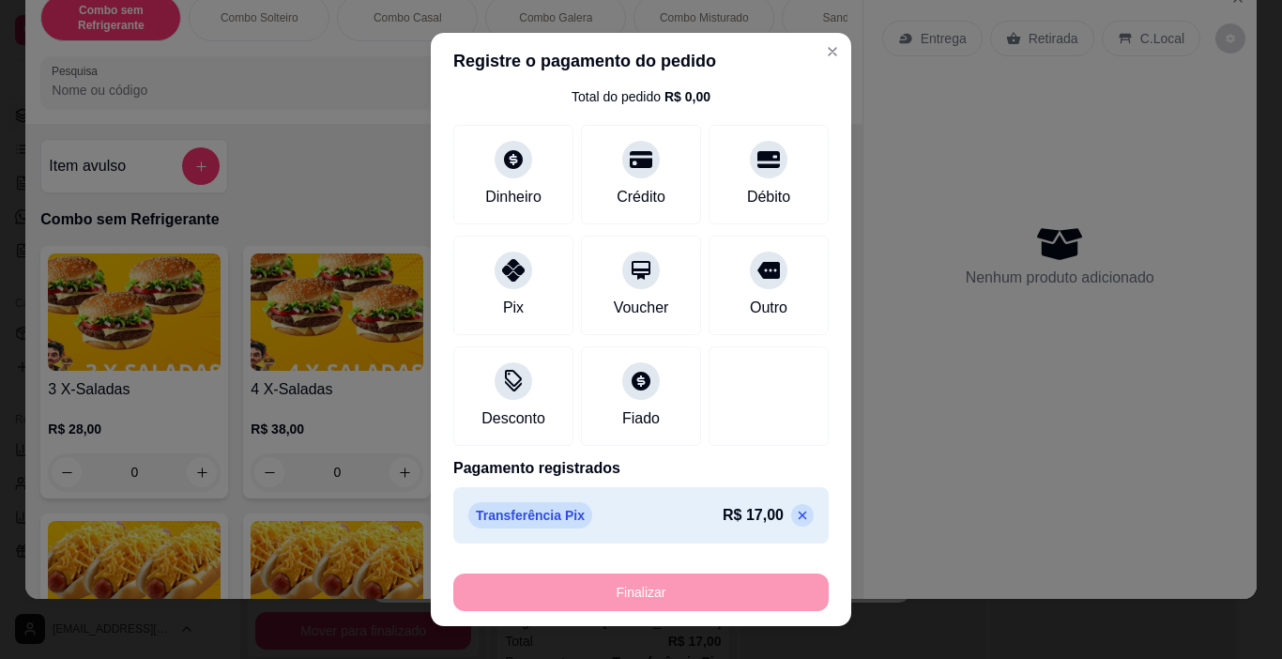
type input "-R$ 17,00"
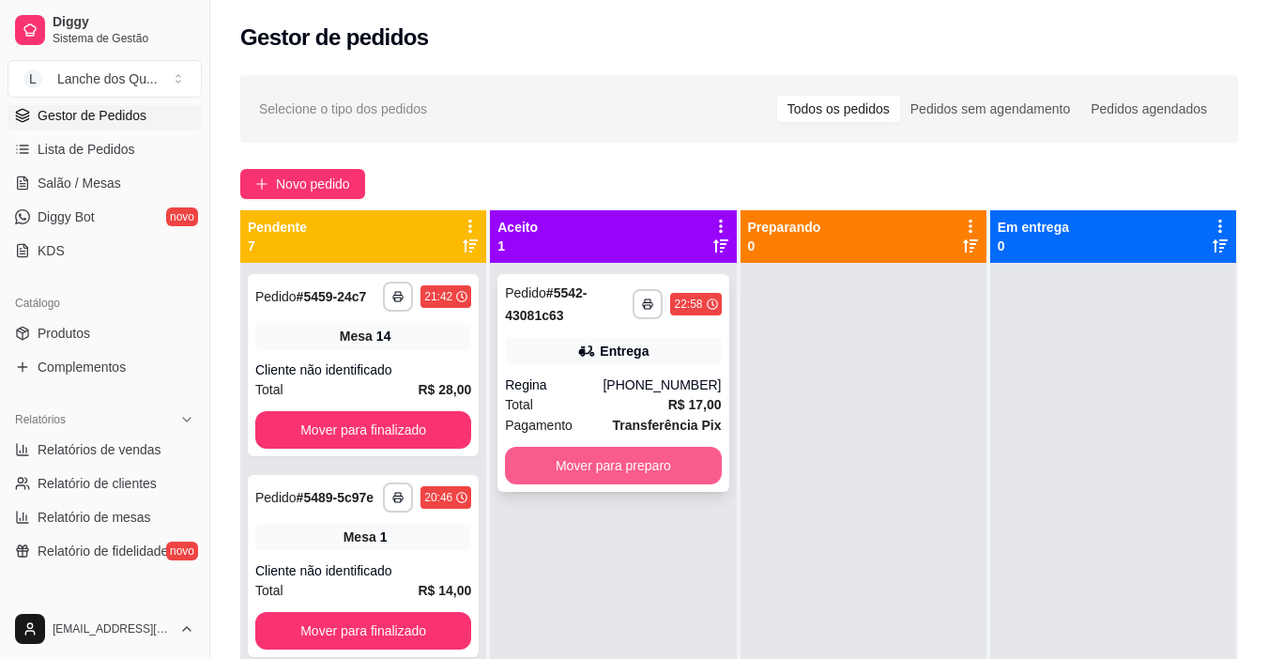
click at [659, 465] on button "Mover para preparo" at bounding box center [613, 466] width 216 height 38
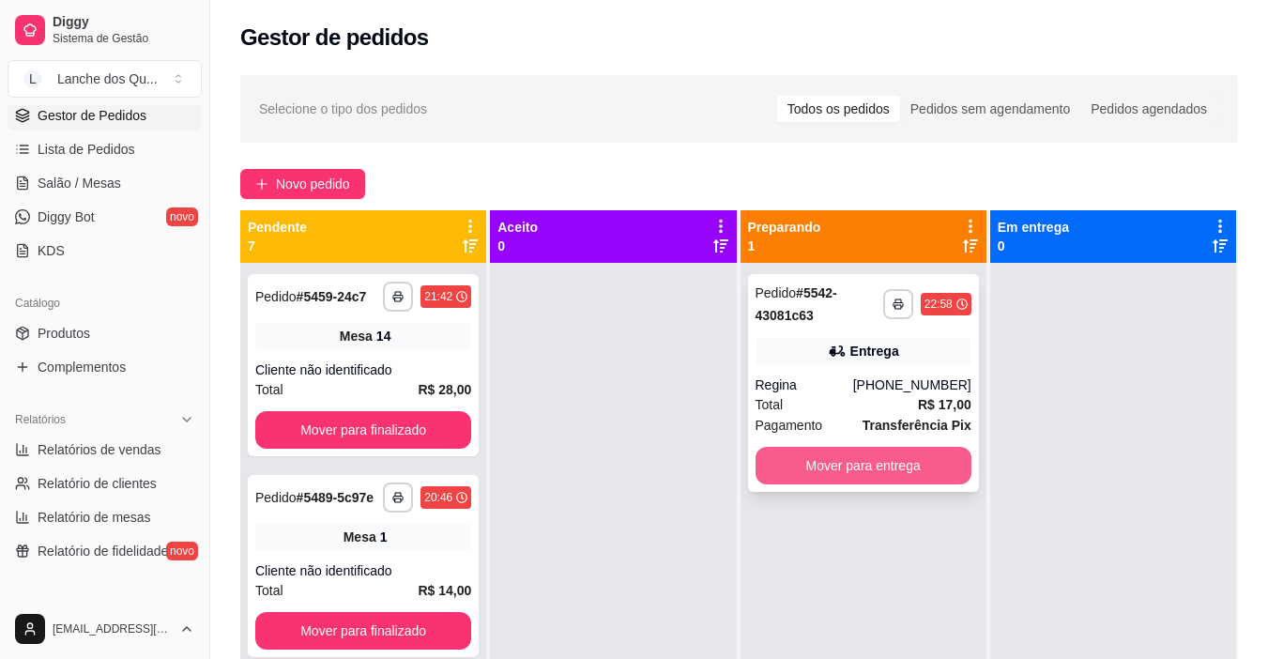
click at [876, 474] on button "Mover para entrega" at bounding box center [863, 466] width 216 height 38
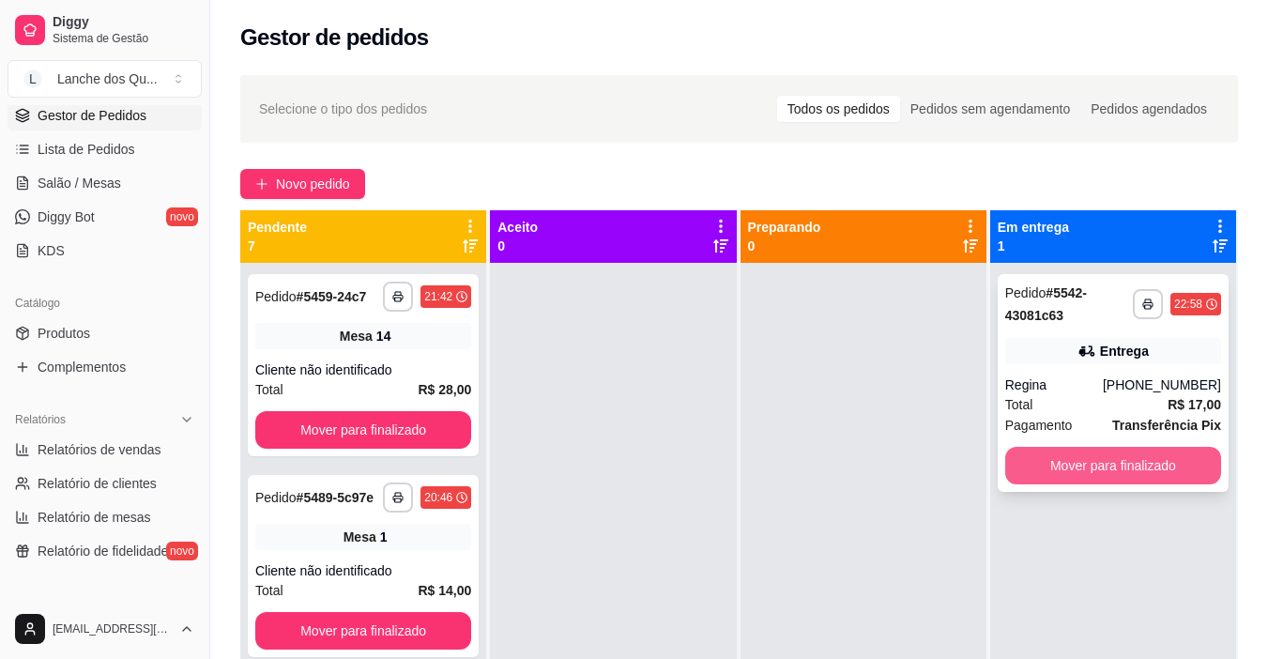
click at [1136, 466] on button "Mover para finalizado" at bounding box center [1113, 466] width 216 height 38
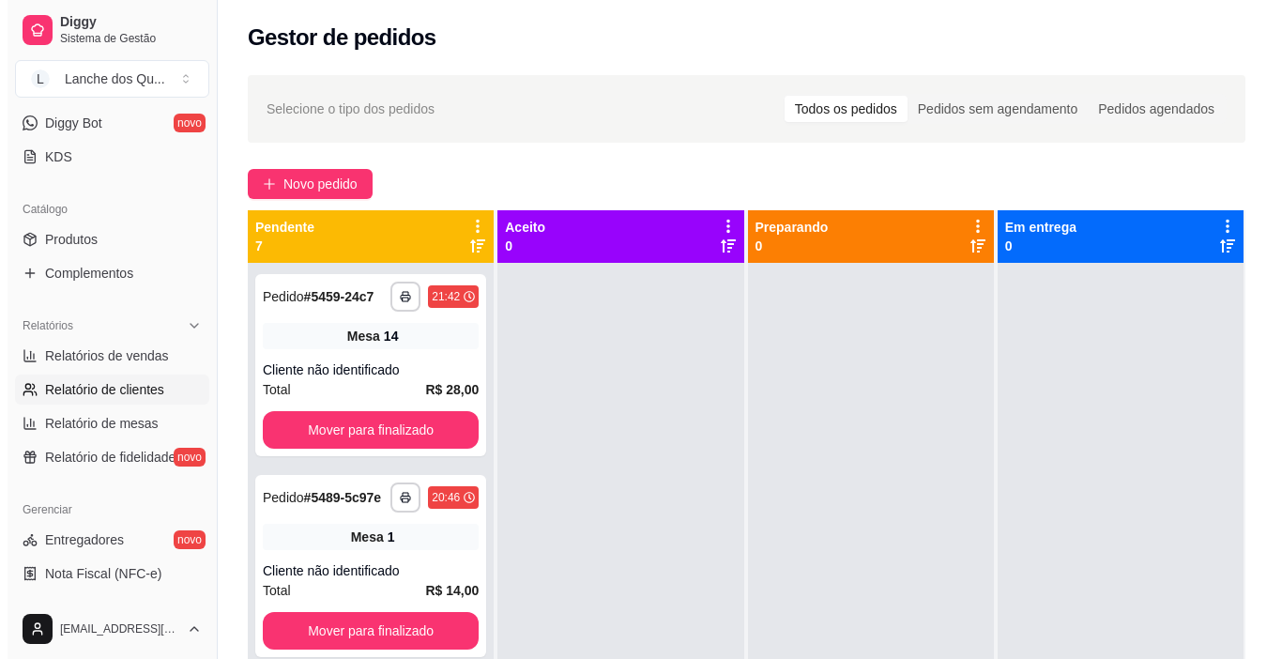
scroll to position [282, 0]
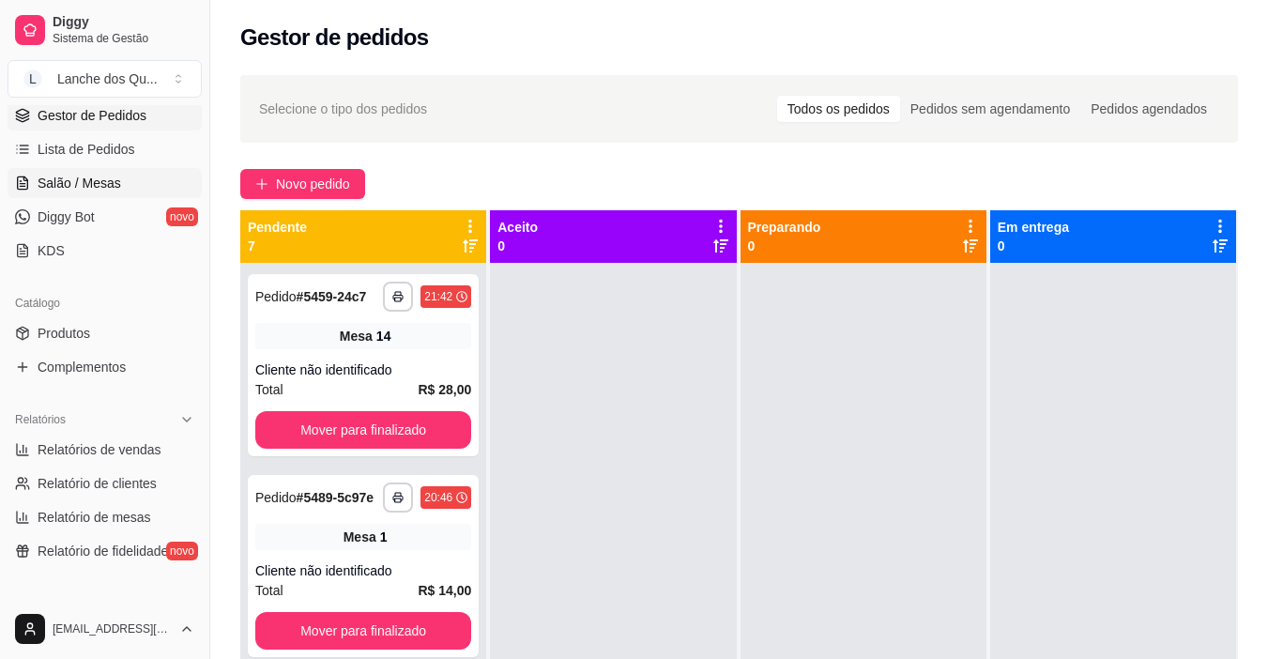
click at [65, 178] on span "Salão / Mesas" at bounding box center [80, 183] width 84 height 19
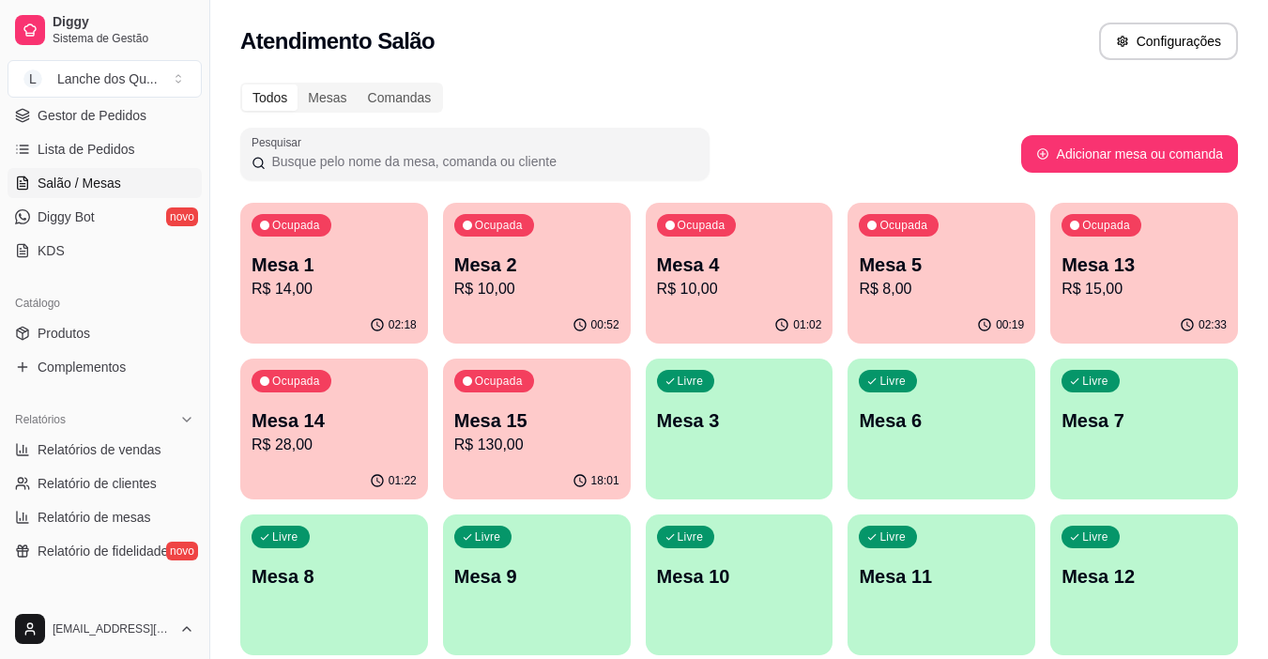
click at [315, 286] on p "R$ 14,00" at bounding box center [333, 289] width 165 height 23
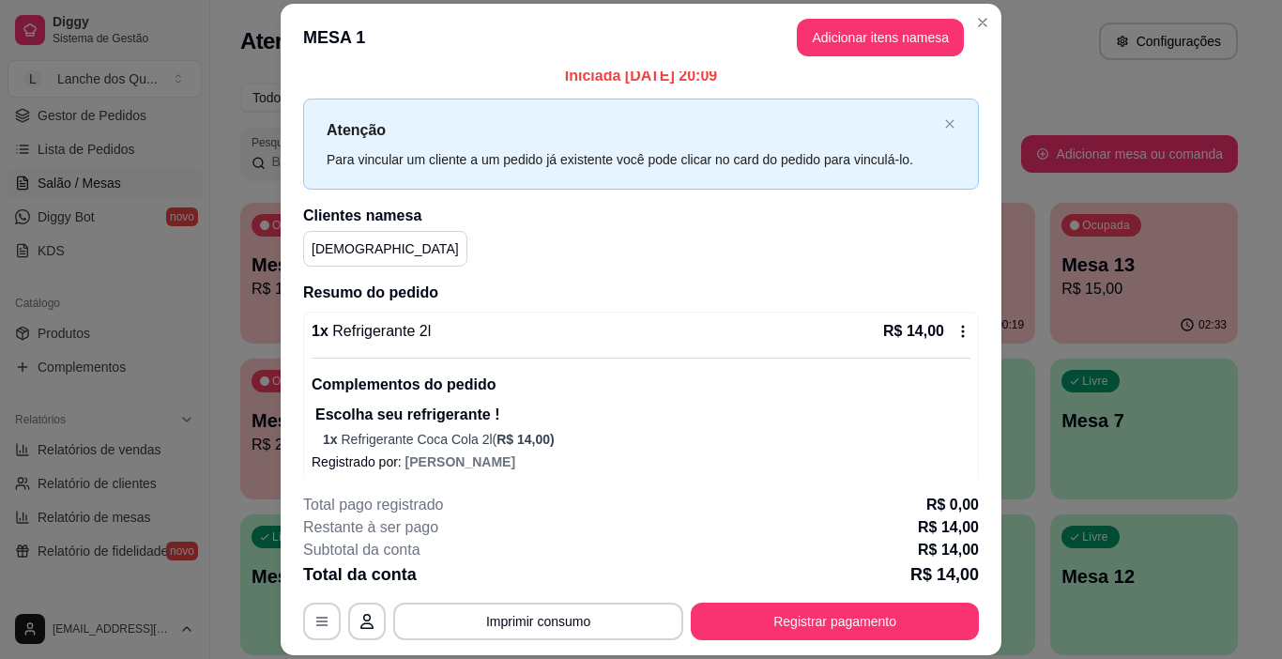
scroll to position [25, 0]
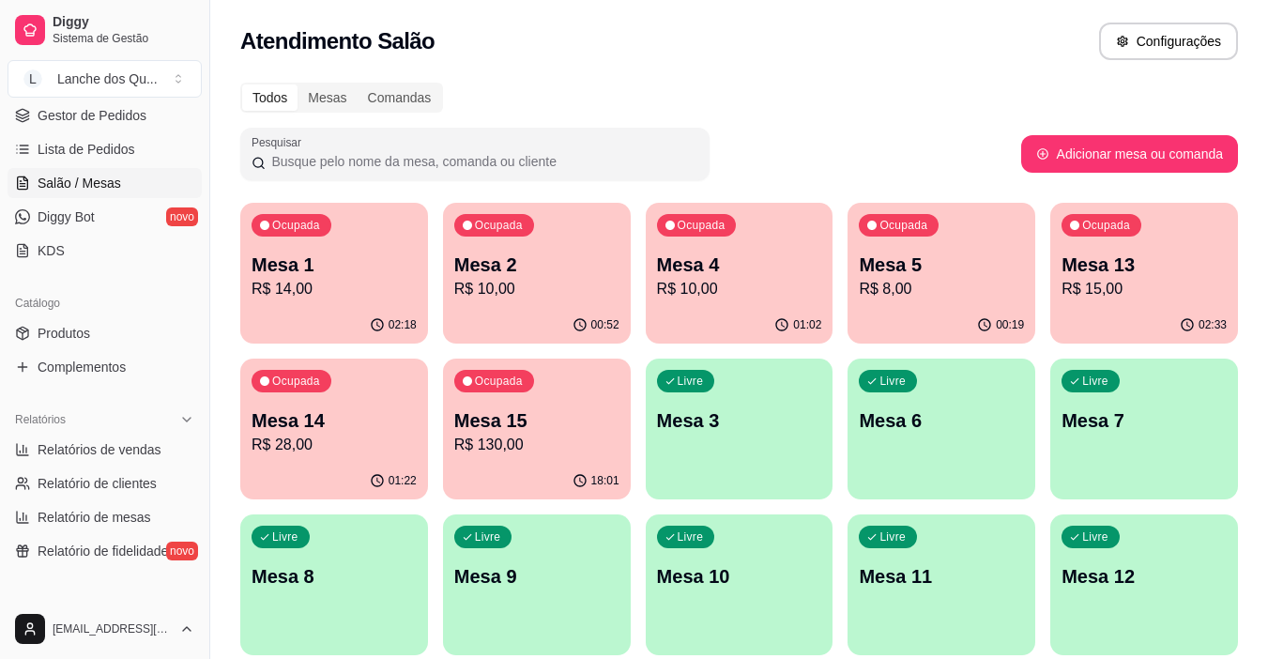
click at [533, 292] on p "R$ 10,00" at bounding box center [536, 289] width 165 height 23
click at [729, 277] on div "Mesa 4 R$ 10,00" at bounding box center [739, 275] width 160 height 47
click at [949, 321] on div "00:19" at bounding box center [941, 325] width 188 height 37
click at [1118, 286] on p "R$ 15,00" at bounding box center [1143, 289] width 165 height 23
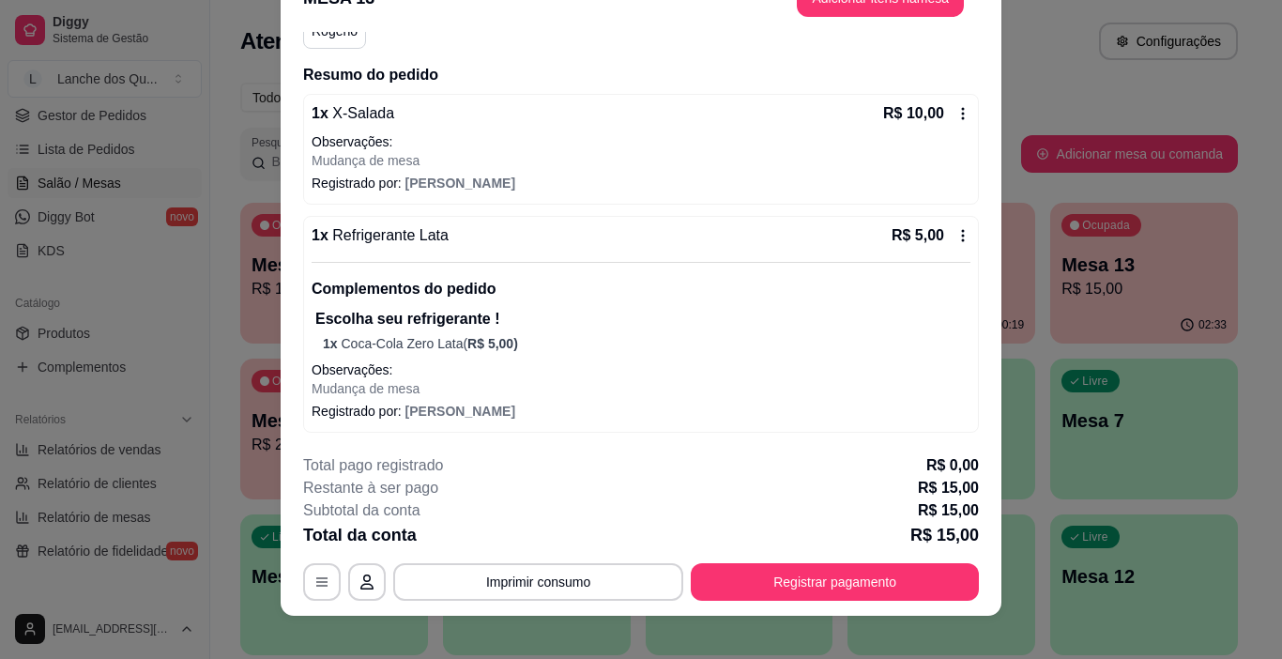
scroll to position [56, 0]
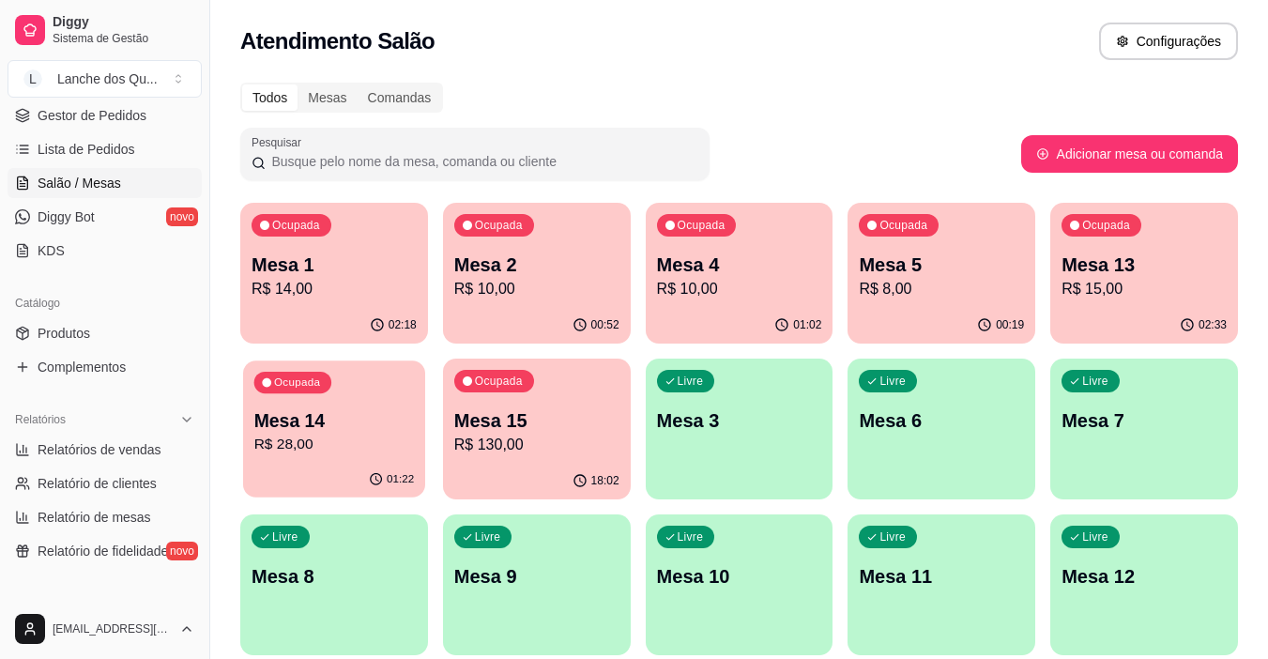
click at [300, 427] on p "Mesa 14" at bounding box center [334, 420] width 160 height 25
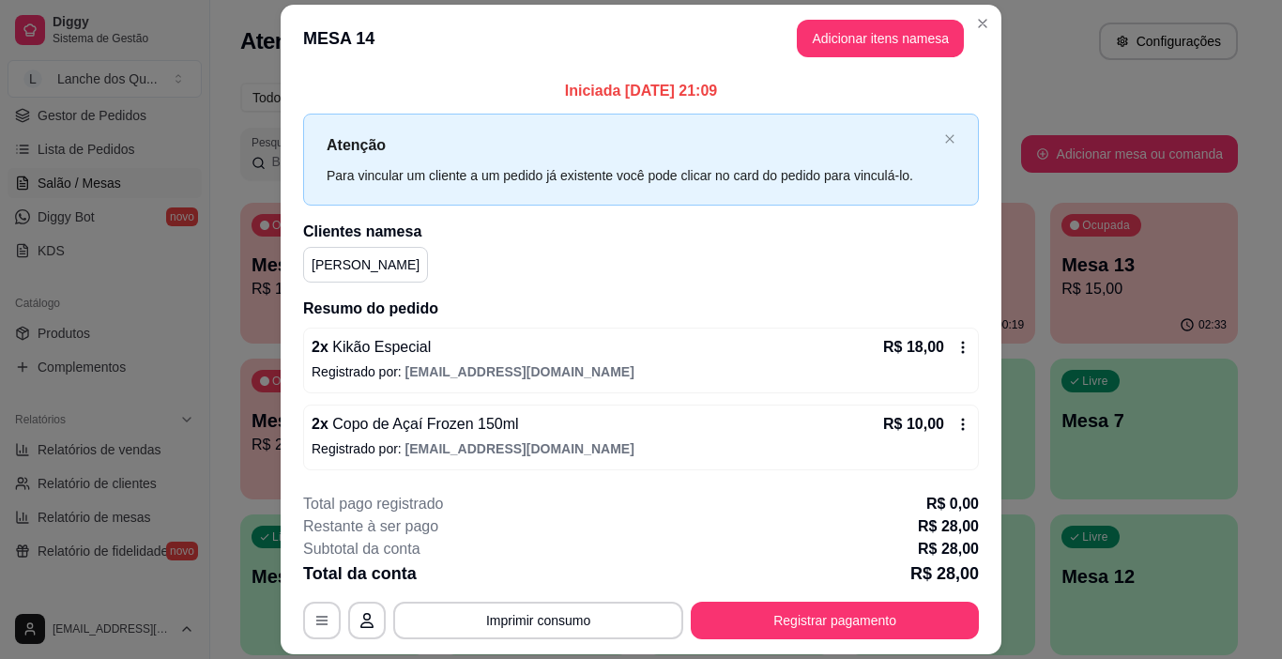
scroll to position [55, 0]
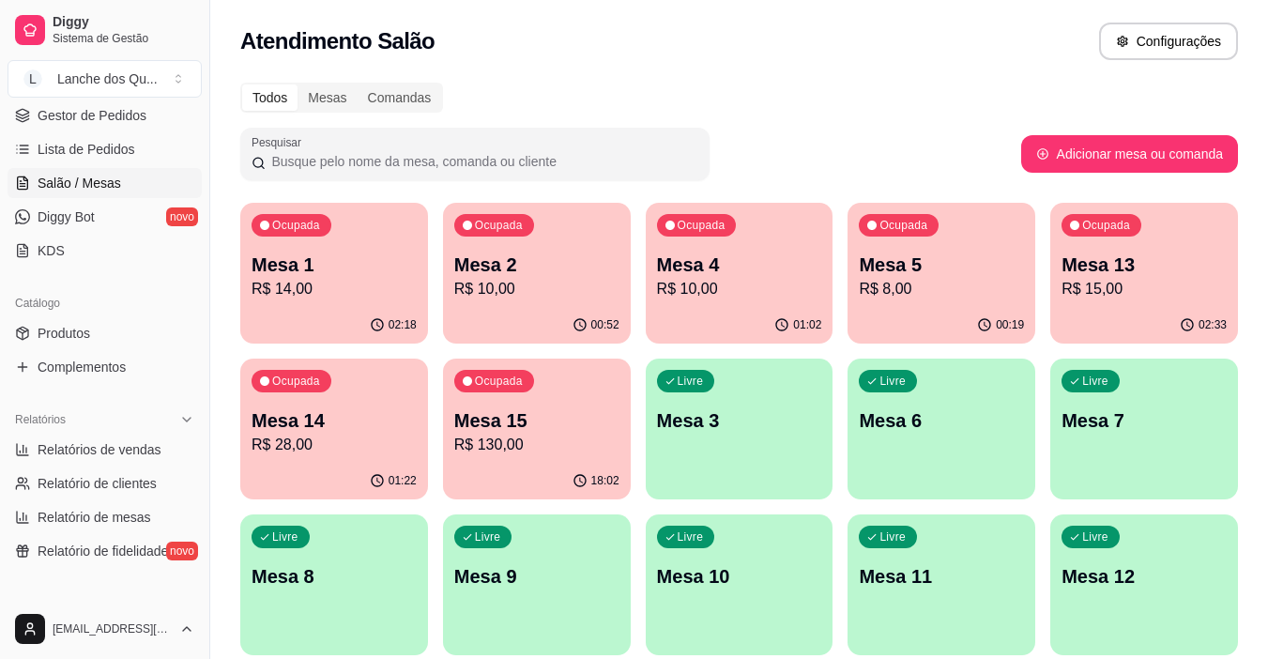
click at [553, 406] on div "Ocupada Mesa 15 R$ 130,00" at bounding box center [537, 410] width 188 height 104
click at [531, 306] on div "Ocupada Mesa 2 R$ 10,00" at bounding box center [537, 255] width 182 height 101
click at [743, 274] on p "Mesa 4" at bounding box center [739, 264] width 165 height 26
click at [490, 296] on p "R$ 10,00" at bounding box center [536, 289] width 165 height 23
click at [958, 274] on p "Mesa 5" at bounding box center [941, 264] width 165 height 26
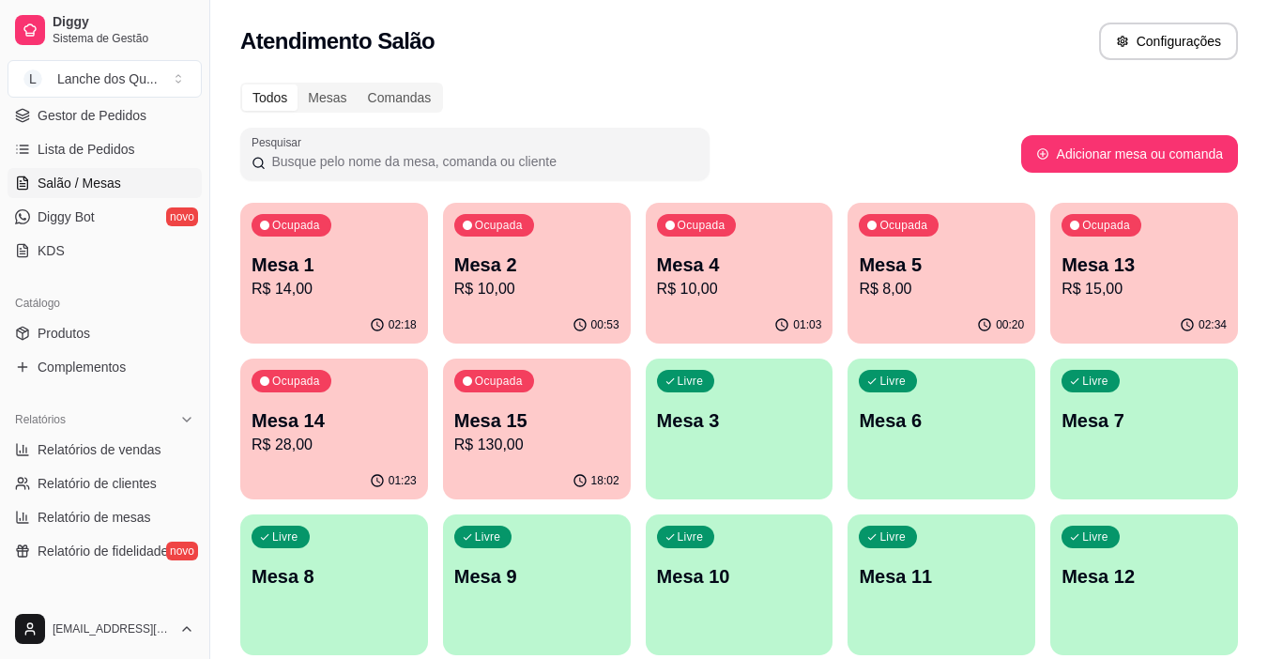
click at [1134, 298] on p "R$ 15,00" at bounding box center [1143, 289] width 165 height 23
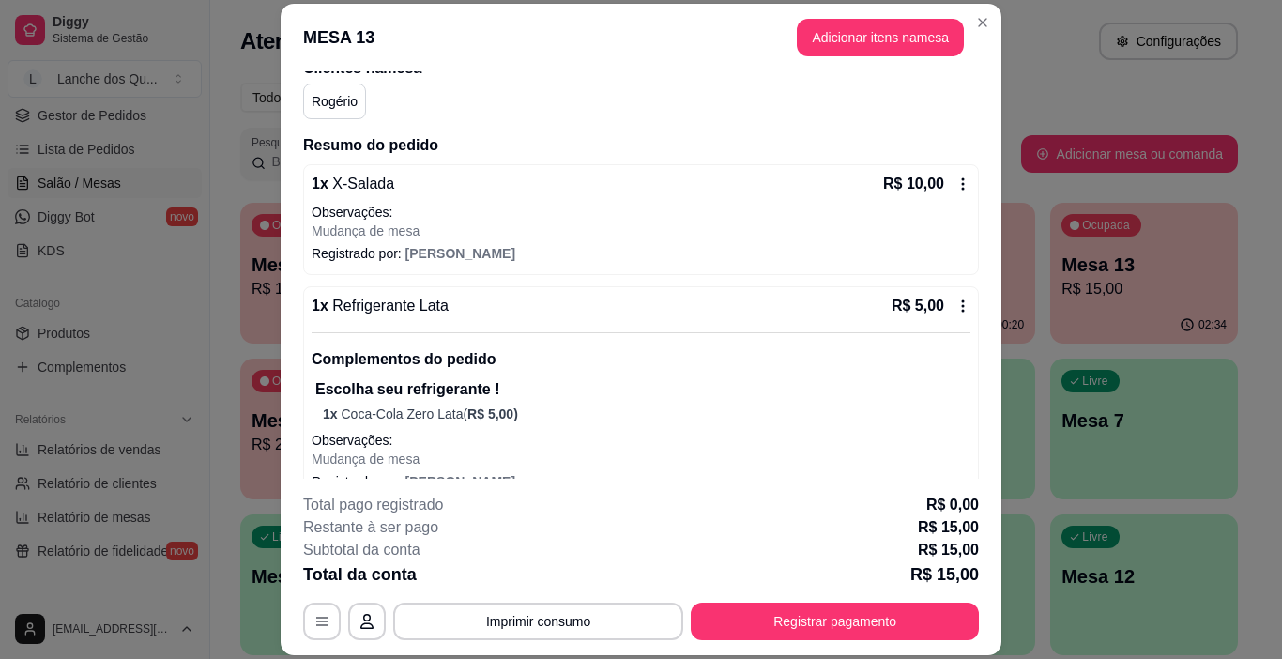
scroll to position [192, 0]
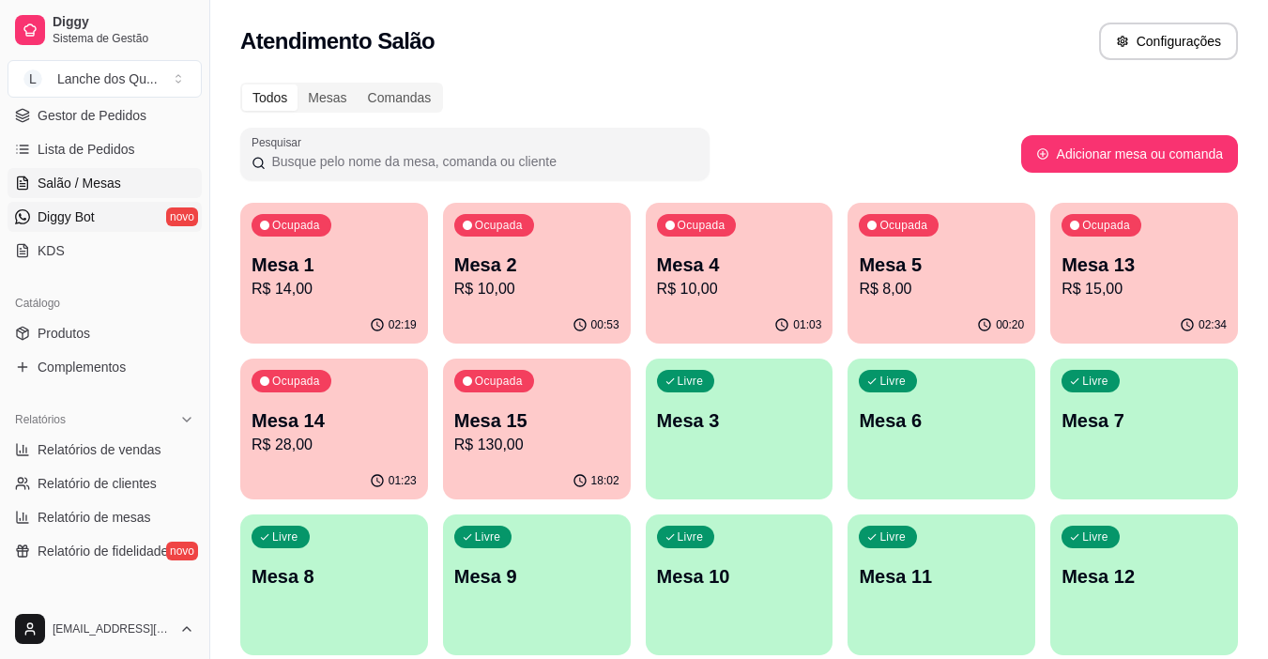
click at [55, 204] on link "Diggy Bot novo" at bounding box center [105, 217] width 194 height 30
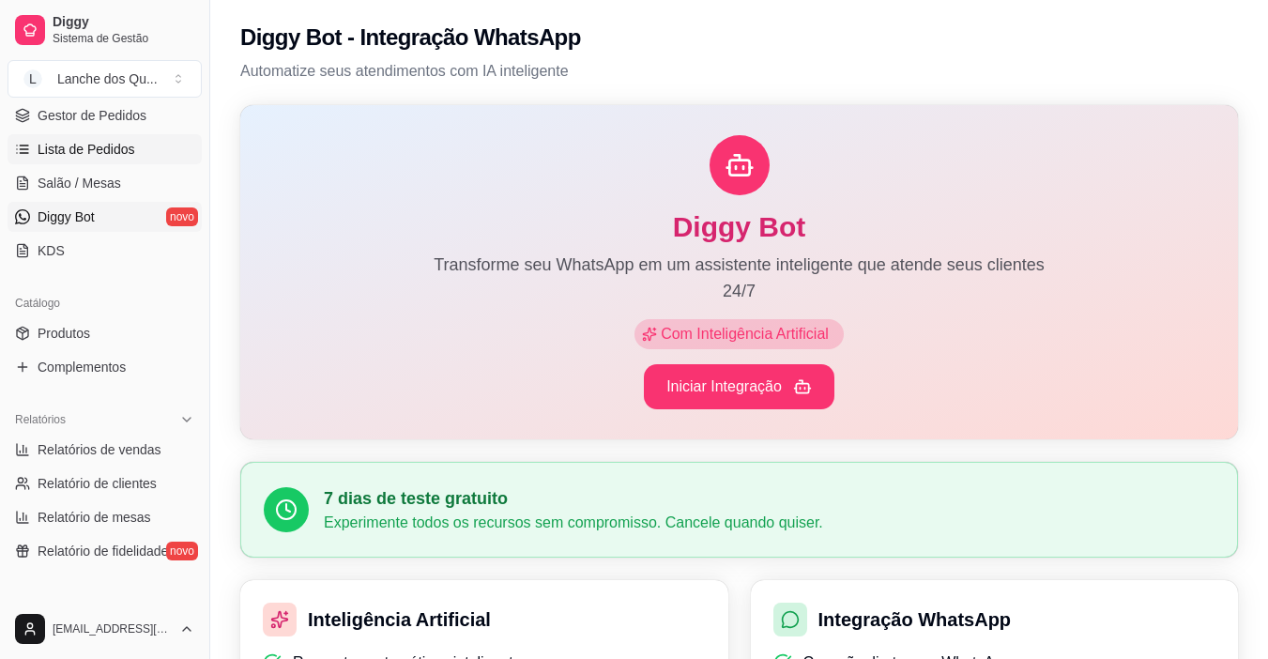
click at [71, 145] on span "Lista de Pedidos" at bounding box center [87, 149] width 98 height 19
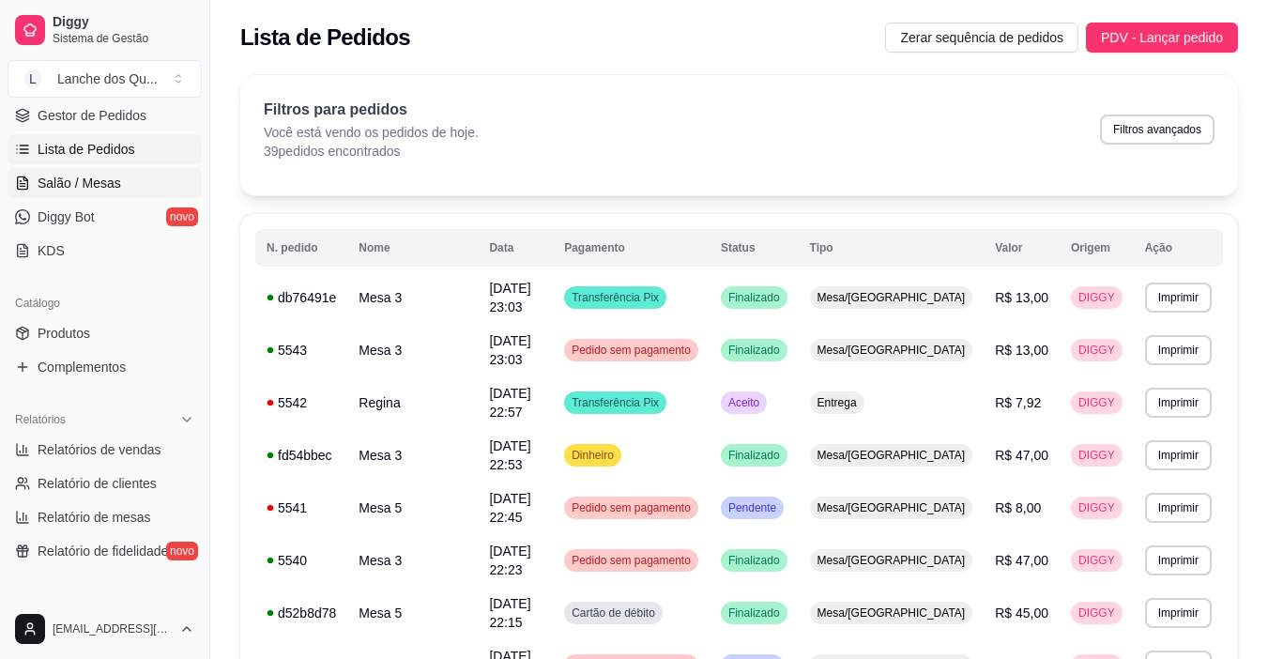
click at [94, 189] on span "Salão / Mesas" at bounding box center [80, 183] width 84 height 19
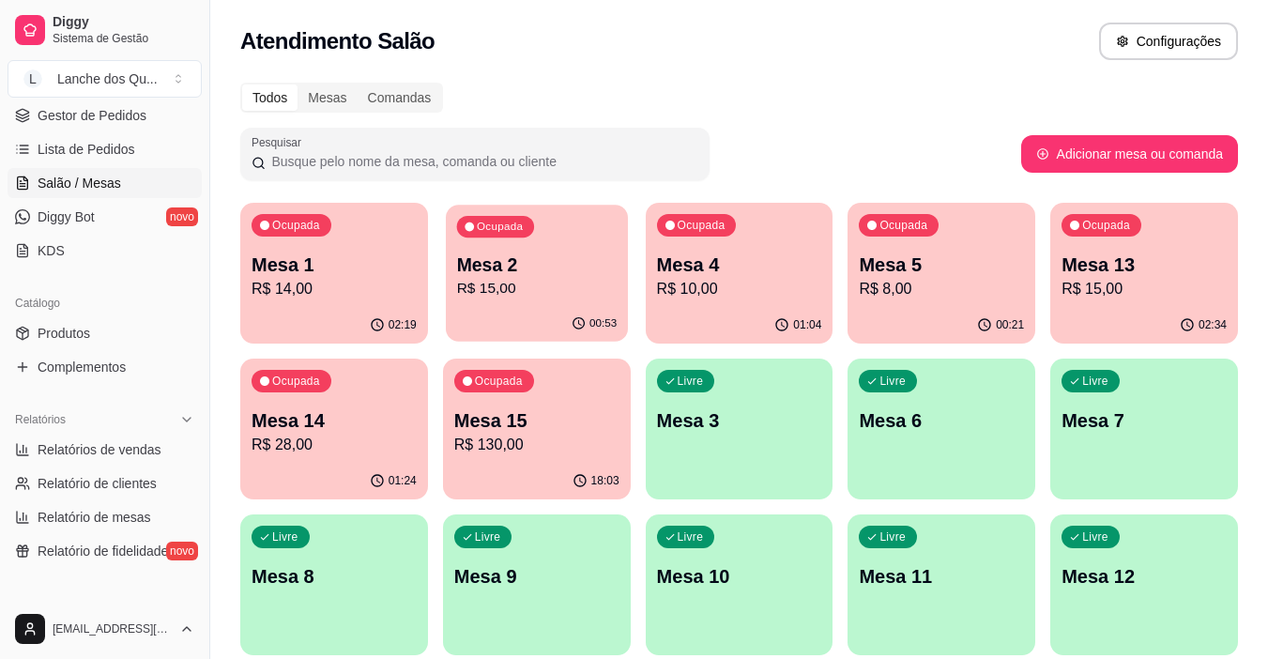
click at [537, 265] on p "Mesa 2" at bounding box center [536, 264] width 160 height 25
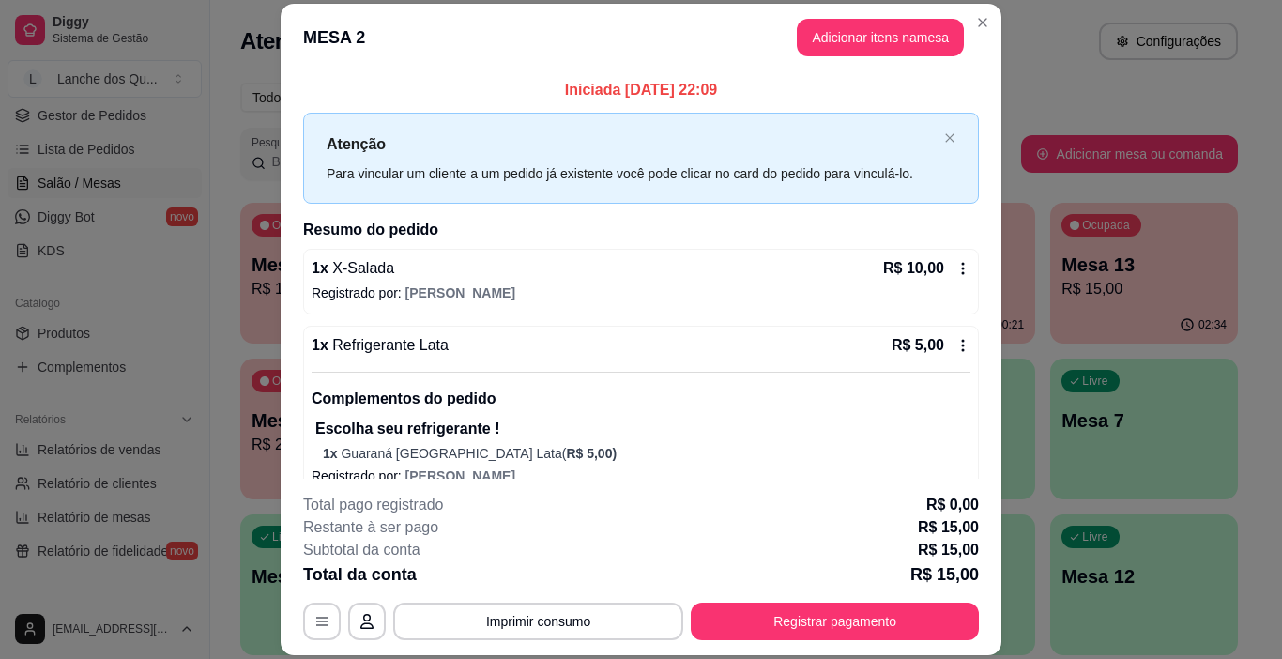
click at [714, 94] on p "Iniciada [DATE] 22:09" at bounding box center [641, 90] width 676 height 23
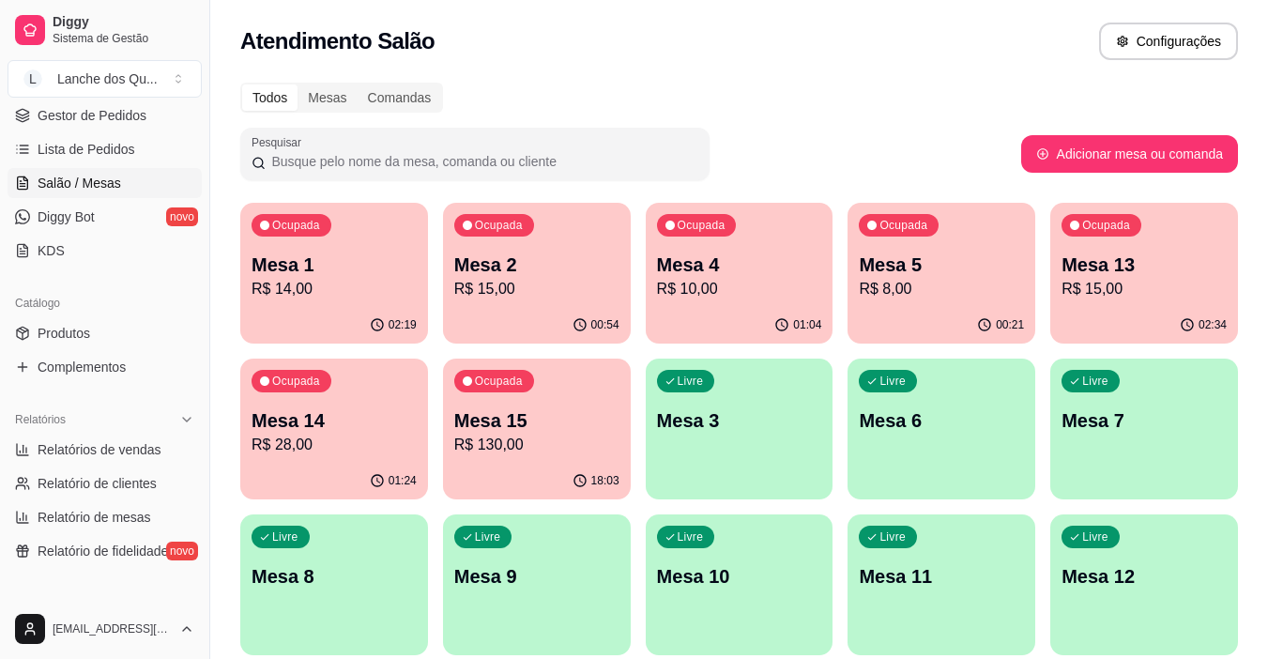
click at [512, 286] on p "R$ 15,00" at bounding box center [536, 289] width 165 height 23
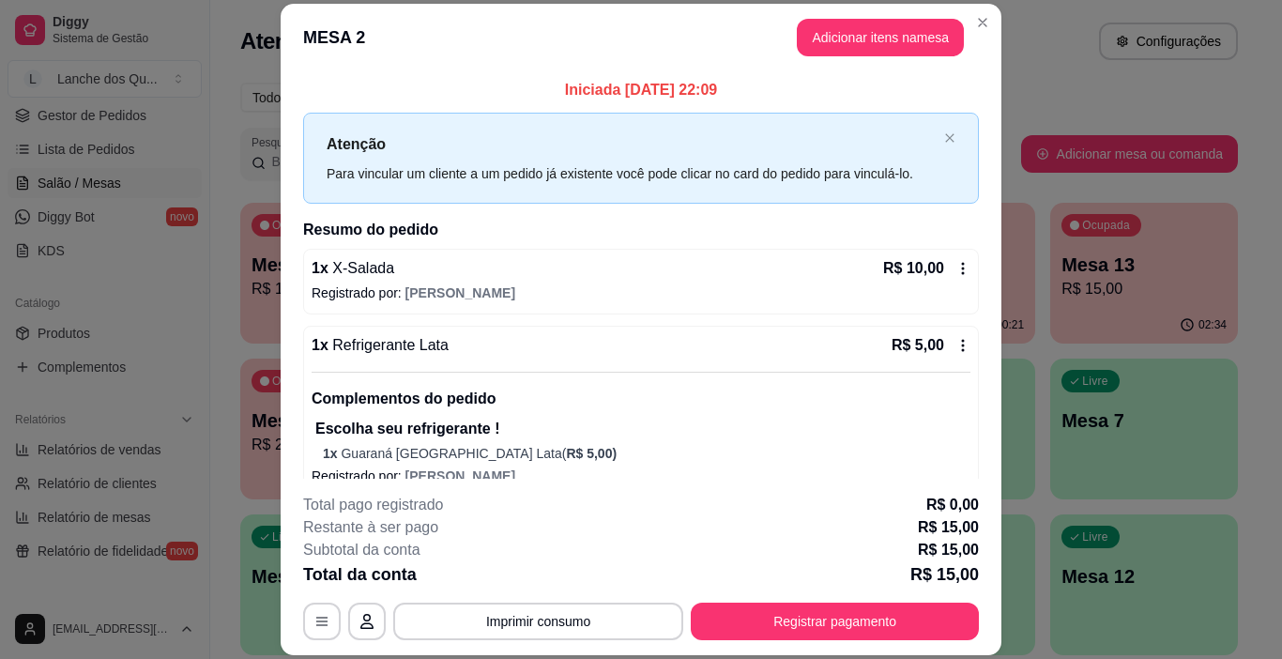
click at [726, 90] on p "Iniciada [DATE] 22:09" at bounding box center [641, 90] width 676 height 23
click at [700, 88] on p "Iniciada [DATE] 22:09" at bounding box center [641, 90] width 676 height 23
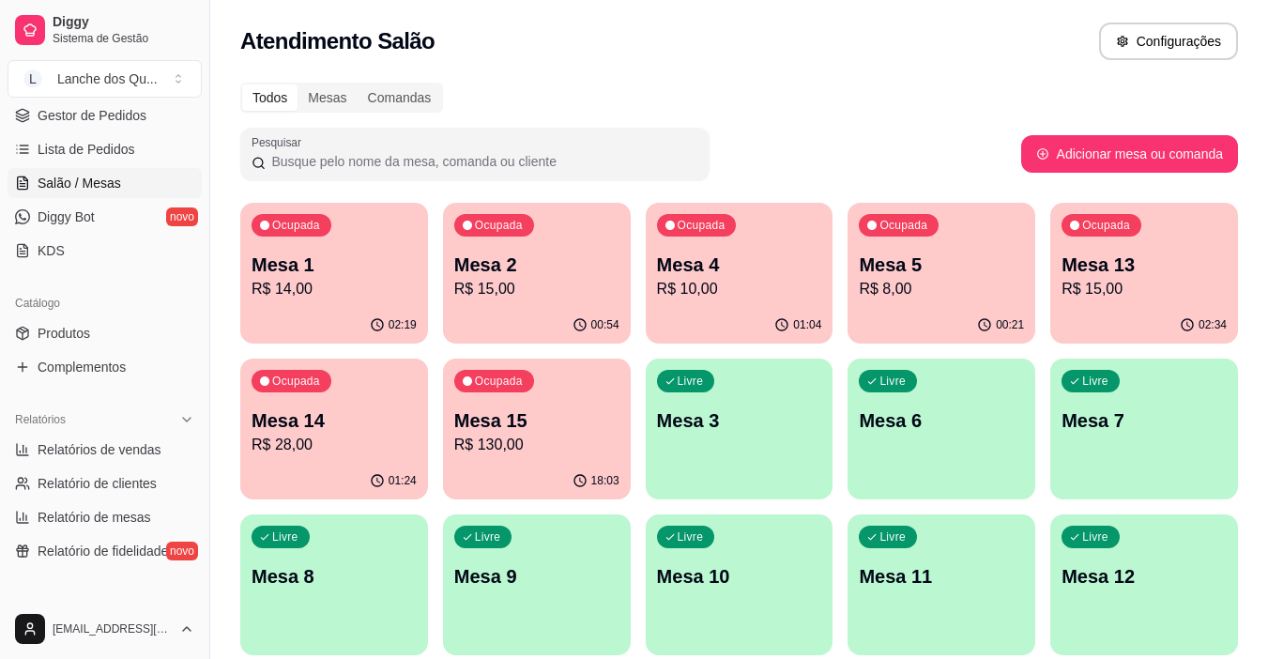
click at [755, 288] on p "R$ 10,00" at bounding box center [739, 289] width 165 height 23
click at [270, 289] on p "R$ 14,00" at bounding box center [334, 289] width 160 height 22
click at [563, 299] on p "R$ 15,00" at bounding box center [536, 289] width 165 height 23
click at [692, 281] on p "R$ 10,00" at bounding box center [739, 289] width 160 height 22
click at [929, 272] on p "Mesa 5" at bounding box center [941, 264] width 160 height 25
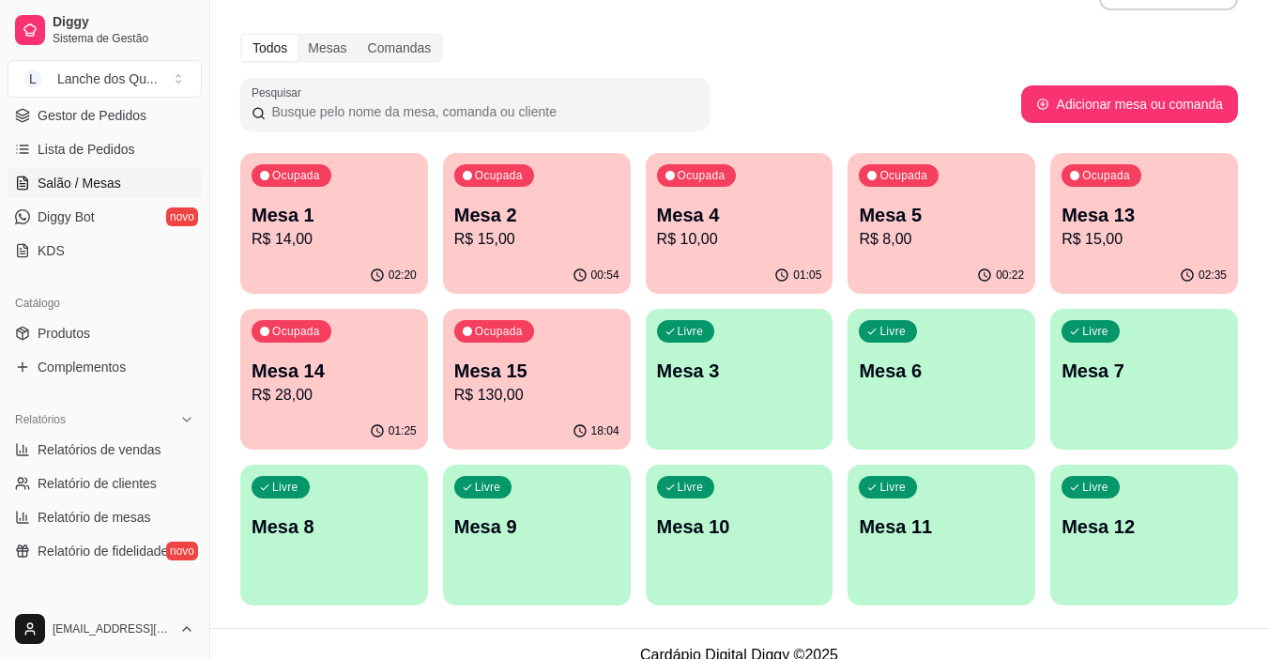
scroll to position [72, 0]
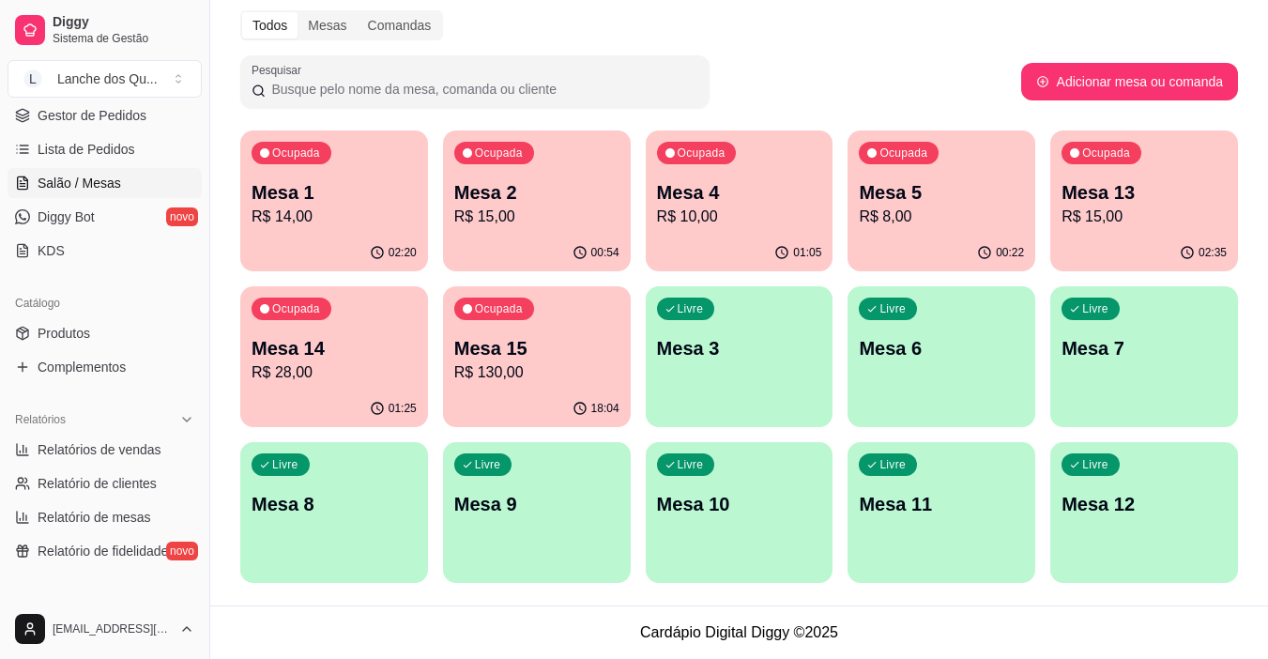
click at [654, 201] on div "Ocupada Mesa 4 R$ 10,00" at bounding box center [740, 182] width 188 height 104
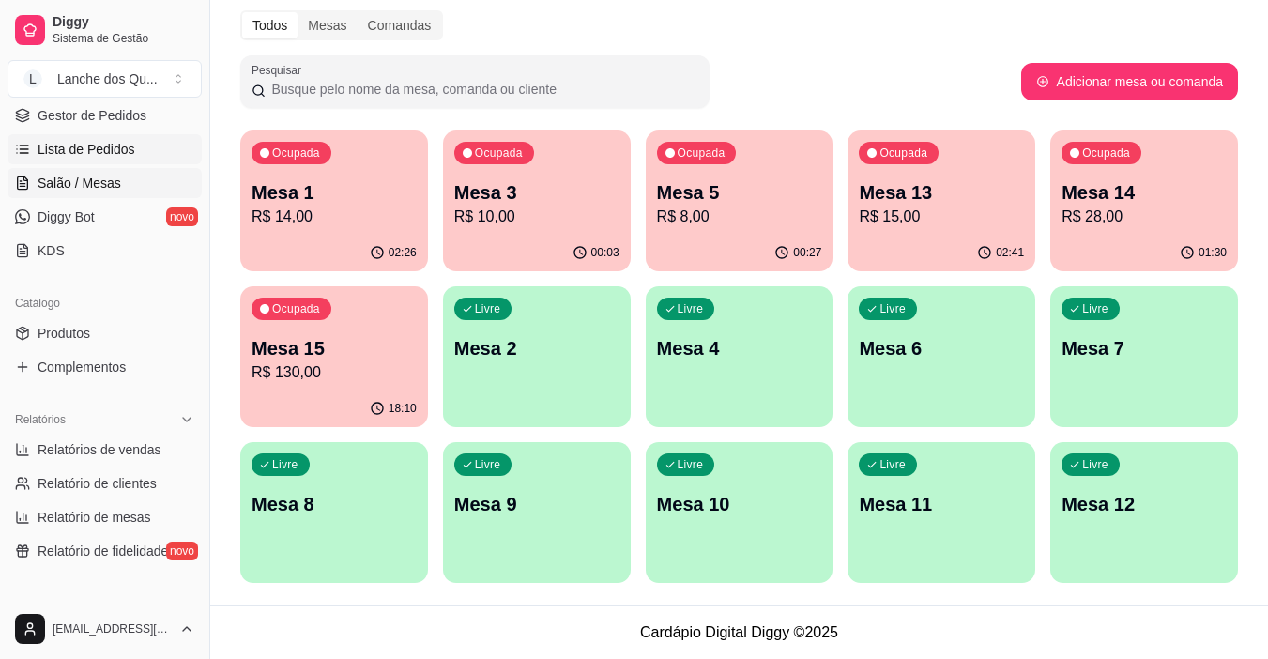
click at [104, 139] on link "Lista de Pedidos" at bounding box center [105, 149] width 194 height 30
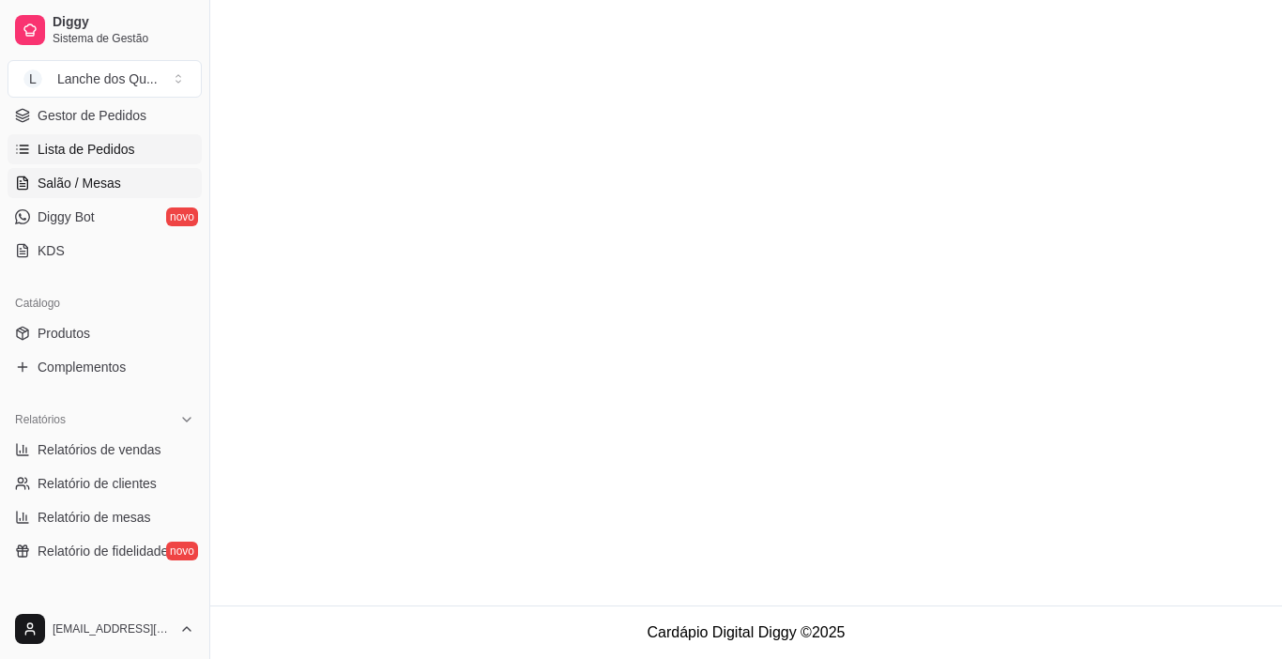
click at [100, 174] on span "Salão / Mesas" at bounding box center [80, 183] width 84 height 19
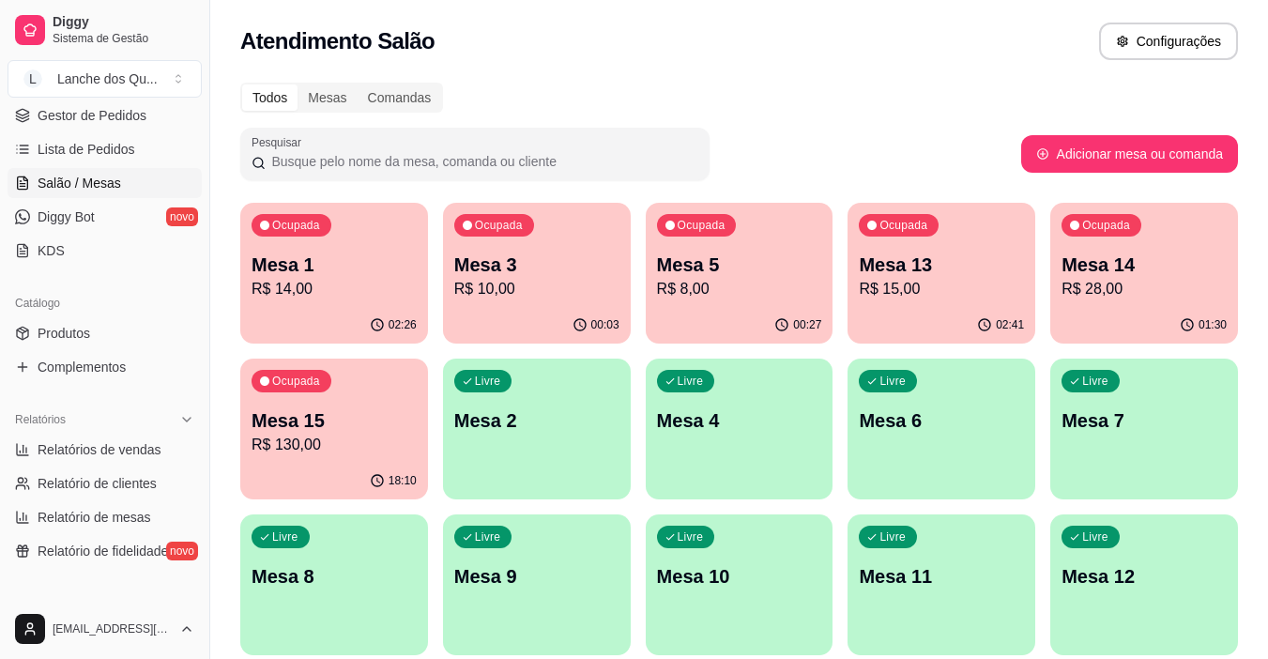
click at [517, 265] on p "Mesa 3" at bounding box center [536, 264] width 165 height 26
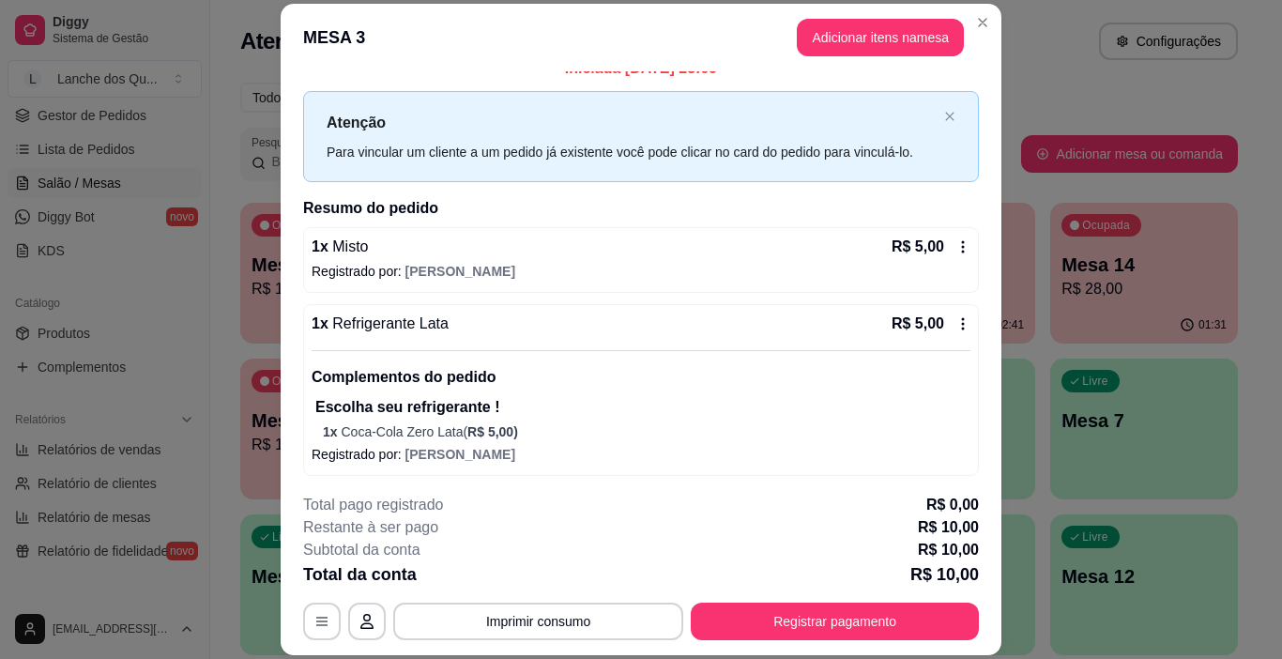
scroll to position [25, 0]
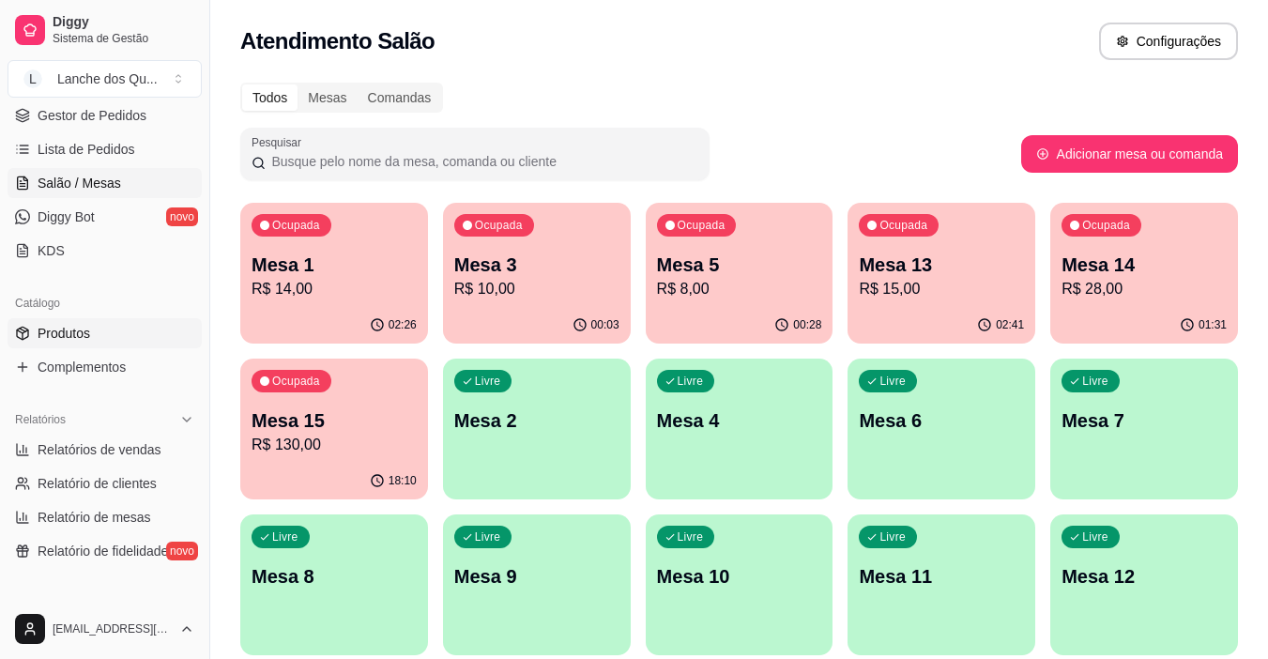
click at [64, 345] on link "Produtos" at bounding box center [105, 333] width 194 height 30
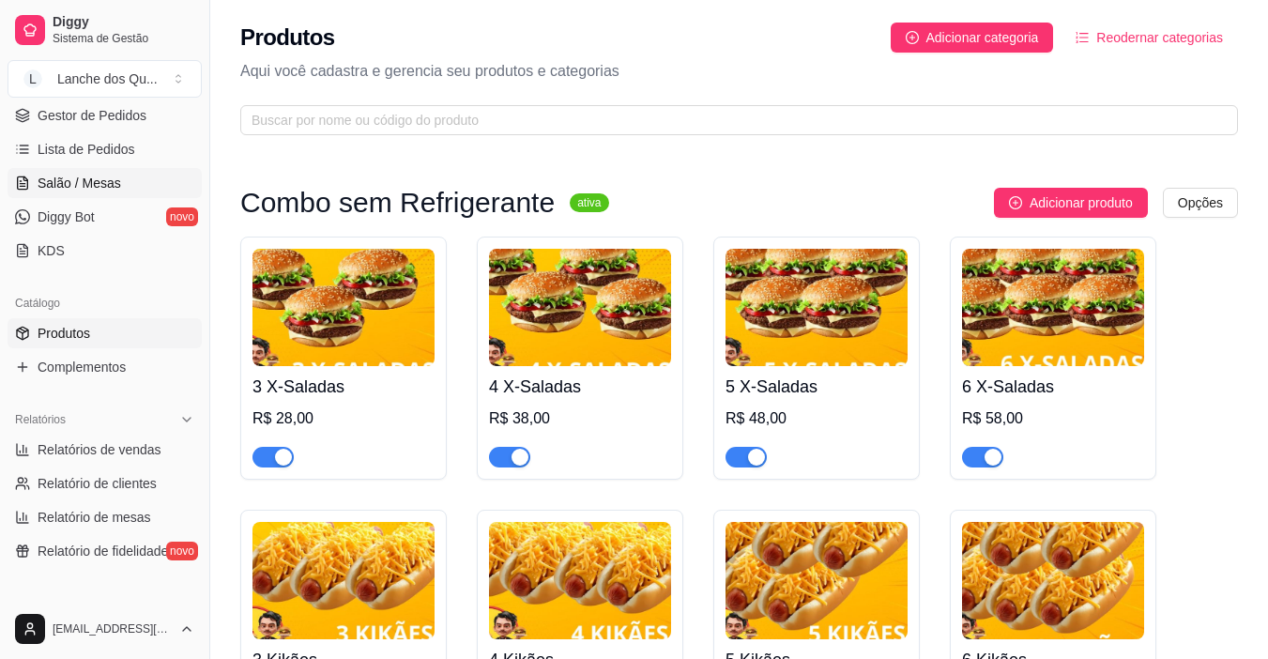
click at [66, 175] on span "Salão / Mesas" at bounding box center [80, 183] width 84 height 19
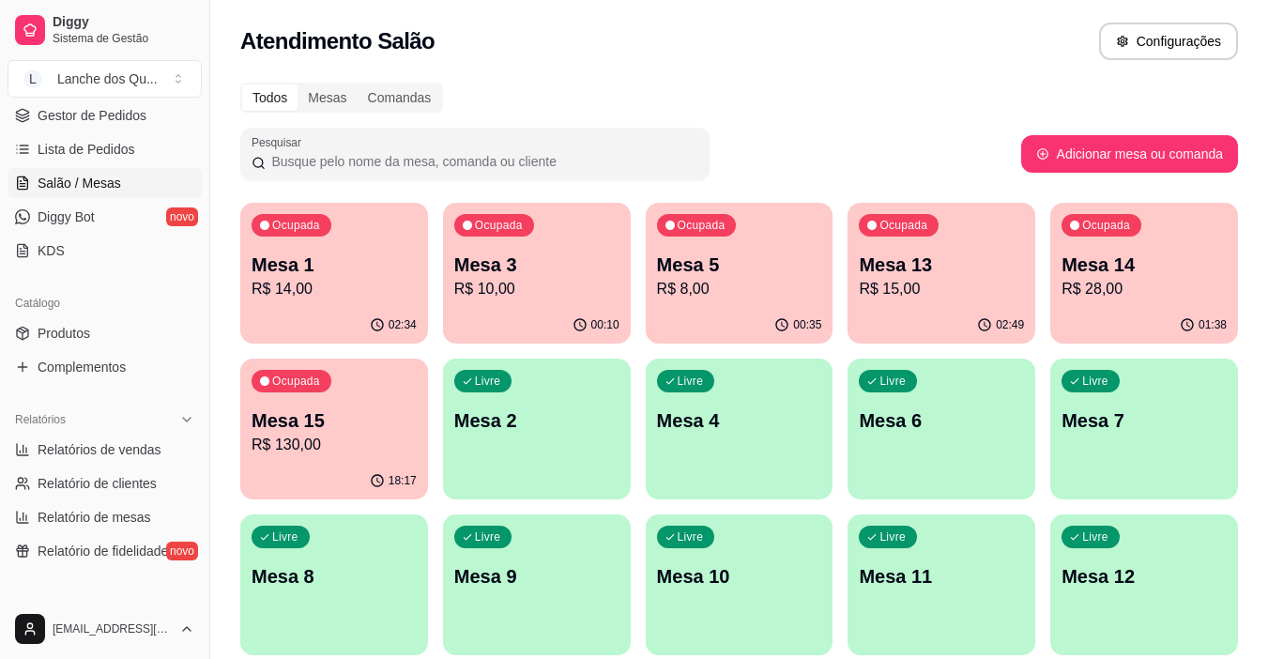
click at [353, 304] on div "Ocupada Mesa 1 R$ 14,00" at bounding box center [334, 255] width 188 height 104
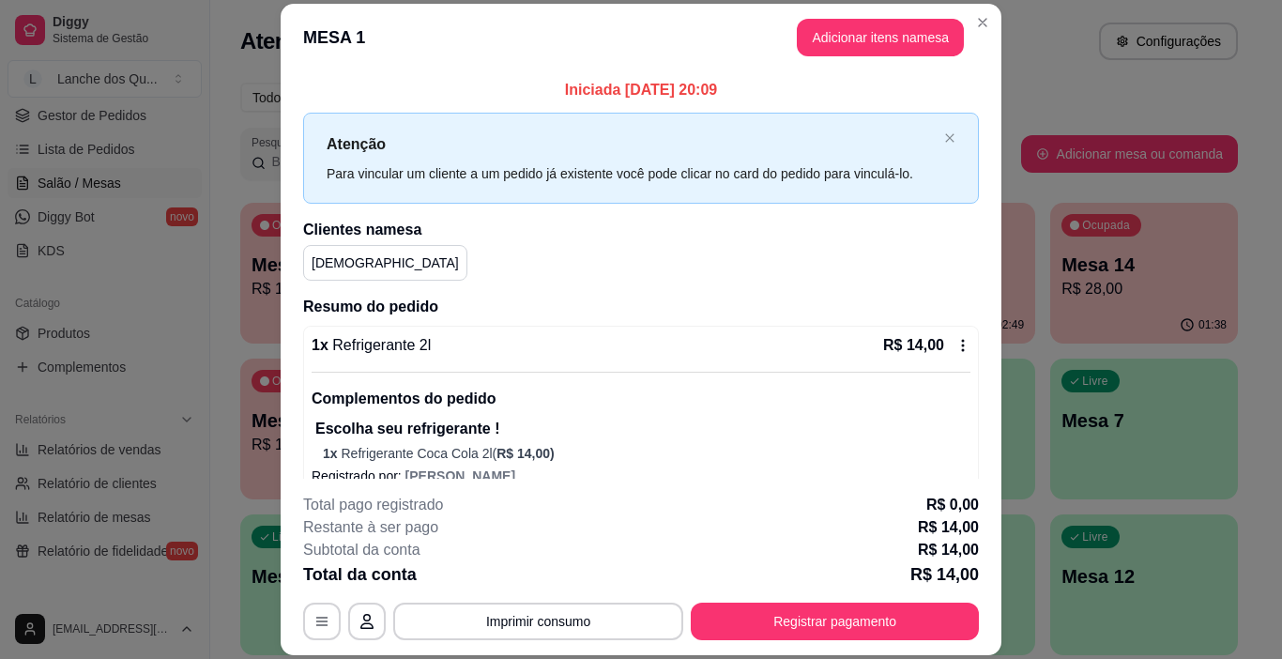
click at [962, 191] on div "Iniciada [DATE] 20:09 Atenção Para vincular um cliente a um pedido já existente…" at bounding box center [641, 275] width 721 height 408
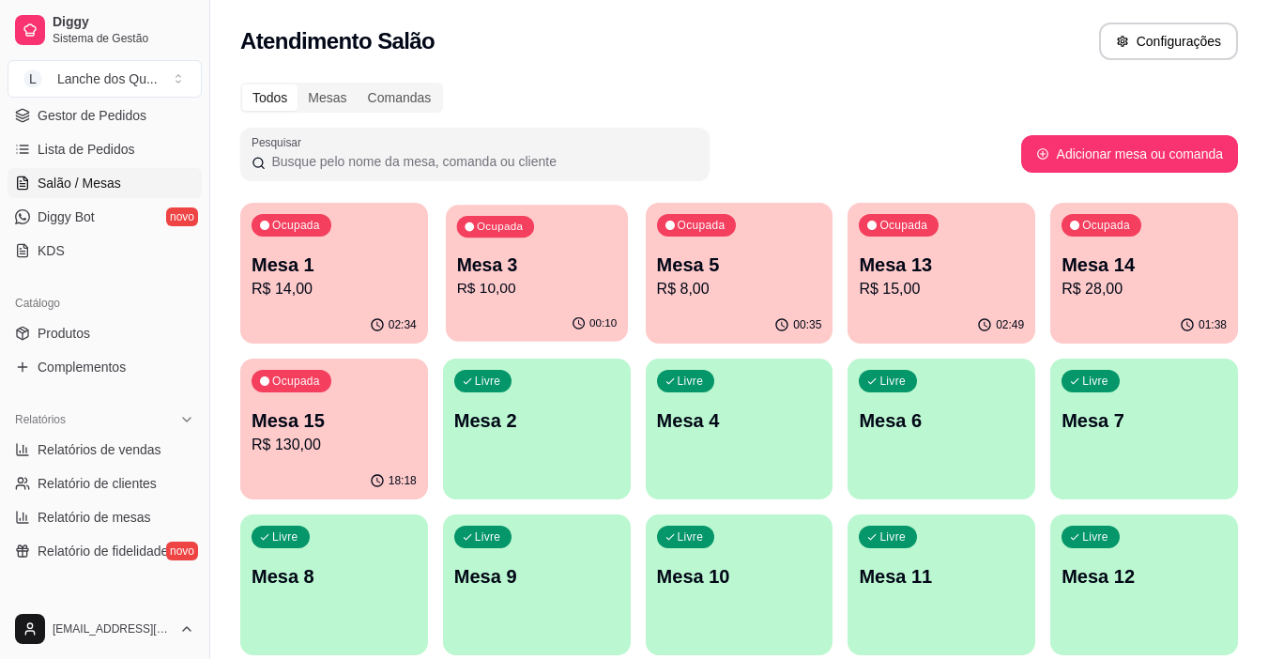
click at [561, 301] on div "Ocupada Mesa 3 R$ 10,00" at bounding box center [537, 255] width 182 height 101
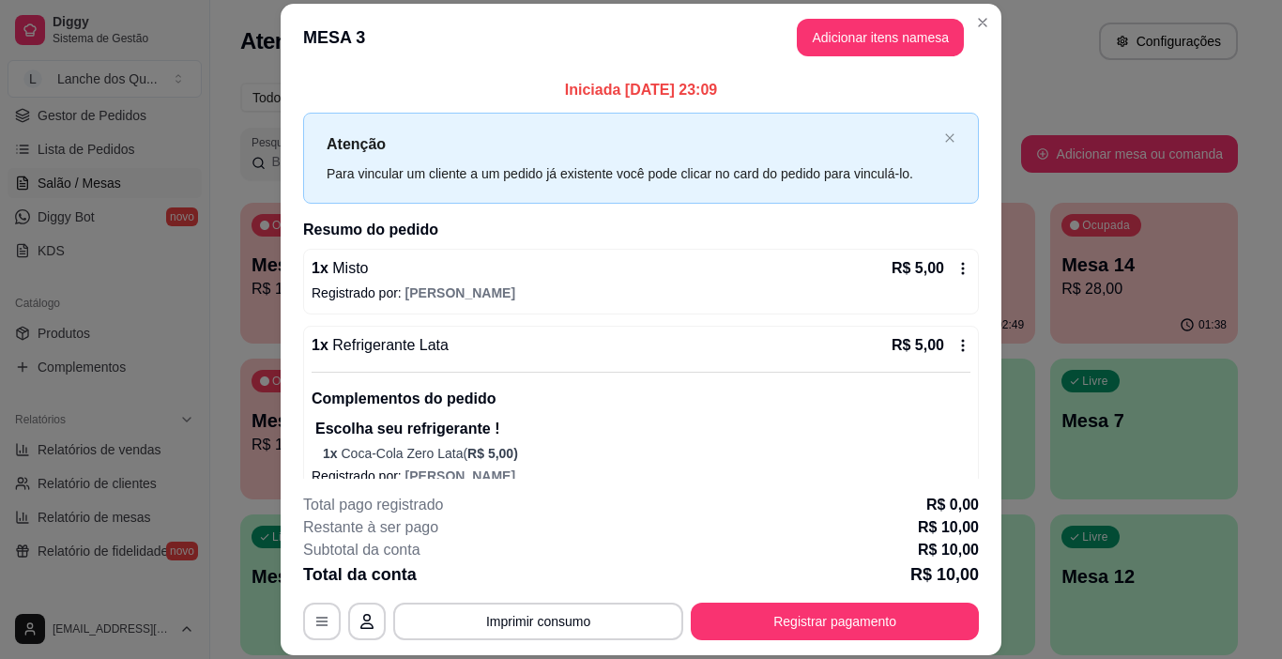
scroll to position [25, 0]
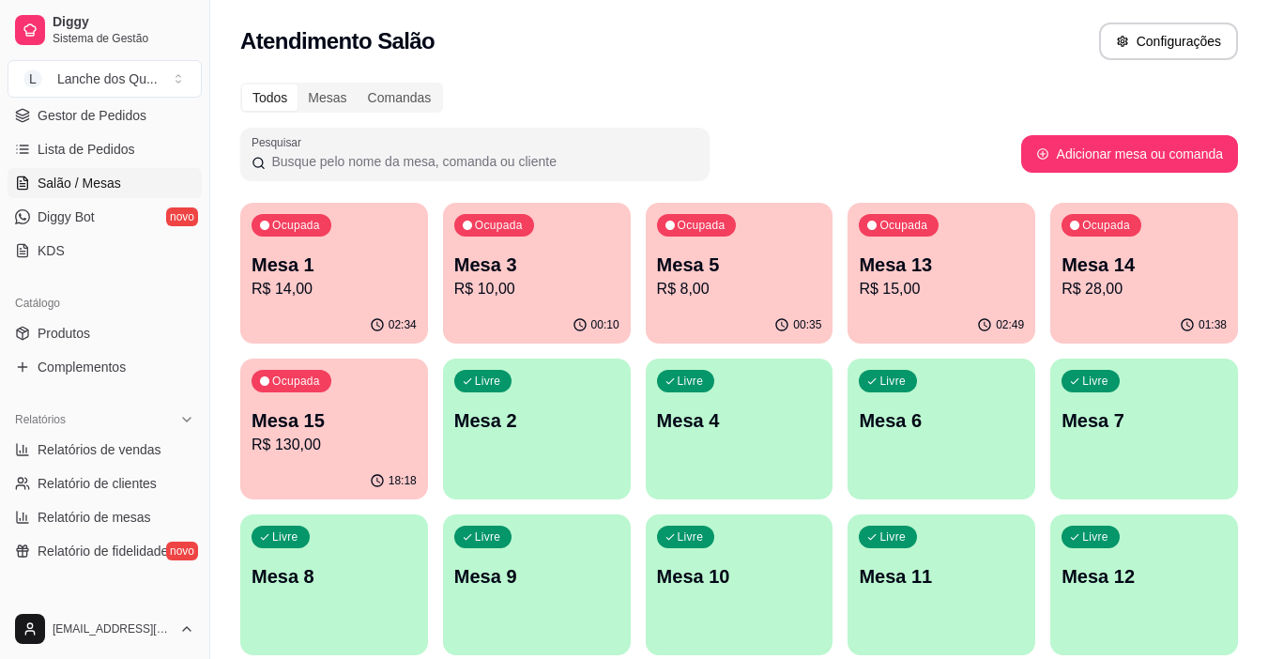
click at [518, 300] on div "Ocupada Mesa 3 R$ 10,00" at bounding box center [537, 255] width 188 height 104
click at [758, 279] on p "R$ 8,00" at bounding box center [739, 289] width 160 height 22
click at [980, 282] on p "R$ 15,00" at bounding box center [941, 289] width 165 height 23
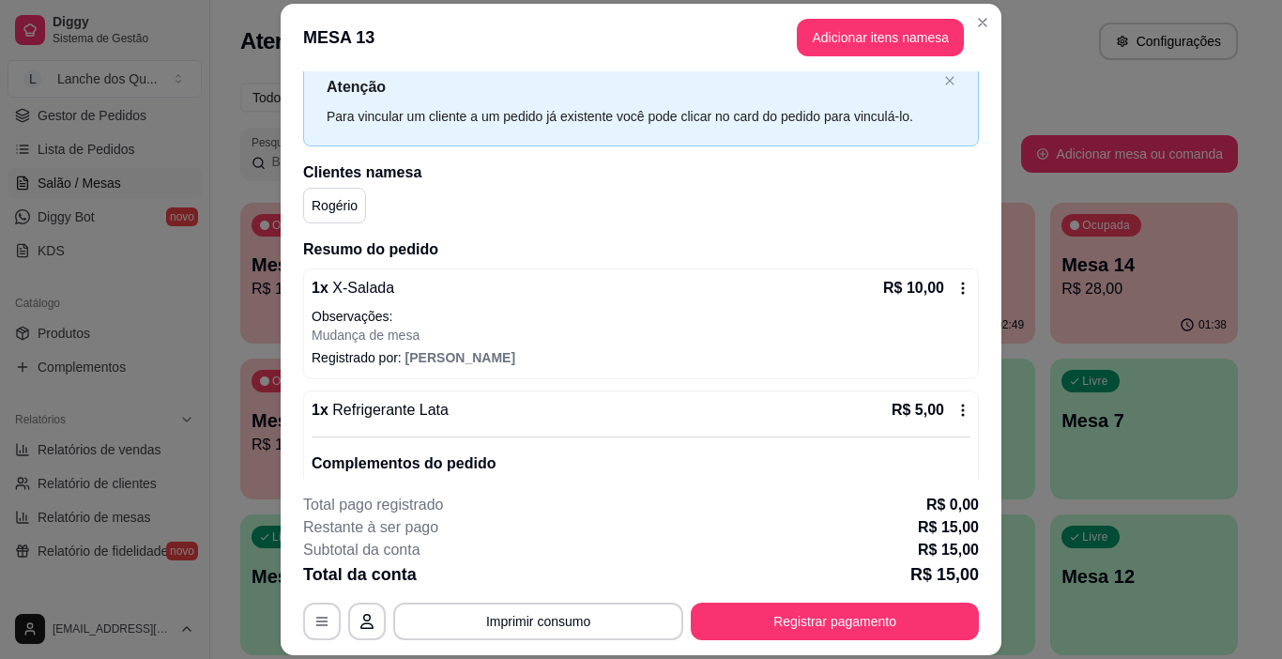
scroll to position [0, 0]
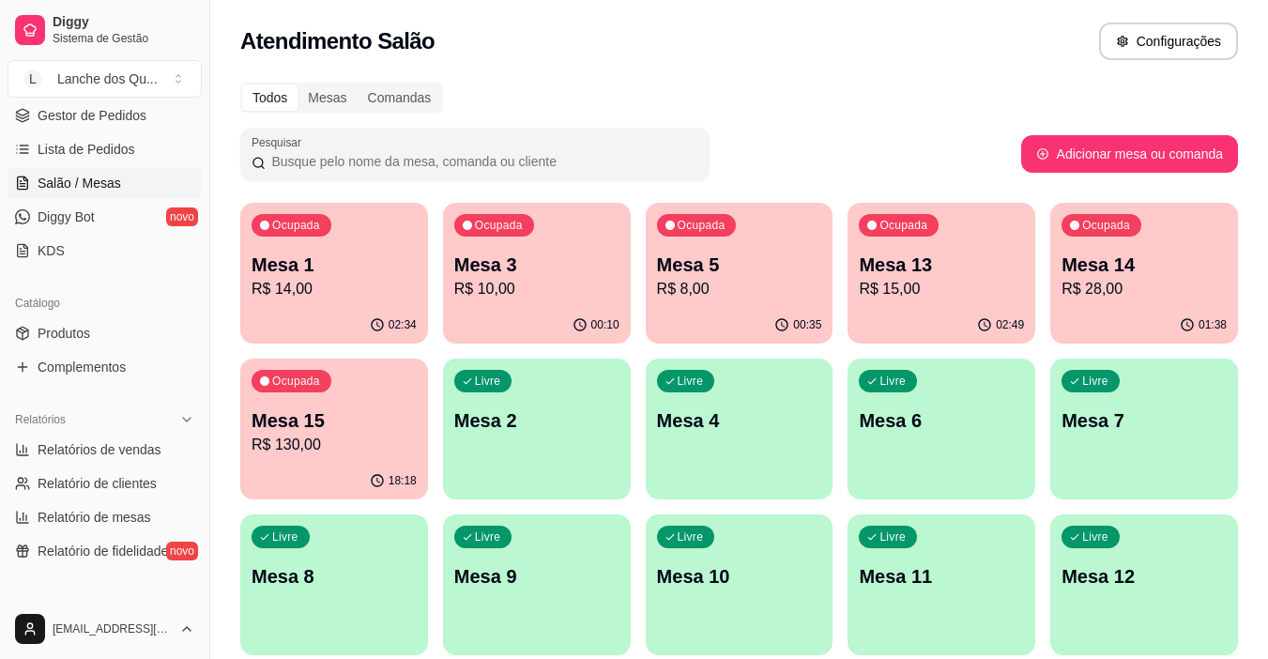
click at [1129, 279] on p "R$ 28,00" at bounding box center [1143, 289] width 165 height 23
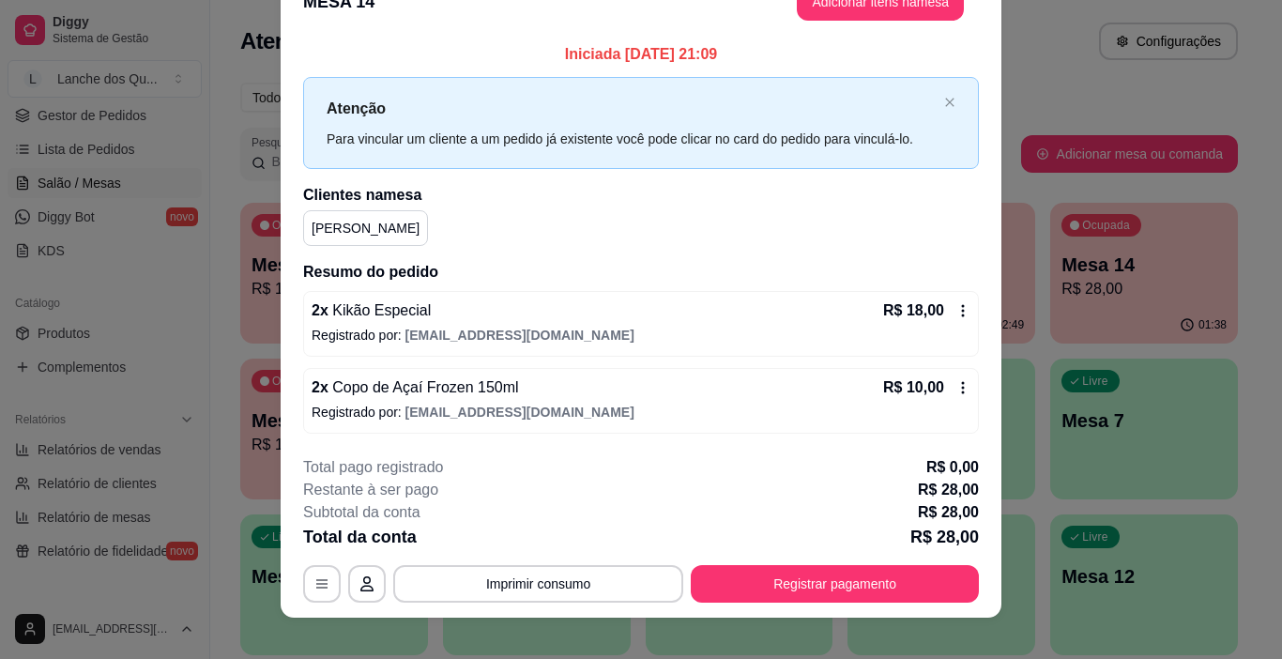
scroll to position [55, 0]
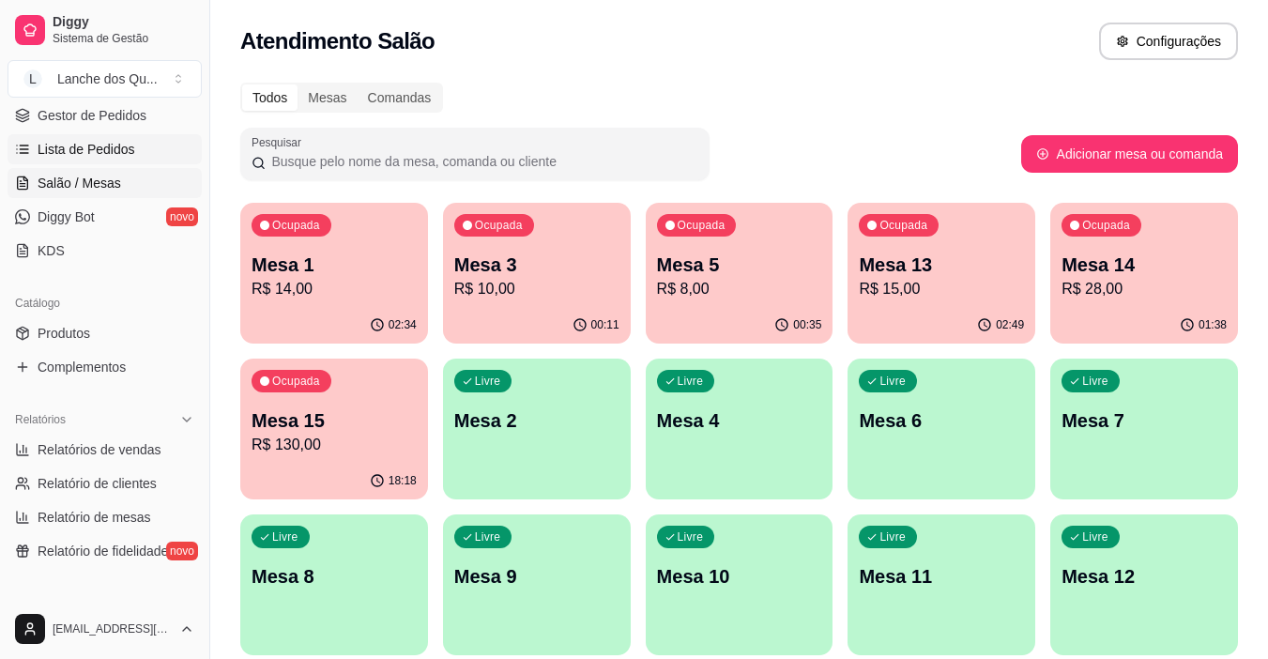
click at [67, 147] on span "Lista de Pedidos" at bounding box center [87, 149] width 98 height 19
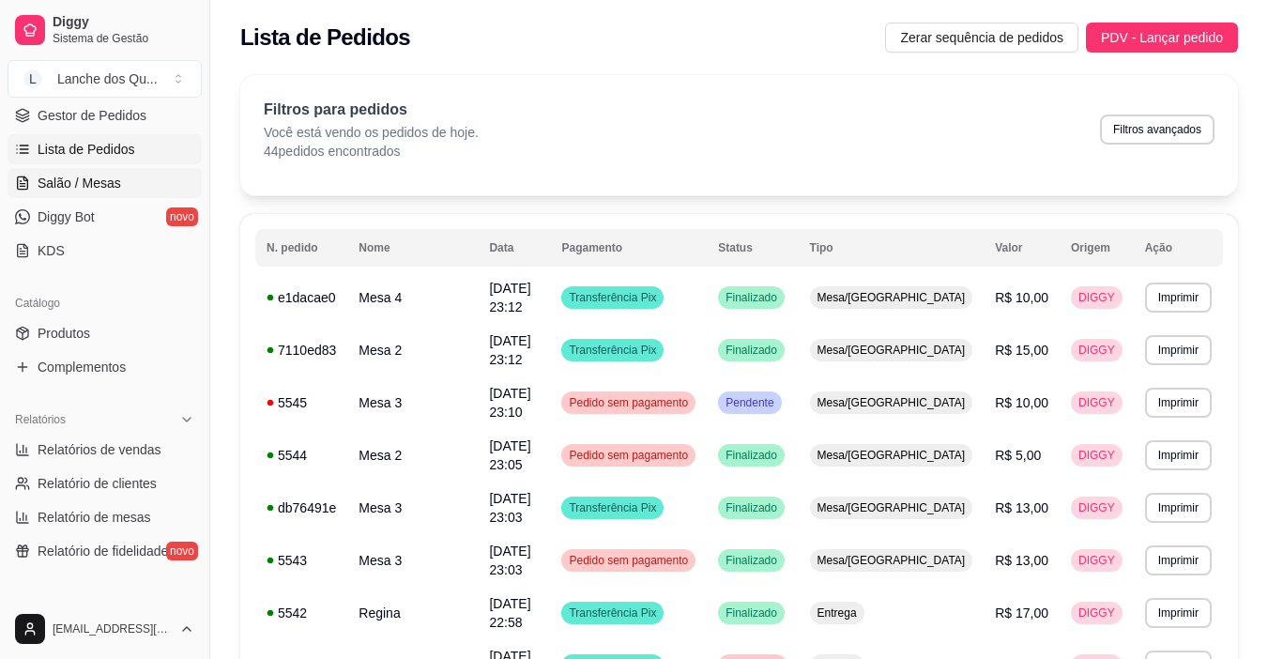
click at [91, 191] on span "Salão / Mesas" at bounding box center [80, 183] width 84 height 19
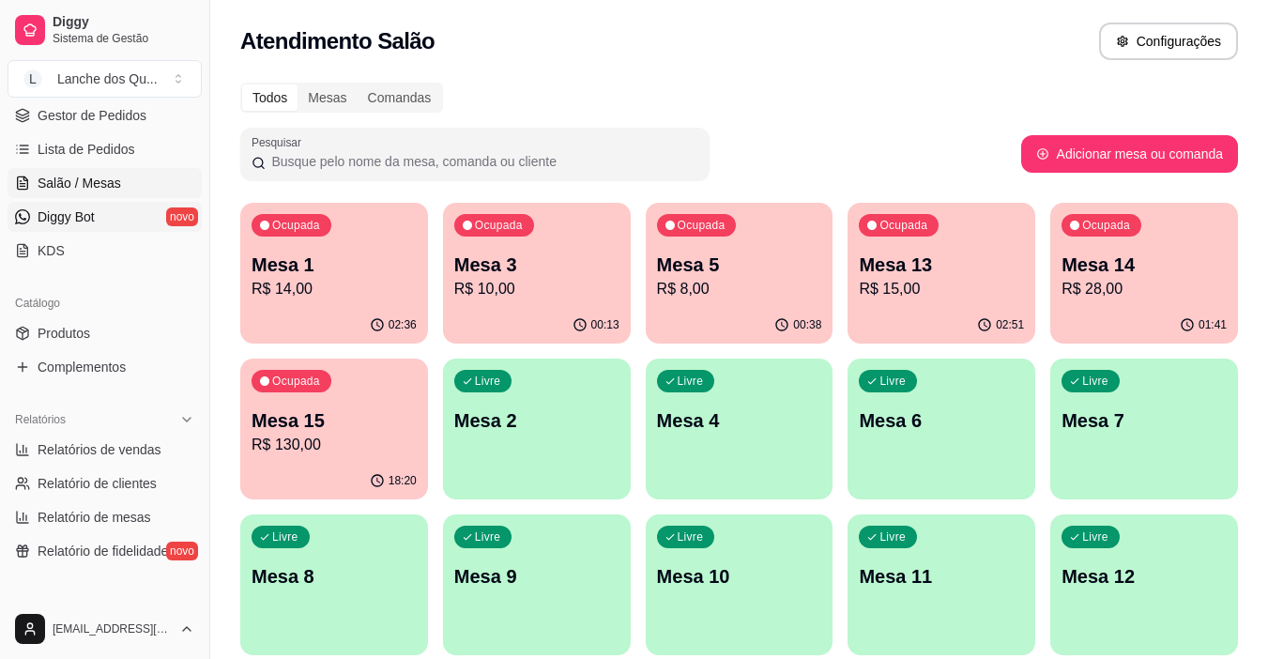
click at [97, 204] on link "Diggy Bot novo" at bounding box center [105, 217] width 194 height 30
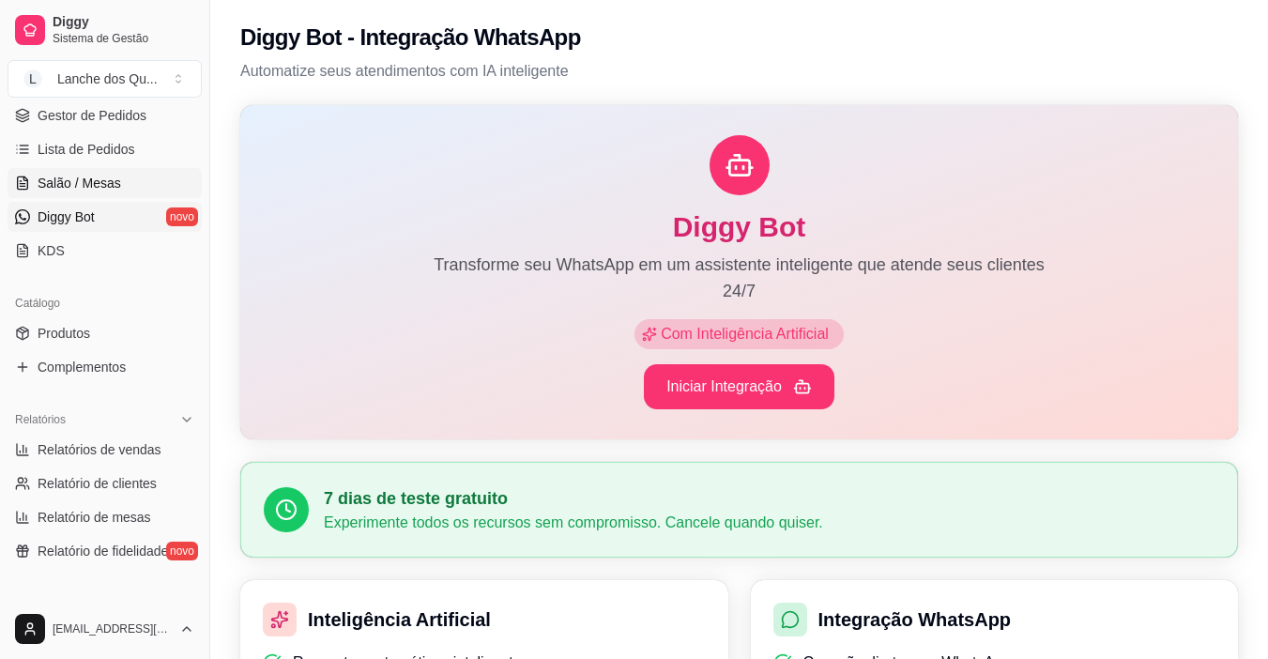
click at [95, 175] on span "Salão / Mesas" at bounding box center [80, 183] width 84 height 19
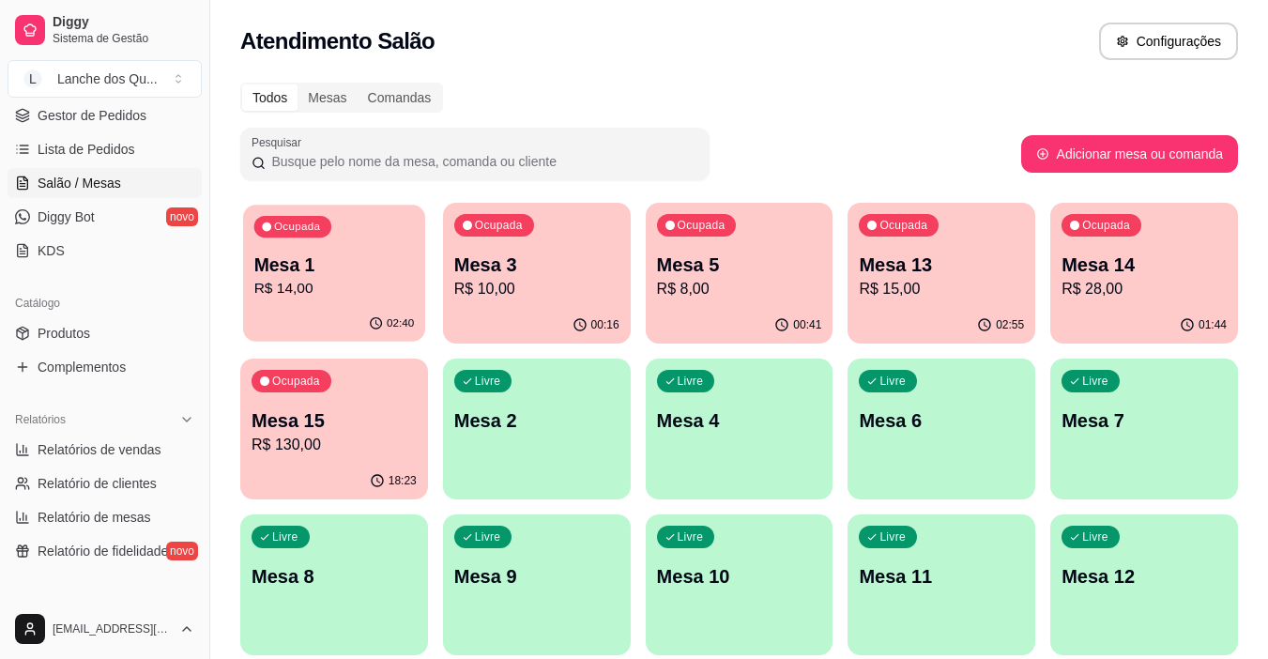
click at [388, 258] on p "Mesa 1" at bounding box center [334, 264] width 160 height 25
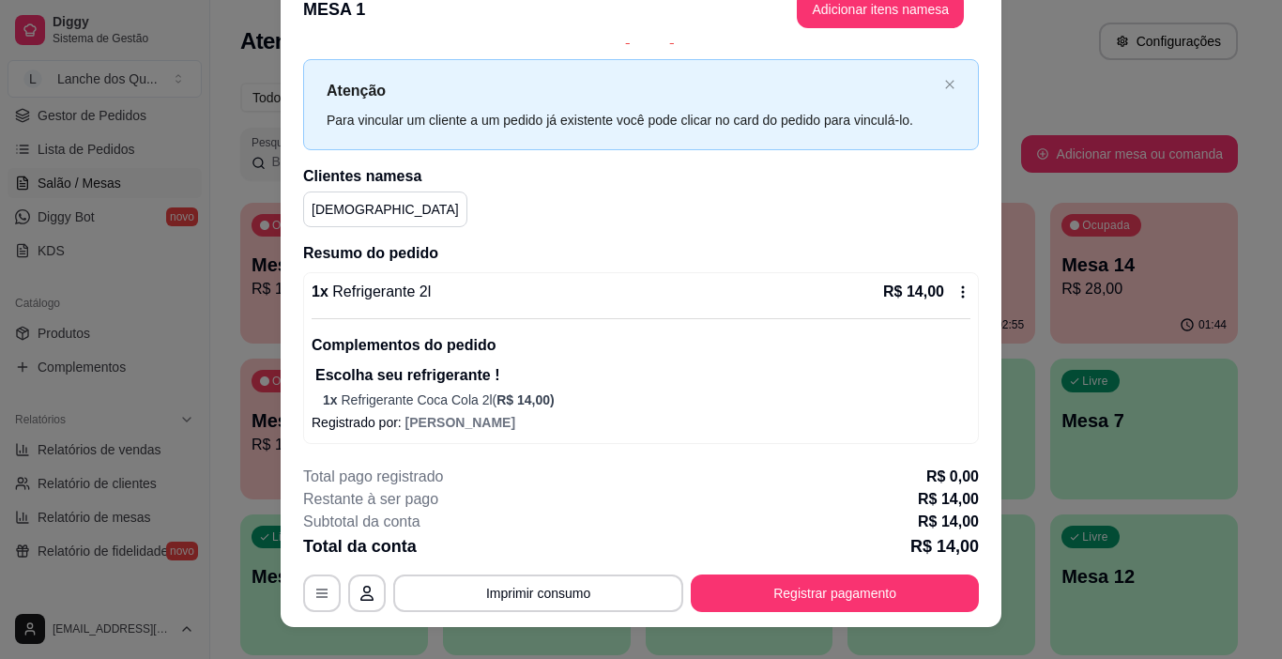
scroll to position [56, 0]
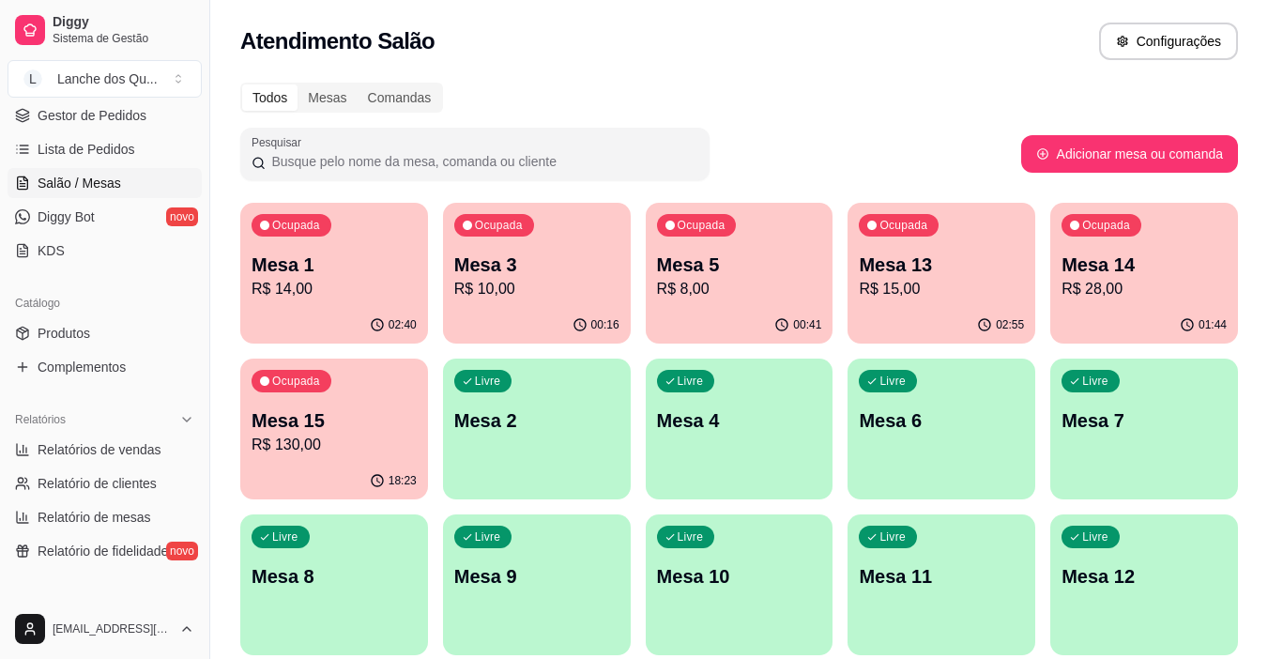
click at [618, 278] on p "R$ 10,00" at bounding box center [536, 289] width 165 height 23
click at [726, 299] on p "R$ 8,00" at bounding box center [739, 289] width 160 height 22
click at [925, 276] on p "Mesa 13" at bounding box center [941, 264] width 165 height 26
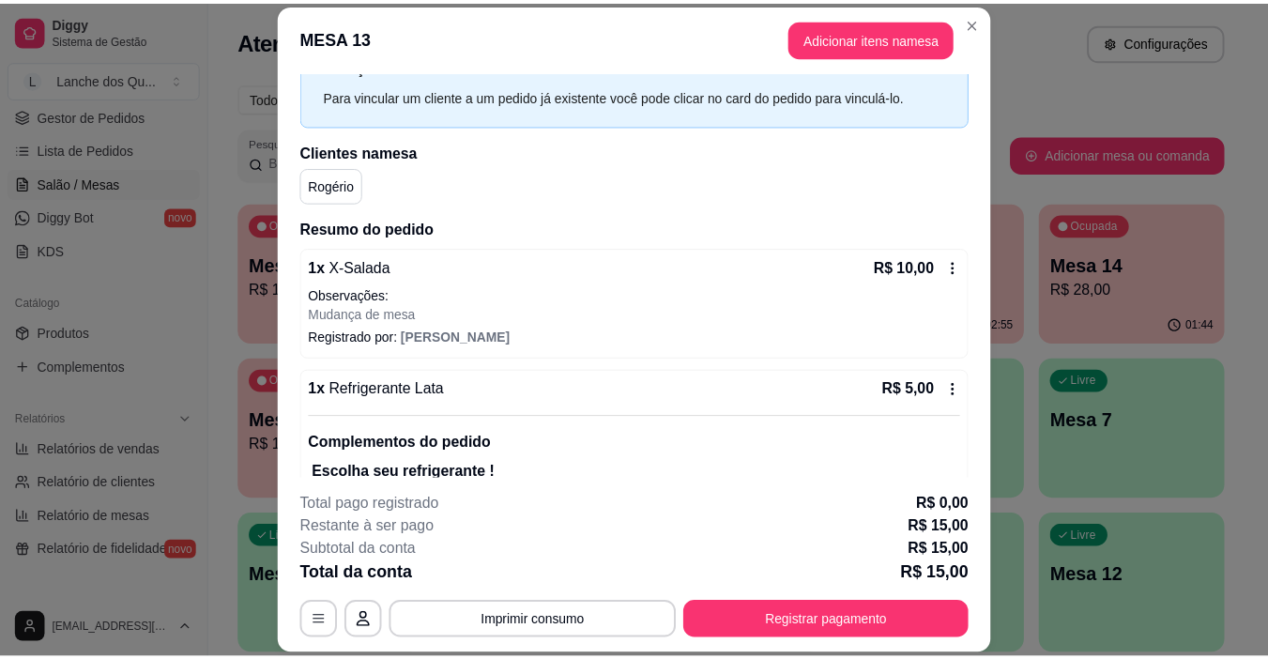
scroll to position [192, 0]
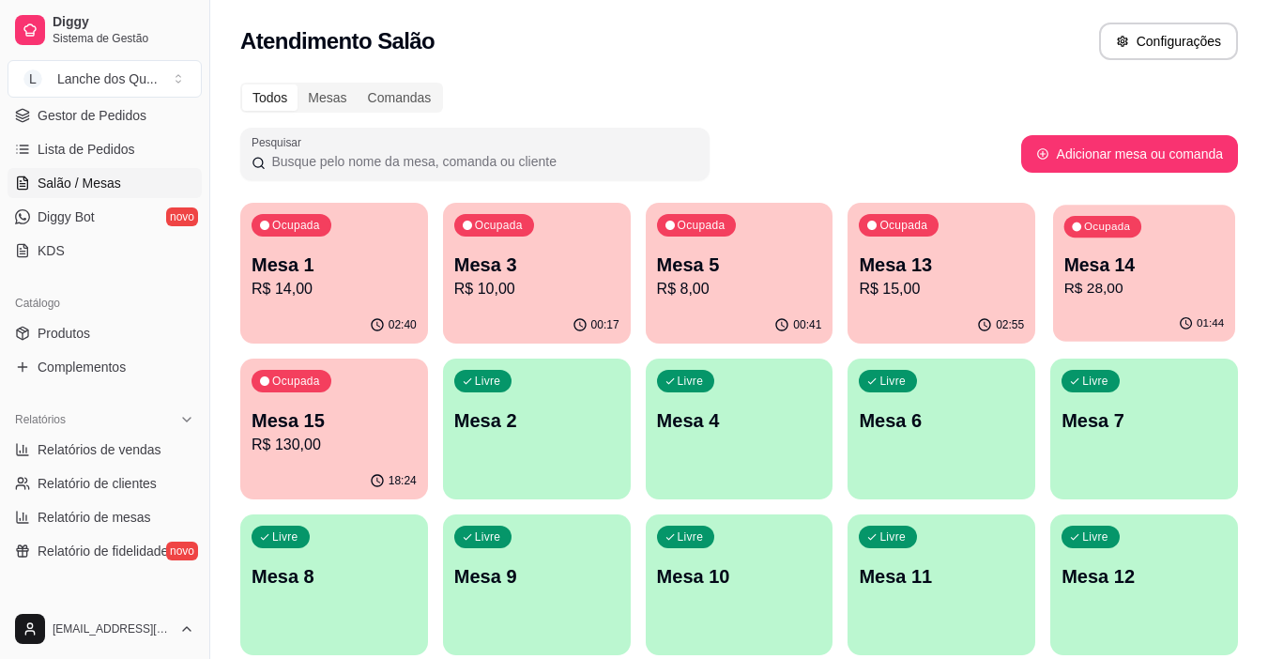
click at [1121, 296] on p "R$ 28,00" at bounding box center [1144, 289] width 160 height 22
click at [130, 451] on span "Relatórios de vendas" at bounding box center [100, 449] width 124 height 19
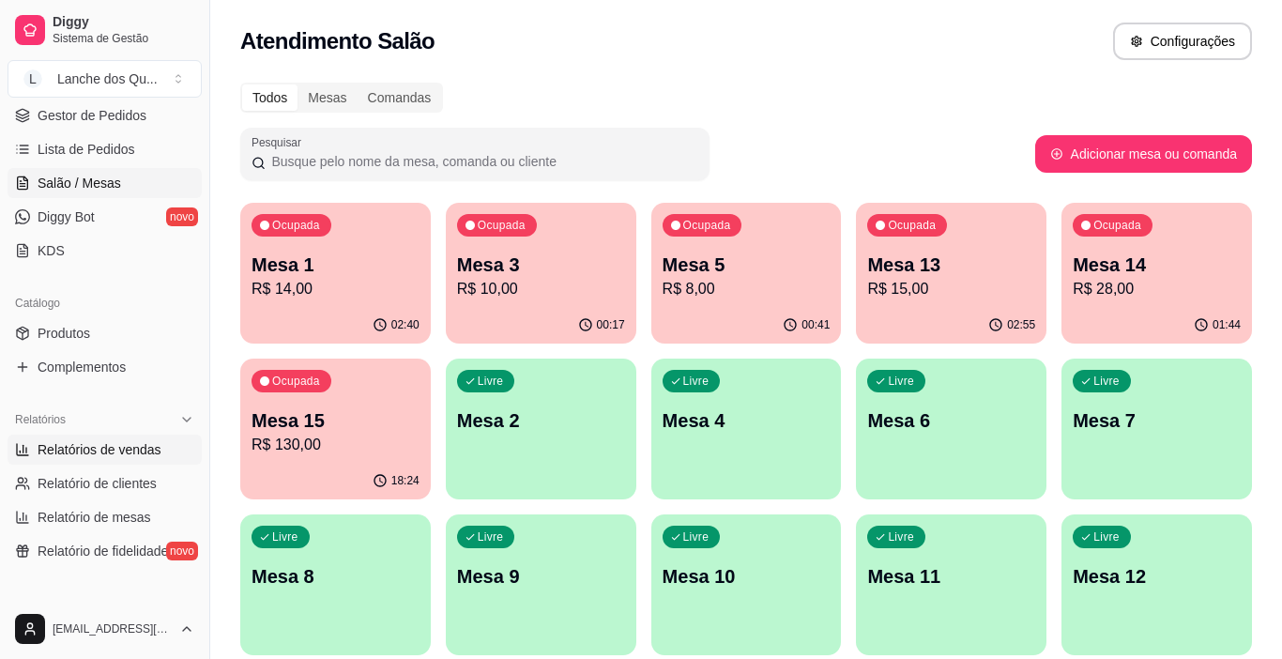
select select "ALL"
select select "0"
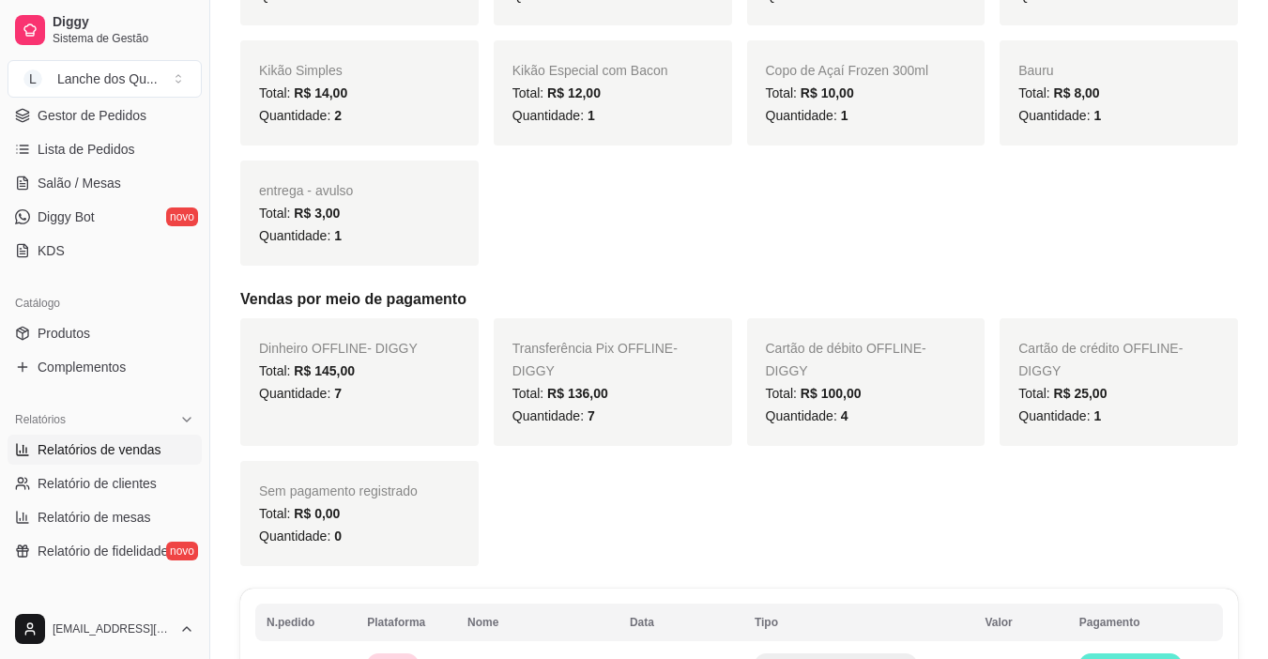
scroll to position [983, 0]
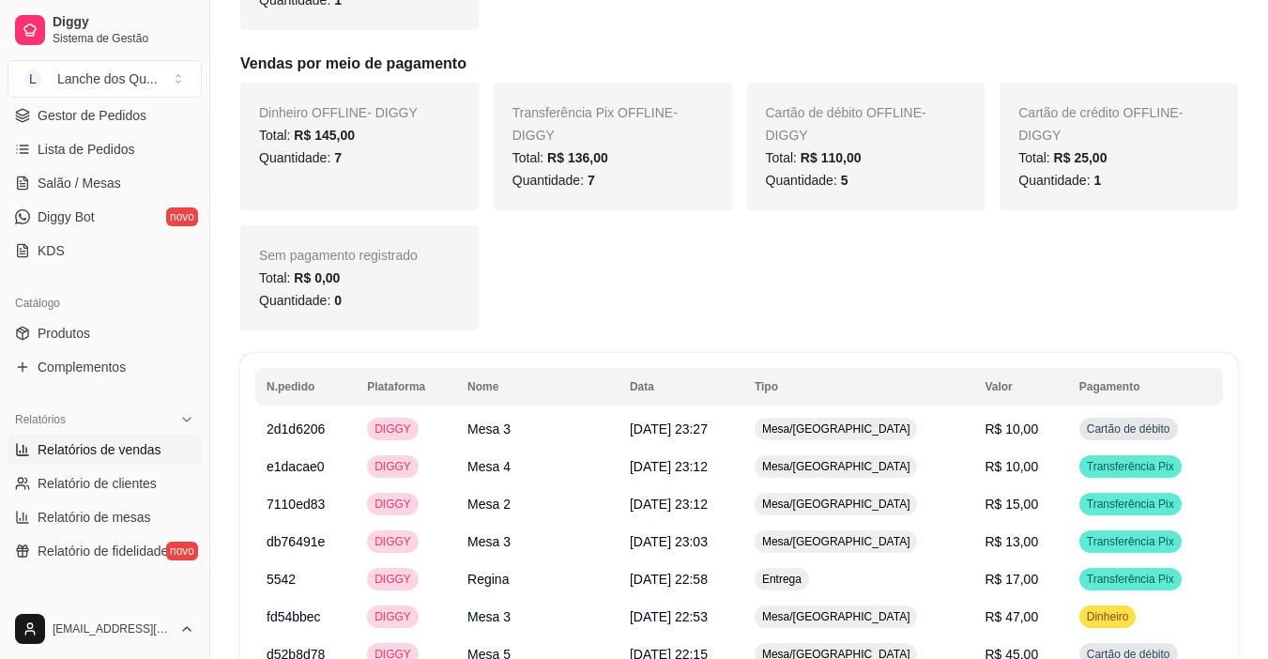
click at [815, 249] on div "Dinheiro OFFLINE - DIGGY Total: R$ 145,00 Quantidade: 7 Transferência Pix OFFLI…" at bounding box center [739, 207] width 998 height 248
click at [53, 177] on span "Salão / Mesas" at bounding box center [80, 183] width 84 height 19
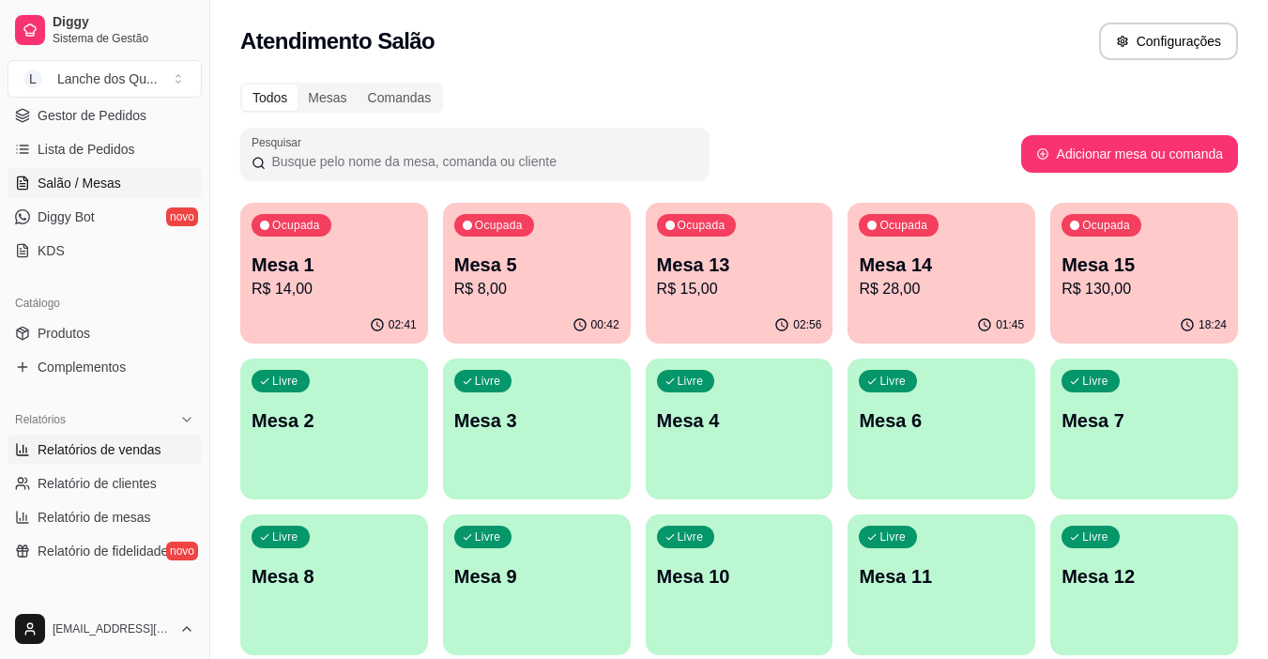
click at [80, 442] on span "Relatórios de vendas" at bounding box center [100, 449] width 124 height 19
select select "ALL"
select select "0"
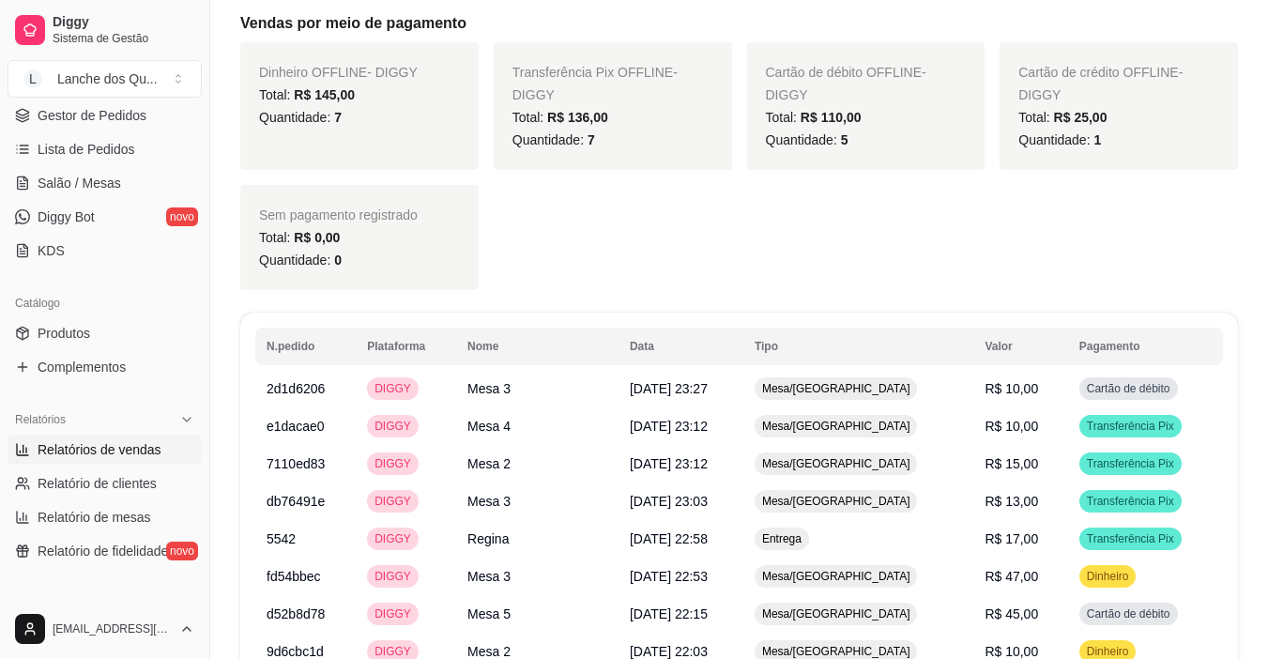
scroll to position [1032, 0]
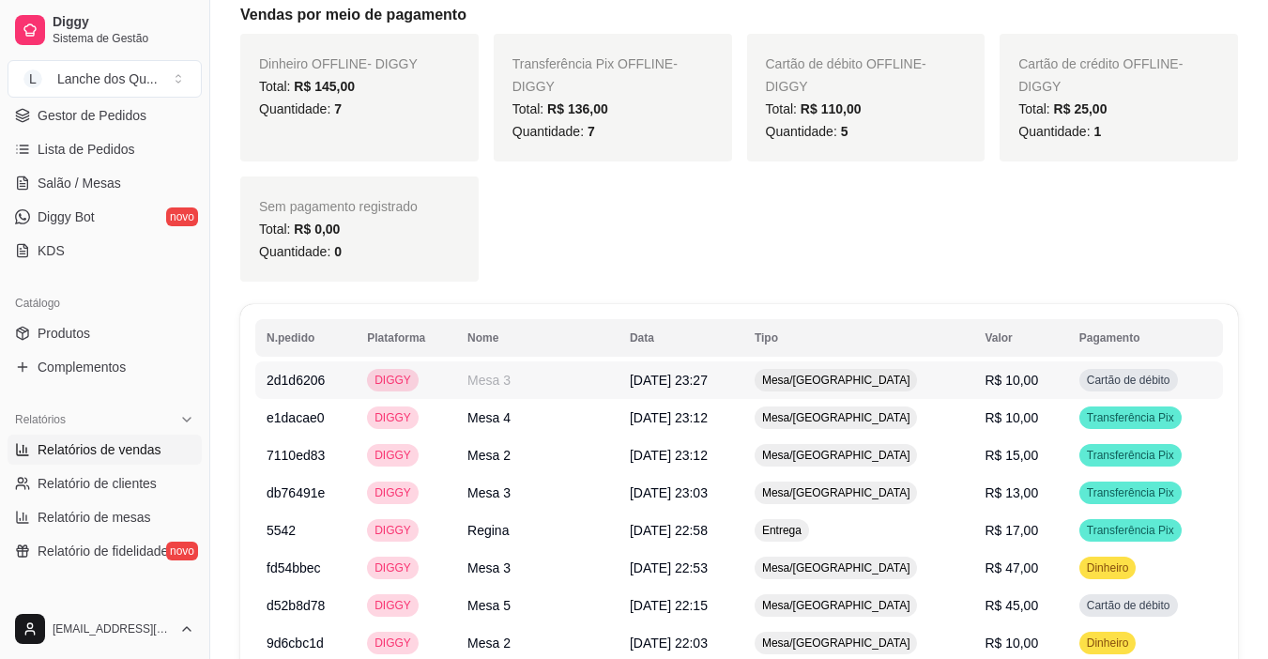
click at [1067, 368] on td "R$ 10,00" at bounding box center [1020, 380] width 94 height 38
click at [50, 176] on span "Salão / Mesas" at bounding box center [80, 183] width 84 height 19
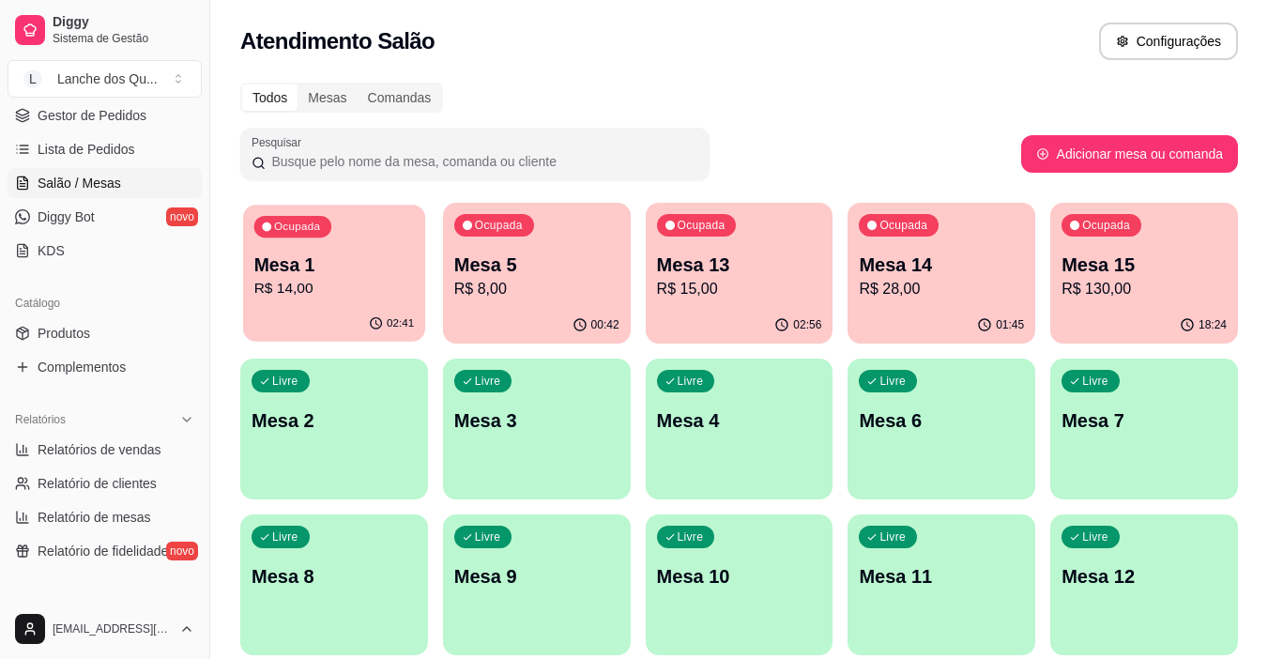
click at [406, 257] on p "Mesa 1" at bounding box center [334, 264] width 160 height 25
click at [545, 297] on p "R$ 8,00" at bounding box center [536, 289] width 165 height 23
click at [739, 301] on div "Ocupada Mesa 13 R$ 15,00" at bounding box center [740, 255] width 188 height 104
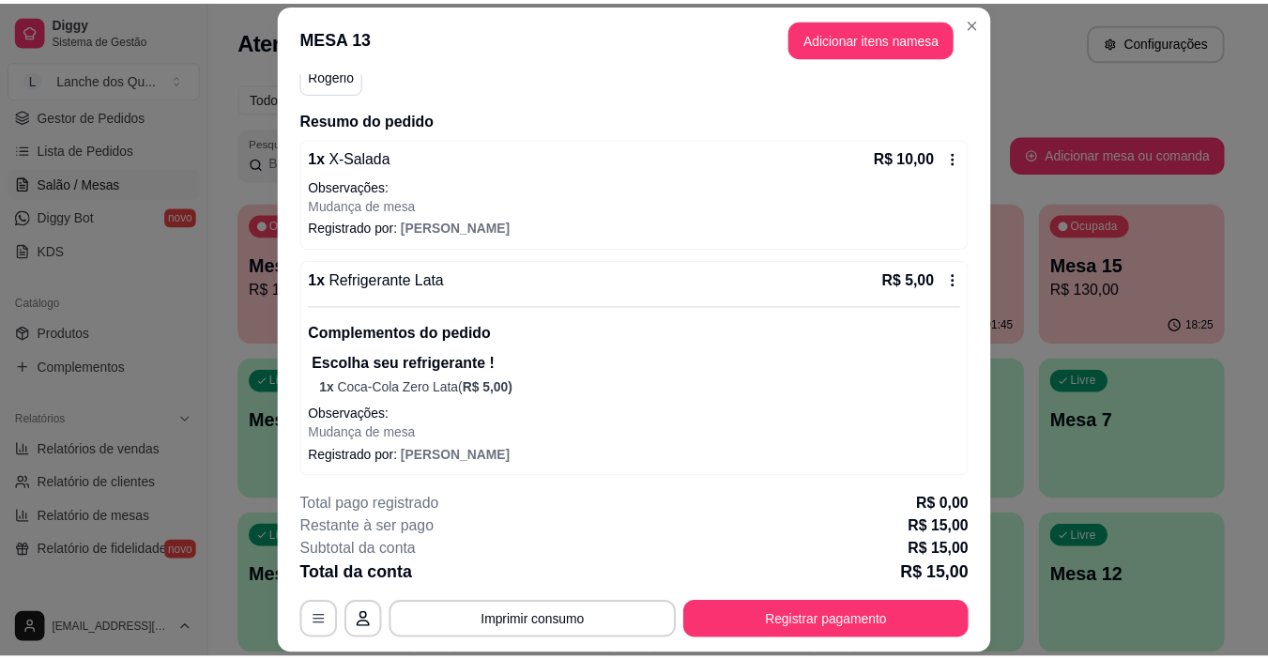
scroll to position [192, 0]
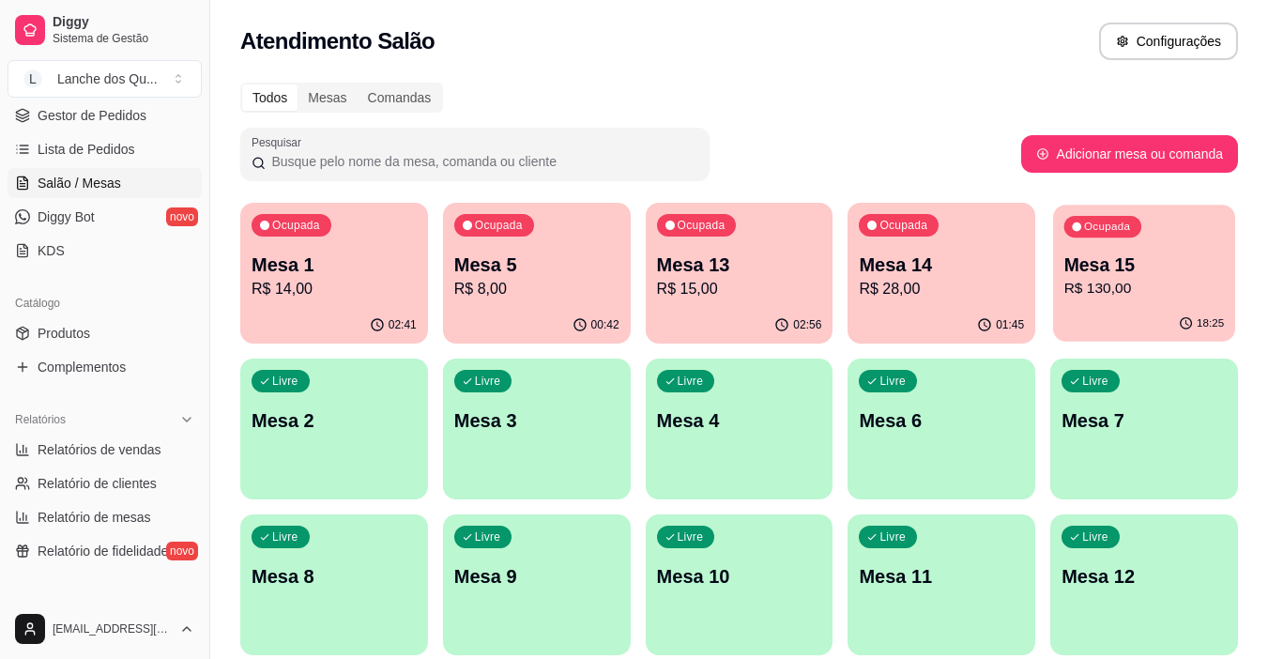
click at [1138, 266] on p "Mesa 15" at bounding box center [1144, 264] width 160 height 25
click at [69, 450] on span "Relatórios de vendas" at bounding box center [100, 449] width 124 height 19
select select "ALL"
select select "0"
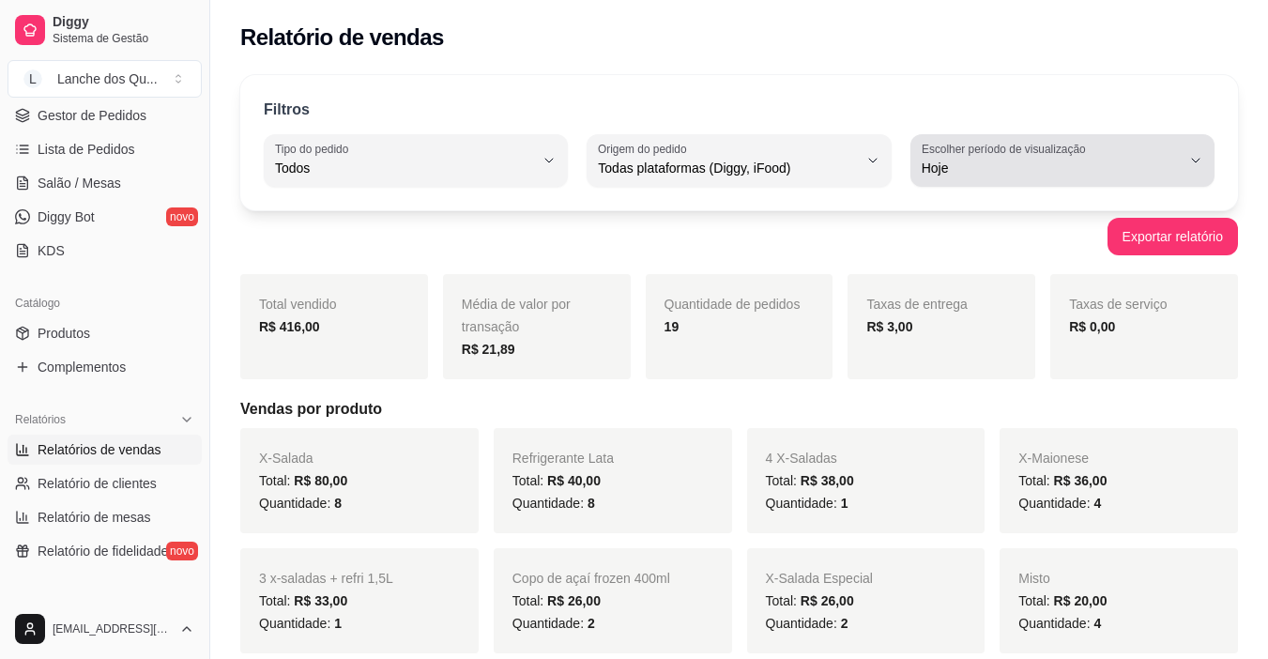
click at [1084, 150] on label "Escolher período de visualização" at bounding box center [1007, 149] width 170 height 16
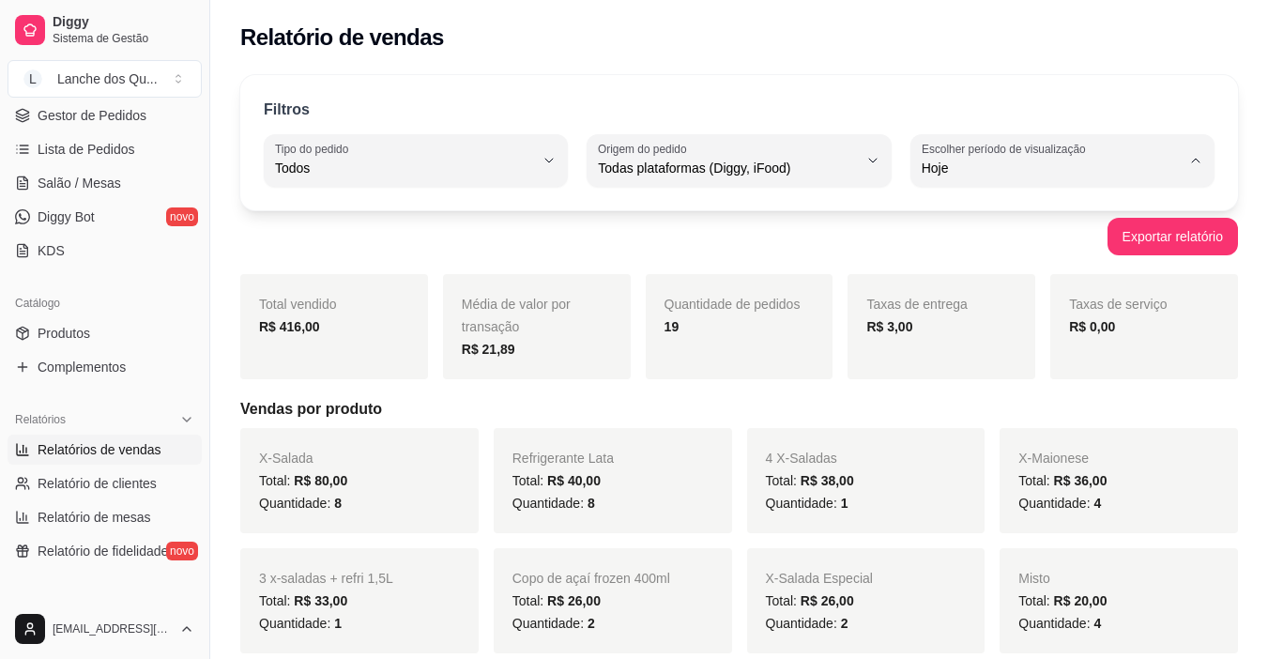
click at [985, 240] on span "Ontem" at bounding box center [1052, 244] width 245 height 18
type input "1"
select select "1"
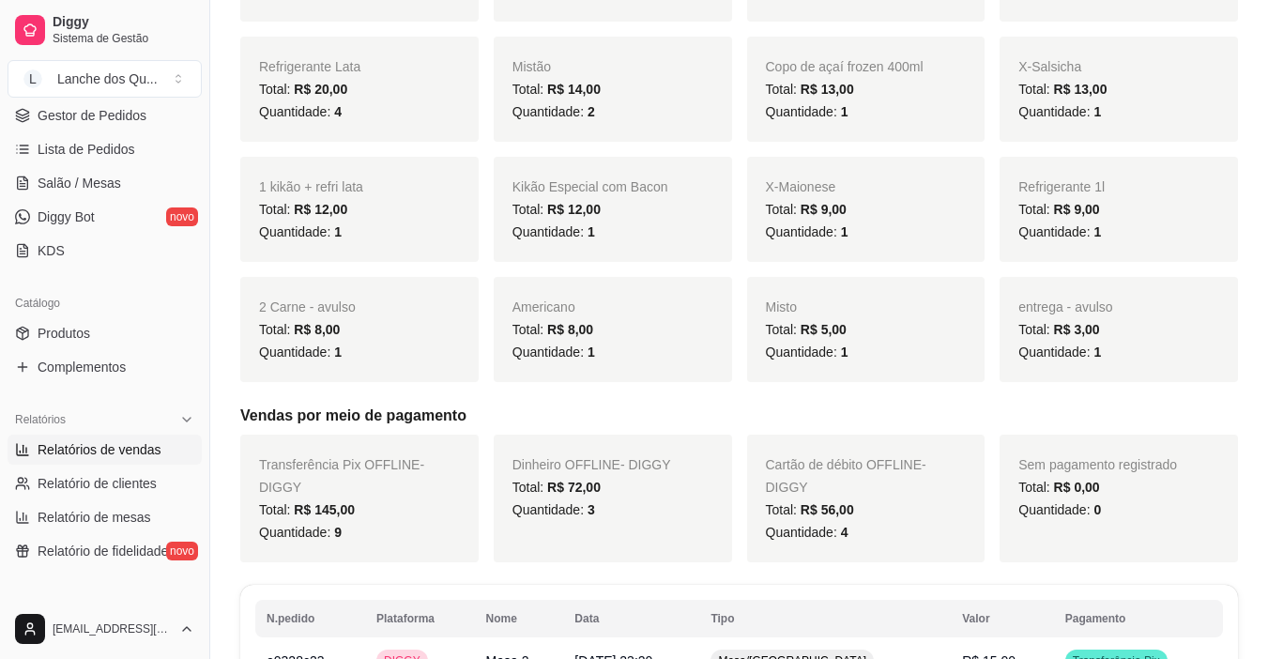
scroll to position [657, 0]
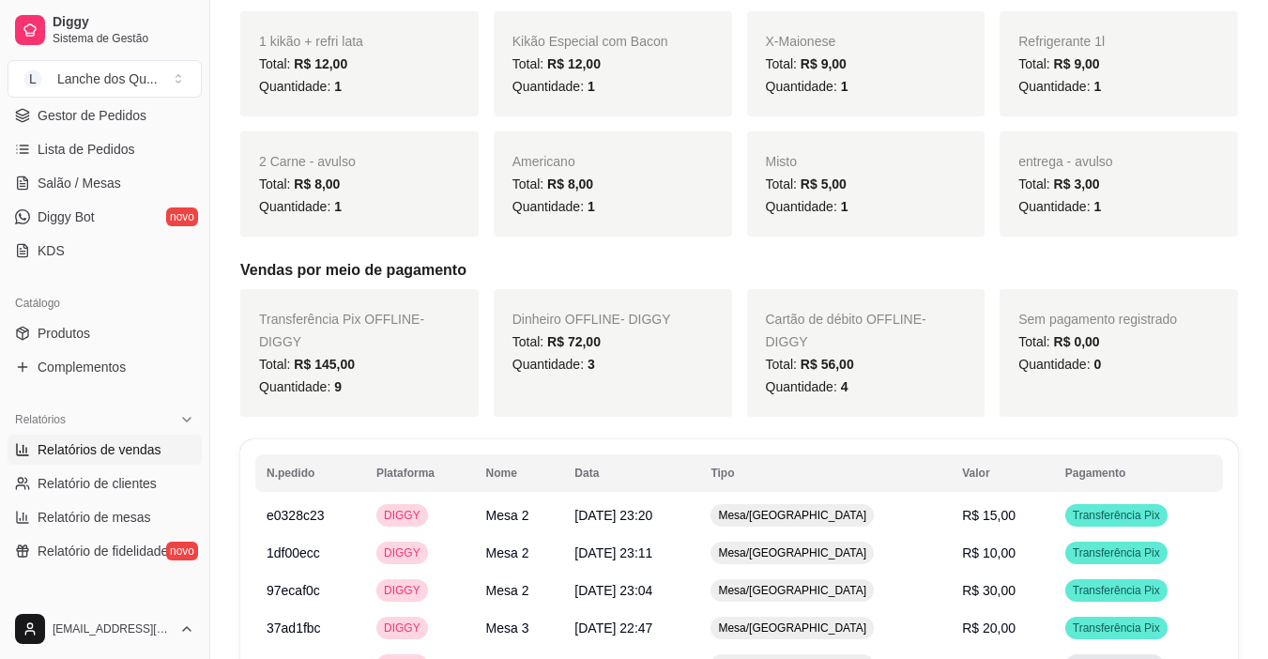
drag, startPoint x: 381, startPoint y: 348, endPoint x: 507, endPoint y: 345, distance: 125.8
click at [500, 347] on div "Transferência Pix OFFLINE - DIGGY Total: R$ 145,00 Quantidade: 9 Dinheiro OFFLI…" at bounding box center [739, 353] width 998 height 128
click at [562, 344] on span "R$ 72,00" at bounding box center [573, 341] width 53 height 15
click at [600, 352] on div "Total: R$ 72,00" at bounding box center [612, 341] width 201 height 23
click at [598, 347] on span "R$ 72,00" at bounding box center [573, 341] width 53 height 15
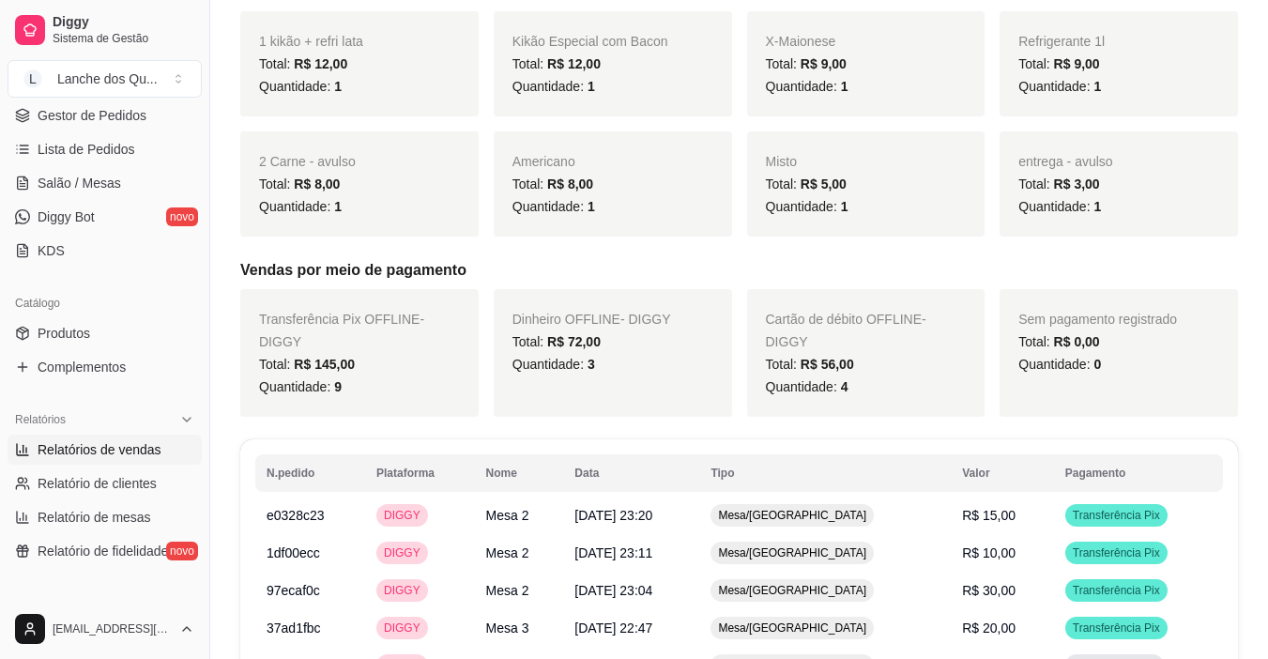
click at [598, 347] on span "R$ 72,00" at bounding box center [573, 341] width 53 height 15
click at [597, 347] on span "R$ 72,00" at bounding box center [573, 341] width 53 height 15
click at [597, 346] on span "R$ 72,00" at bounding box center [573, 341] width 53 height 15
click at [598, 345] on span "R$ 72,00" at bounding box center [573, 341] width 53 height 15
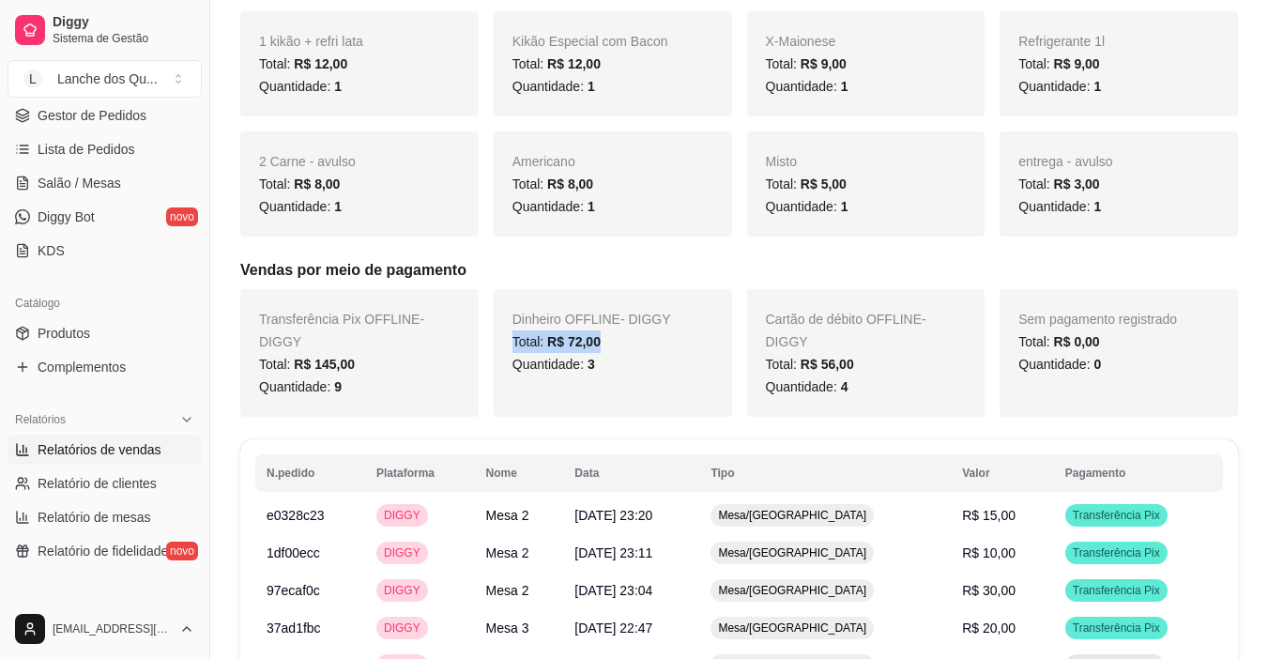
click at [622, 343] on div "Total: R$ 72,00" at bounding box center [612, 341] width 201 height 23
click at [569, 341] on span "R$ 72,00" at bounding box center [573, 341] width 53 height 15
click at [646, 343] on div "Total: R$ 72,00" at bounding box center [612, 341] width 201 height 23
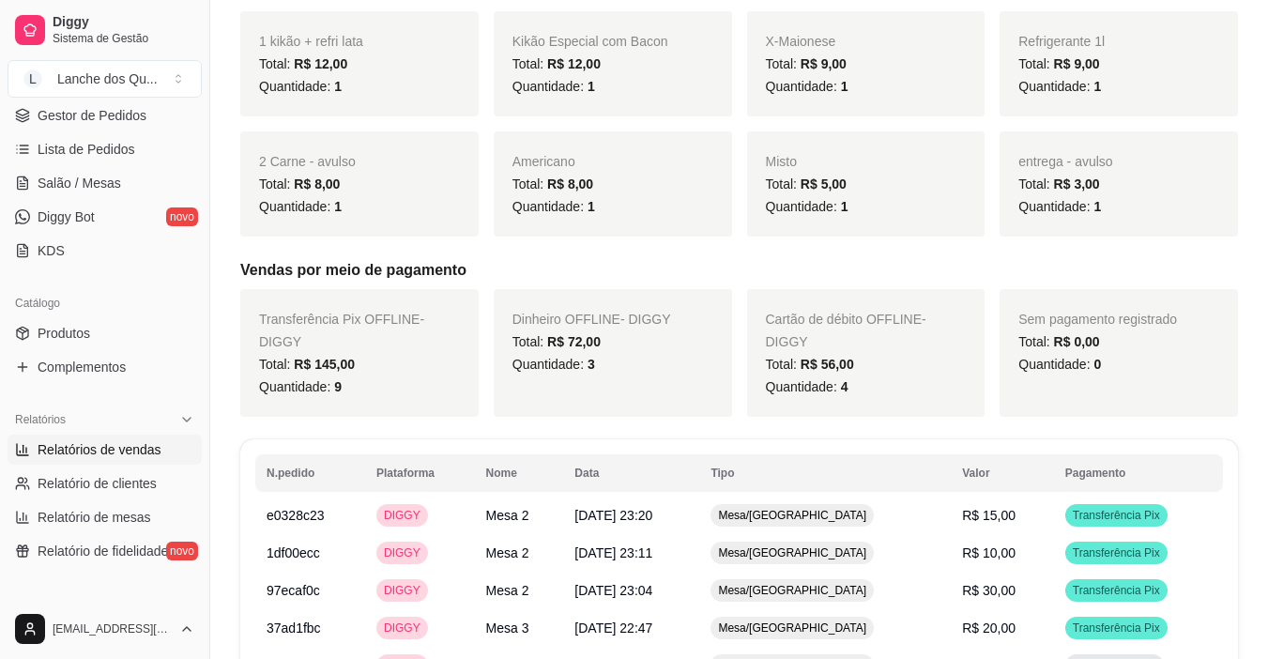
click at [590, 339] on span "R$ 72,00" at bounding box center [573, 341] width 53 height 15
click at [658, 339] on div "Total: R$ 72,00" at bounding box center [612, 341] width 201 height 23
click at [614, 358] on div "Quantidade: 3" at bounding box center [612, 364] width 201 height 23
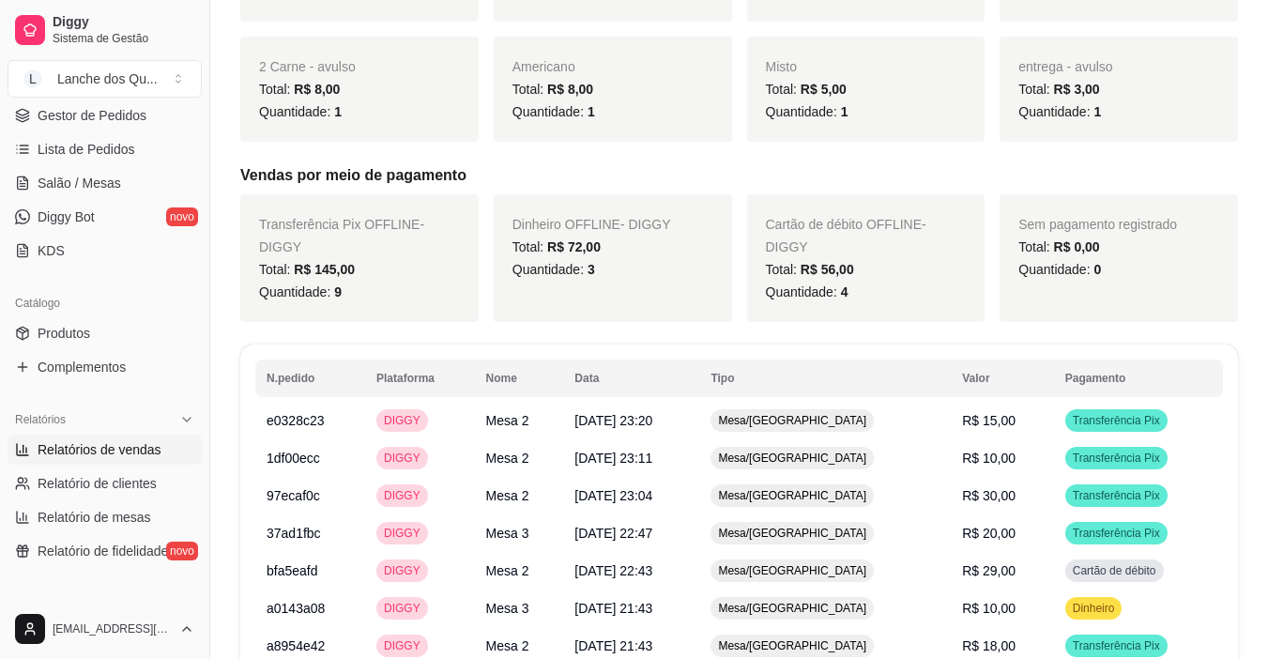
scroll to position [751, 0]
click at [567, 230] on span "Dinheiro OFFLINE - DIGGY" at bounding box center [591, 225] width 159 height 15
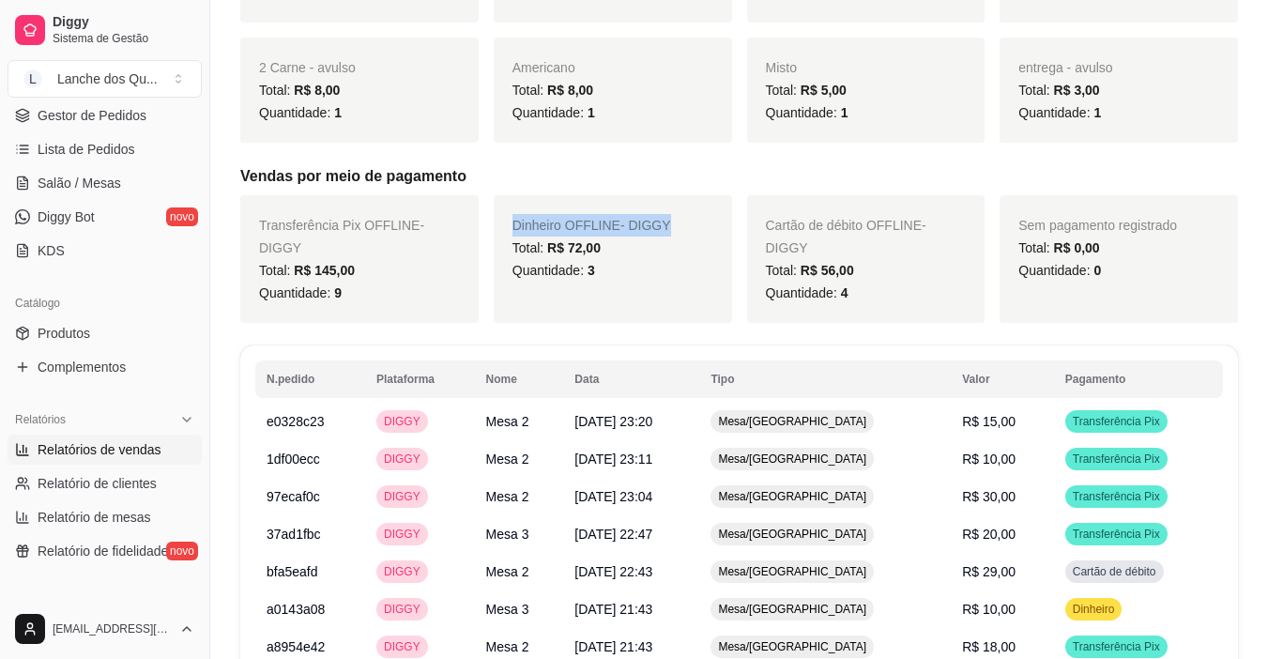
click at [567, 230] on span "Dinheiro OFFLINE - DIGGY" at bounding box center [591, 225] width 159 height 15
click at [631, 273] on div "Quantidade: 3" at bounding box center [612, 270] width 201 height 23
click at [569, 243] on span "R$ 72,00" at bounding box center [573, 247] width 53 height 15
click at [583, 221] on span "Dinheiro OFFLINE - DIGGY" at bounding box center [591, 225] width 159 height 15
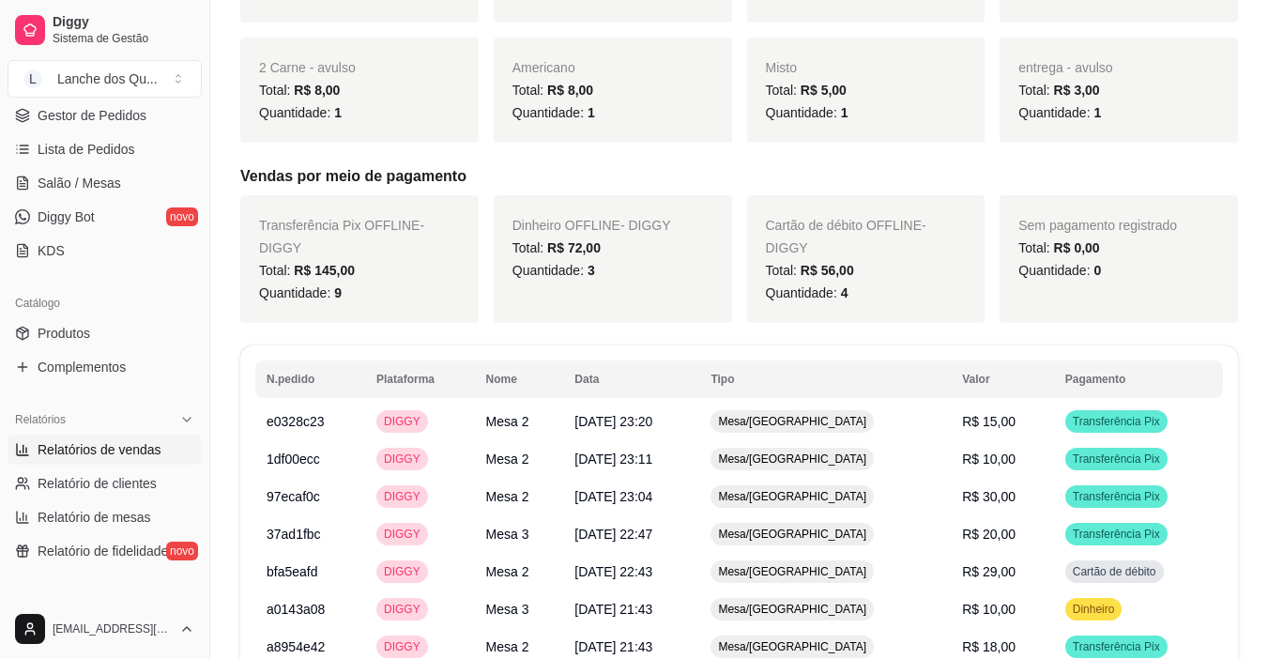
click at [641, 283] on div "Dinheiro OFFLINE - DIGGY Total: R$ 72,00 Quantidade: 3" at bounding box center [613, 259] width 238 height 128
click at [602, 226] on span "Dinheiro OFFLINE - DIGGY" at bounding box center [591, 225] width 159 height 15
click at [685, 319] on div "Dinheiro OFFLINE - DIGGY Total: R$ 72,00 Quantidade: 3" at bounding box center [613, 259] width 238 height 128
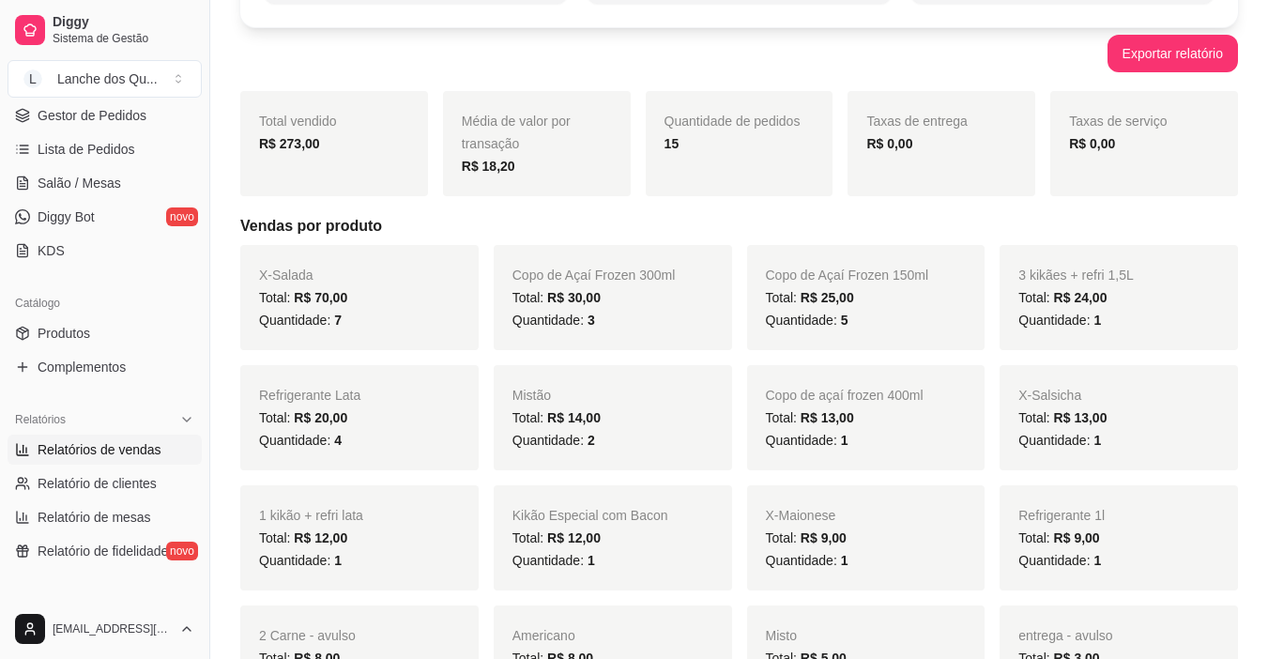
scroll to position [0, 0]
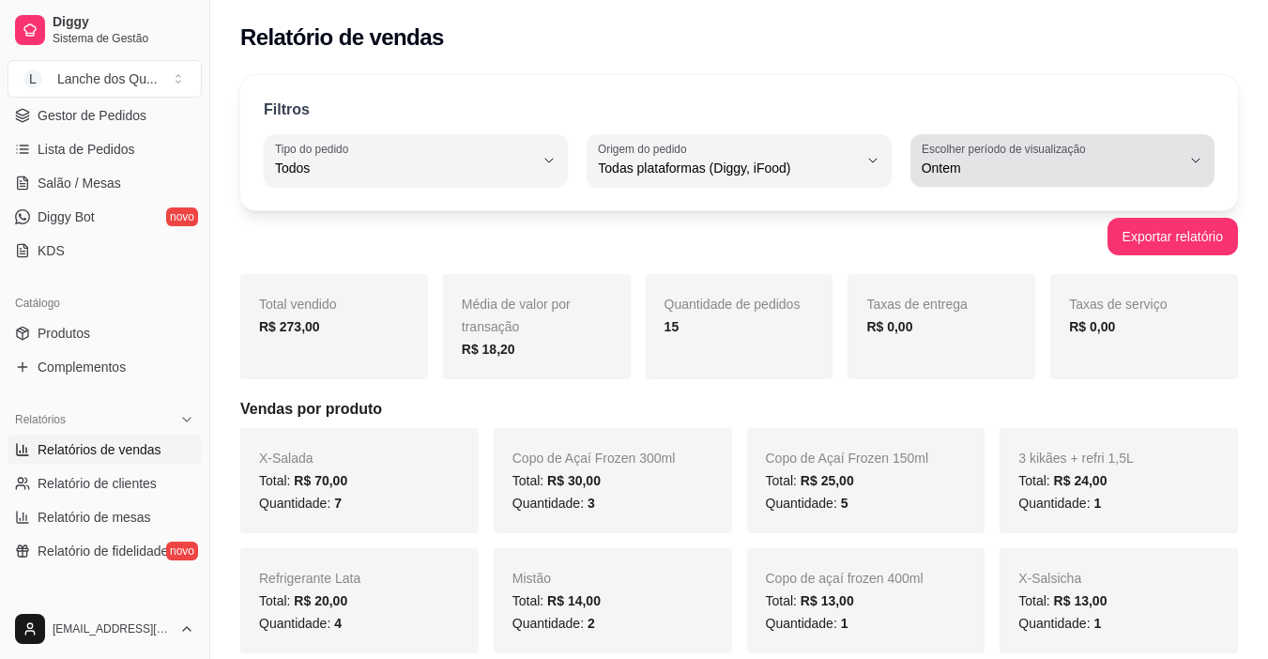
click at [1062, 174] on span "Ontem" at bounding box center [1051, 168] width 259 height 19
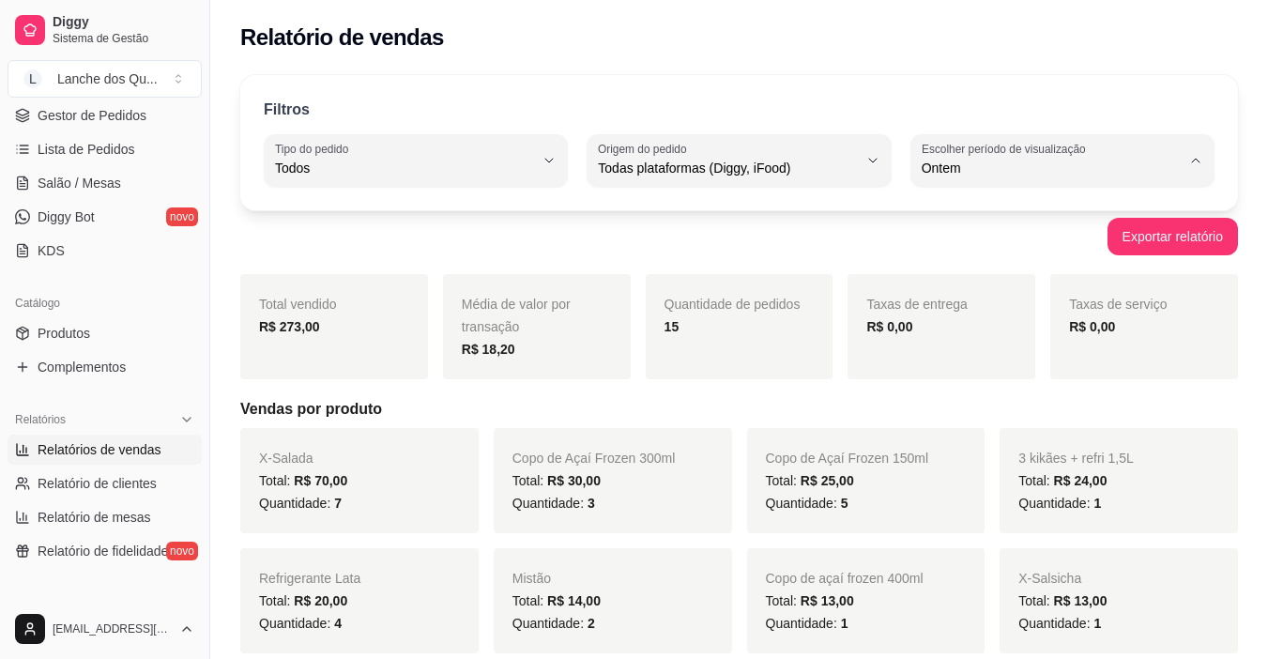
click at [999, 213] on span "Hoje" at bounding box center [1052, 213] width 245 height 18
type input "0"
select select "0"
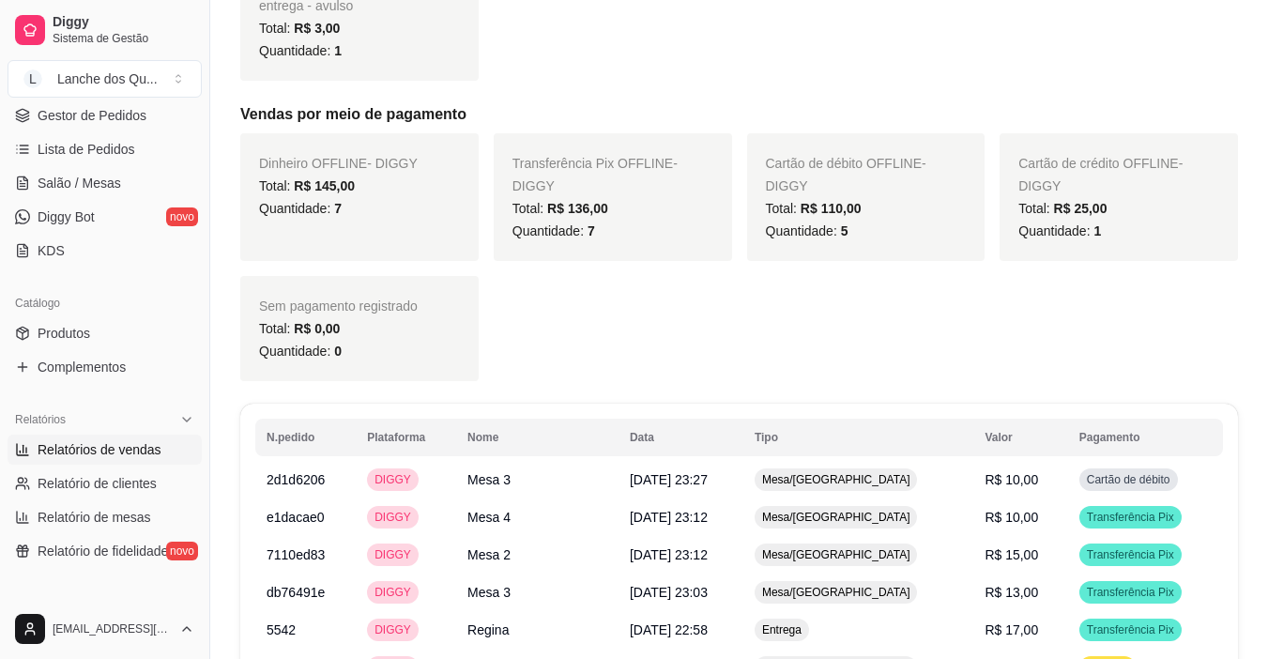
scroll to position [938, 0]
